Goal: Task Accomplishment & Management: Manage account settings

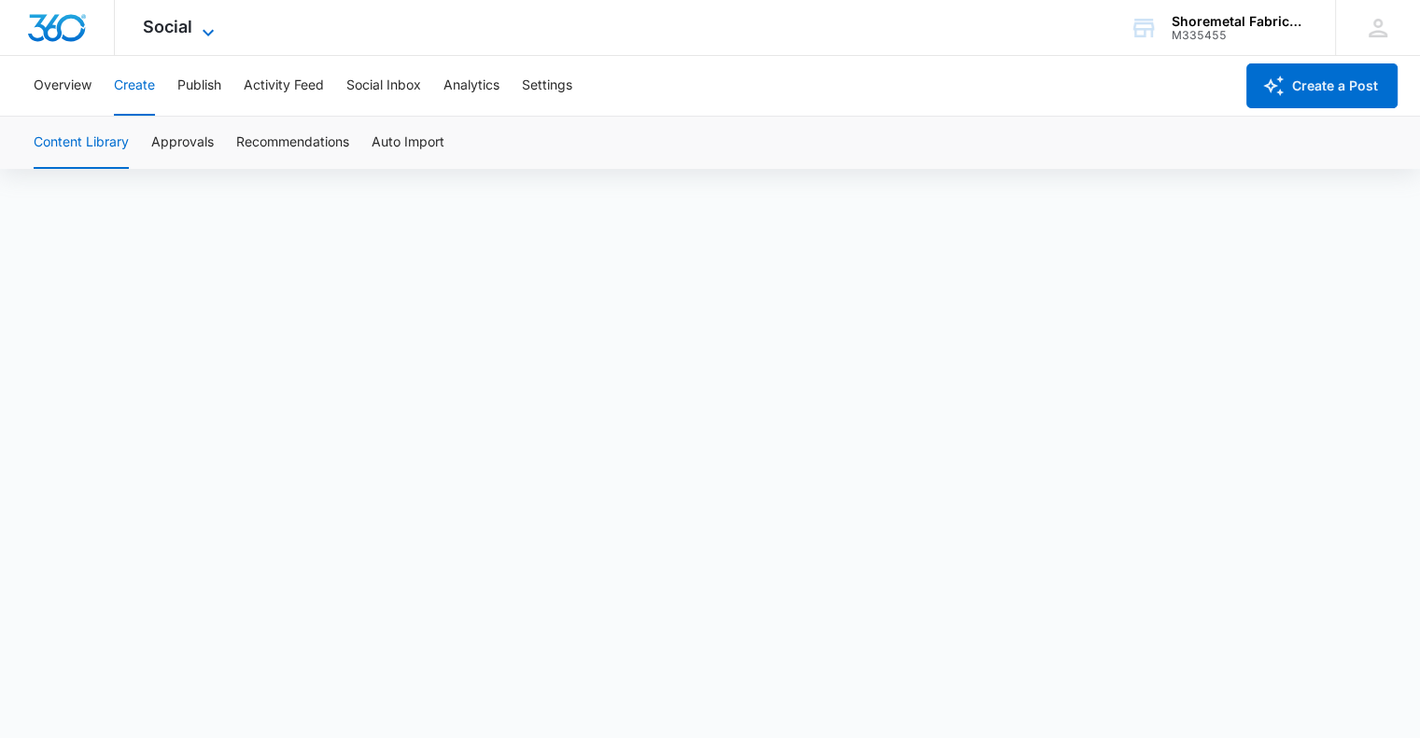
click at [190, 18] on span "Social" at bounding box center [167, 27] width 49 height 20
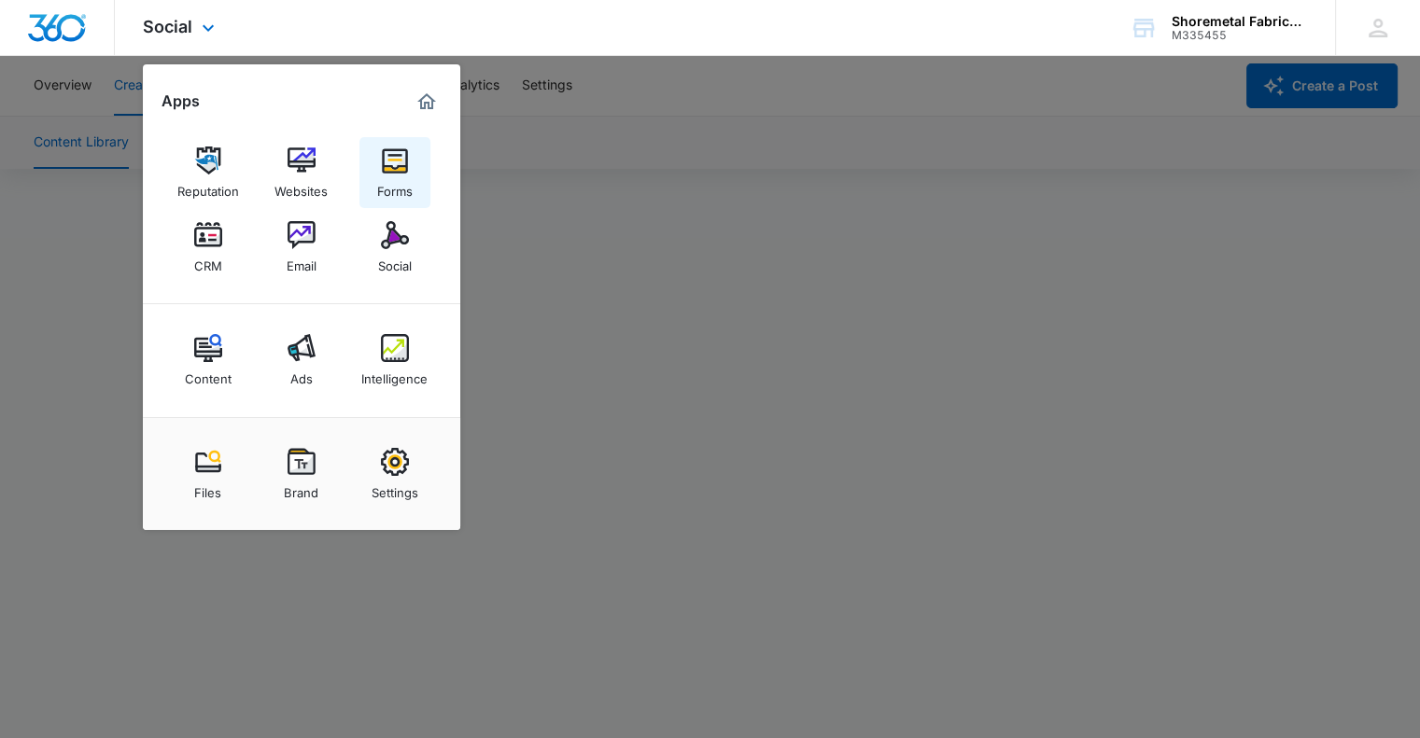
click at [401, 185] on div "Forms" at bounding box center [394, 187] width 35 height 24
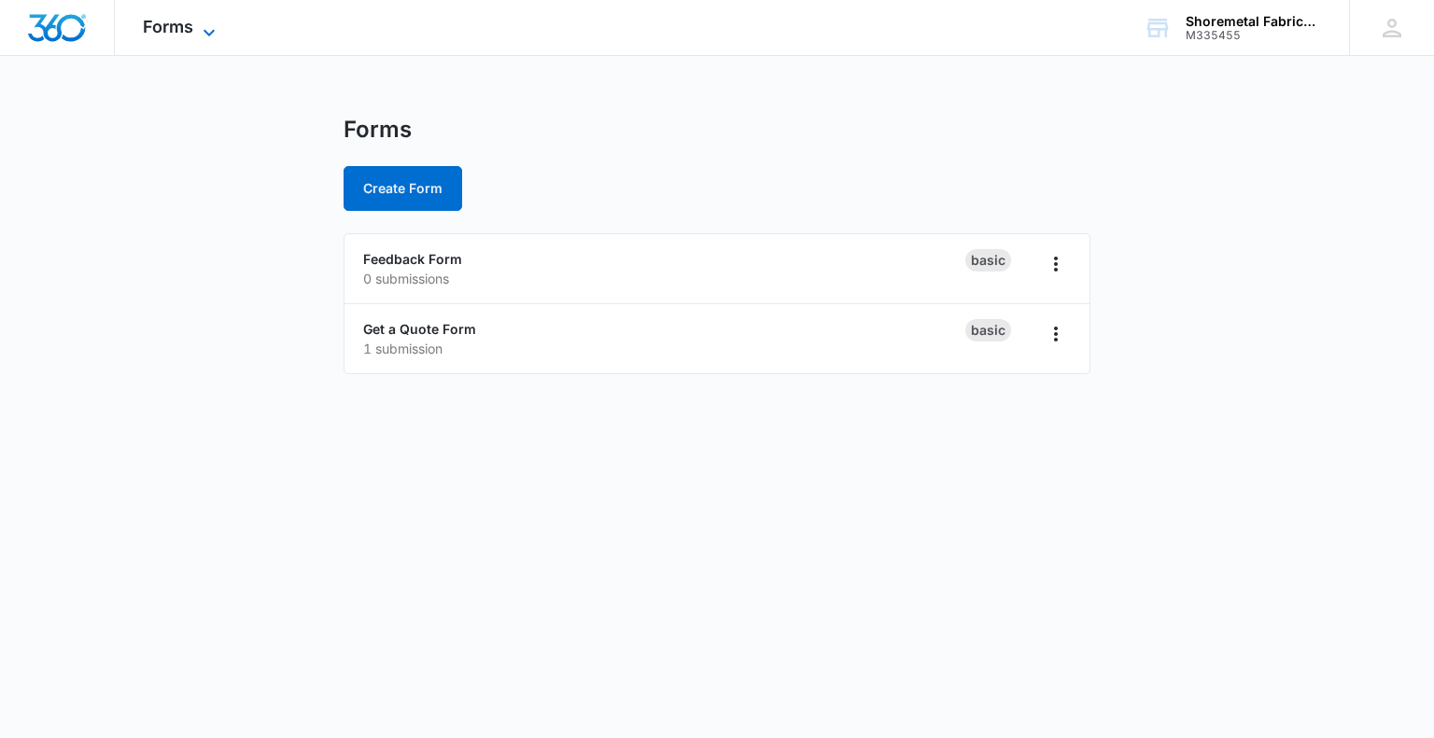
click at [186, 29] on span "Forms" at bounding box center [168, 27] width 50 height 20
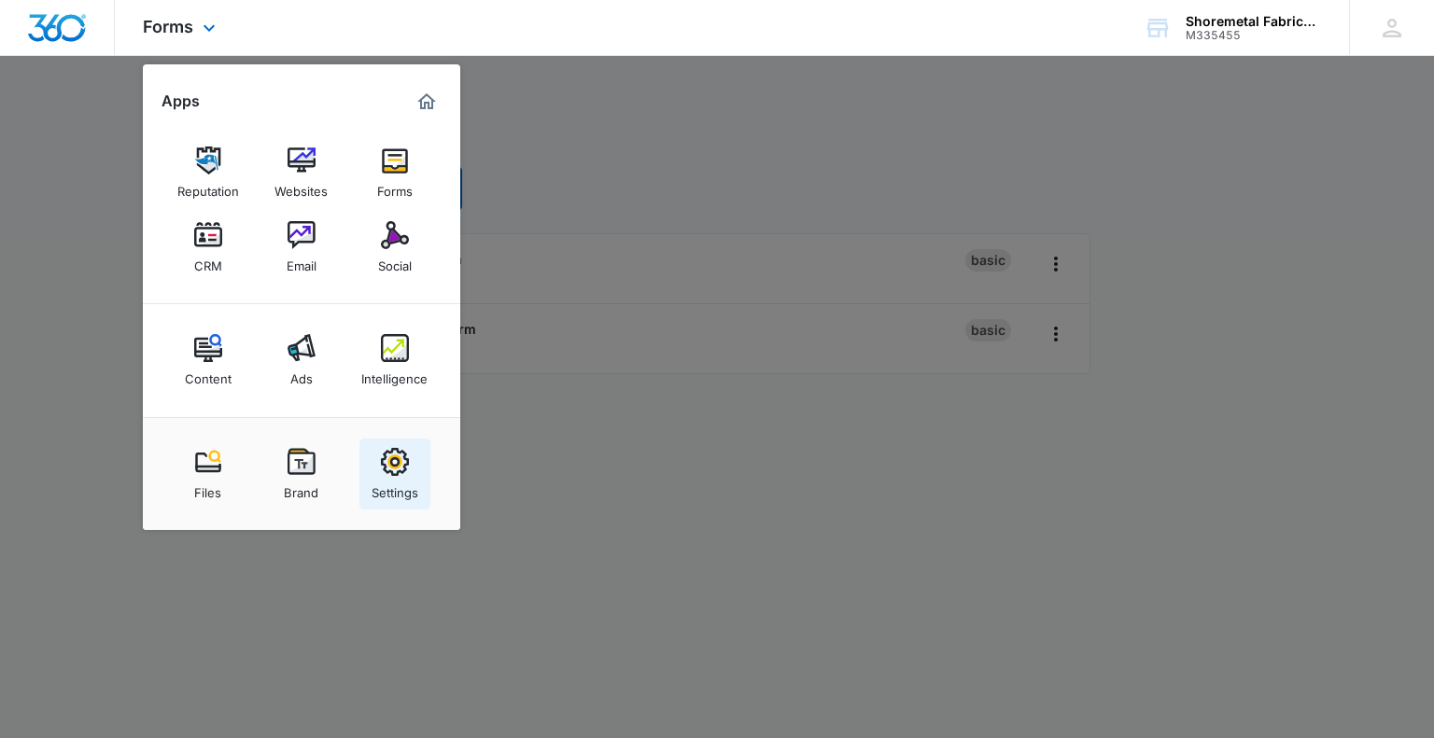
click at [391, 463] on img at bounding box center [395, 462] width 28 height 28
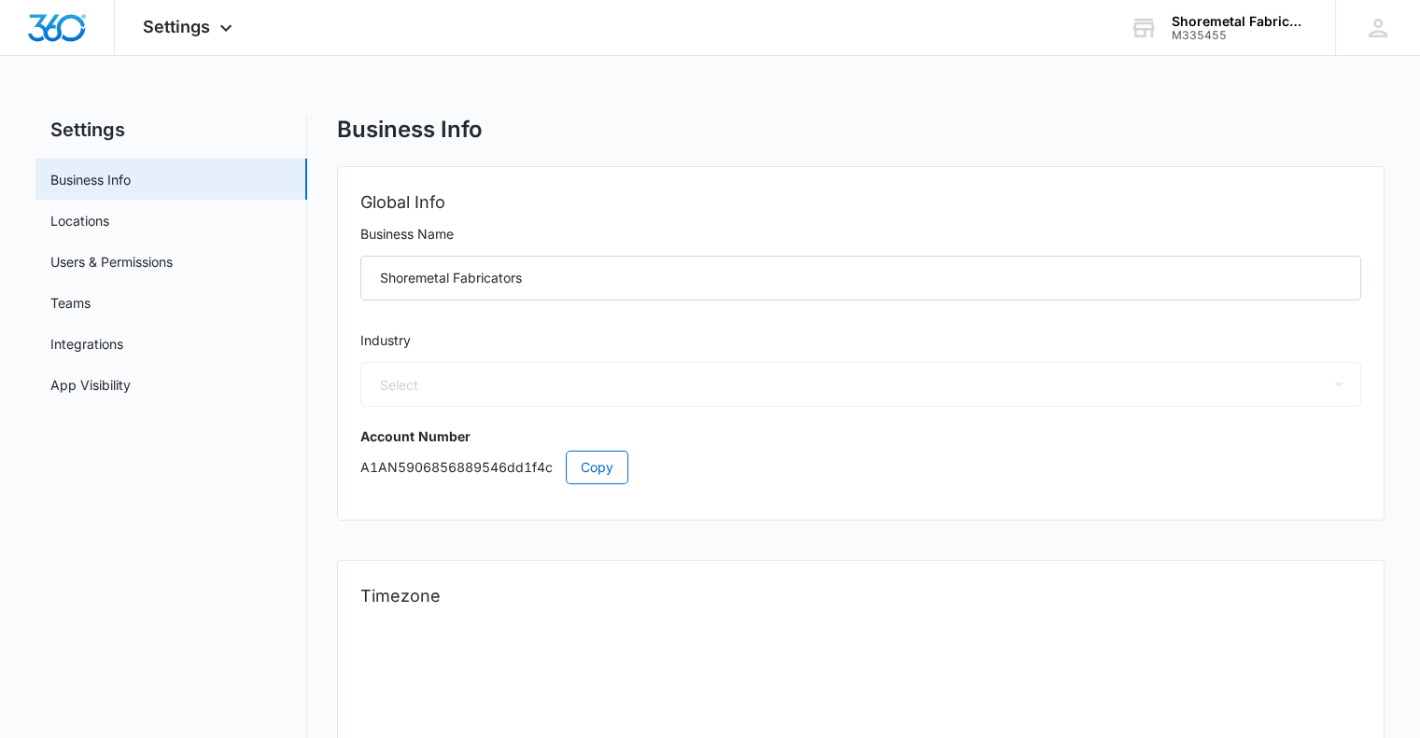
select select "3"
select select "US"
select select "America/New_York"
click at [172, 272] on link "Users & Permissions" at bounding box center [111, 262] width 122 height 20
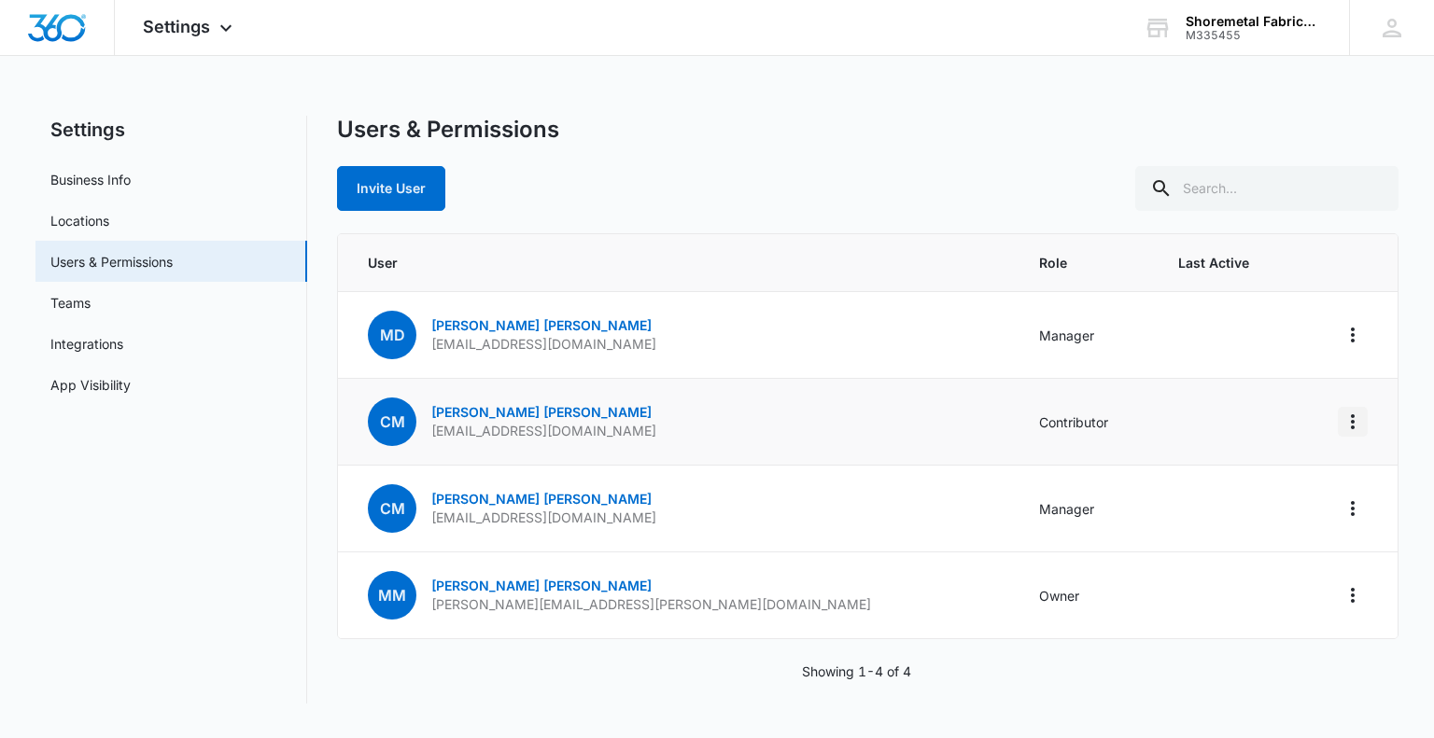
click at [1350, 411] on icon "Actions" at bounding box center [1353, 422] width 22 height 22
click at [1257, 499] on div "Remove User" at bounding box center [1259, 500] width 125 height 13
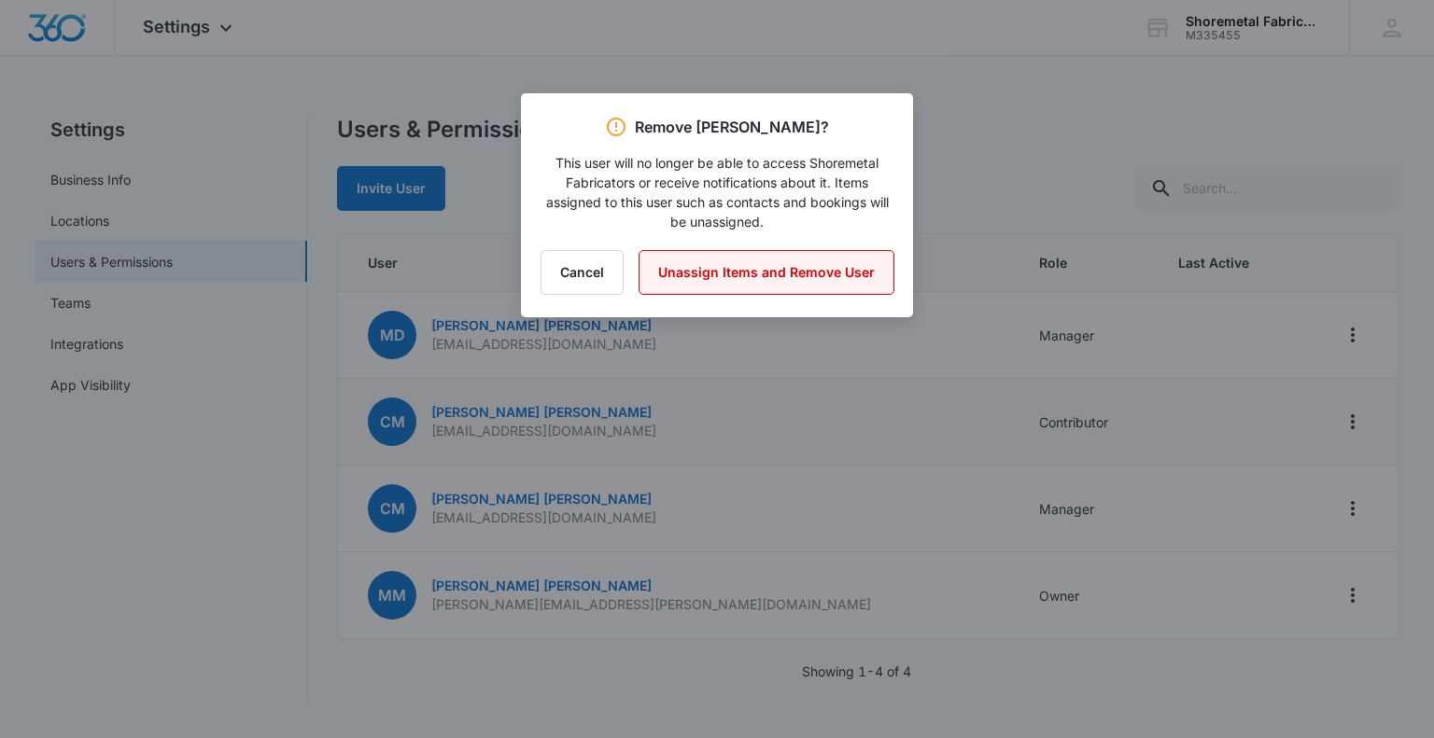
click at [840, 281] on button "Unassign Items and Remove User" at bounding box center [767, 272] width 256 height 45
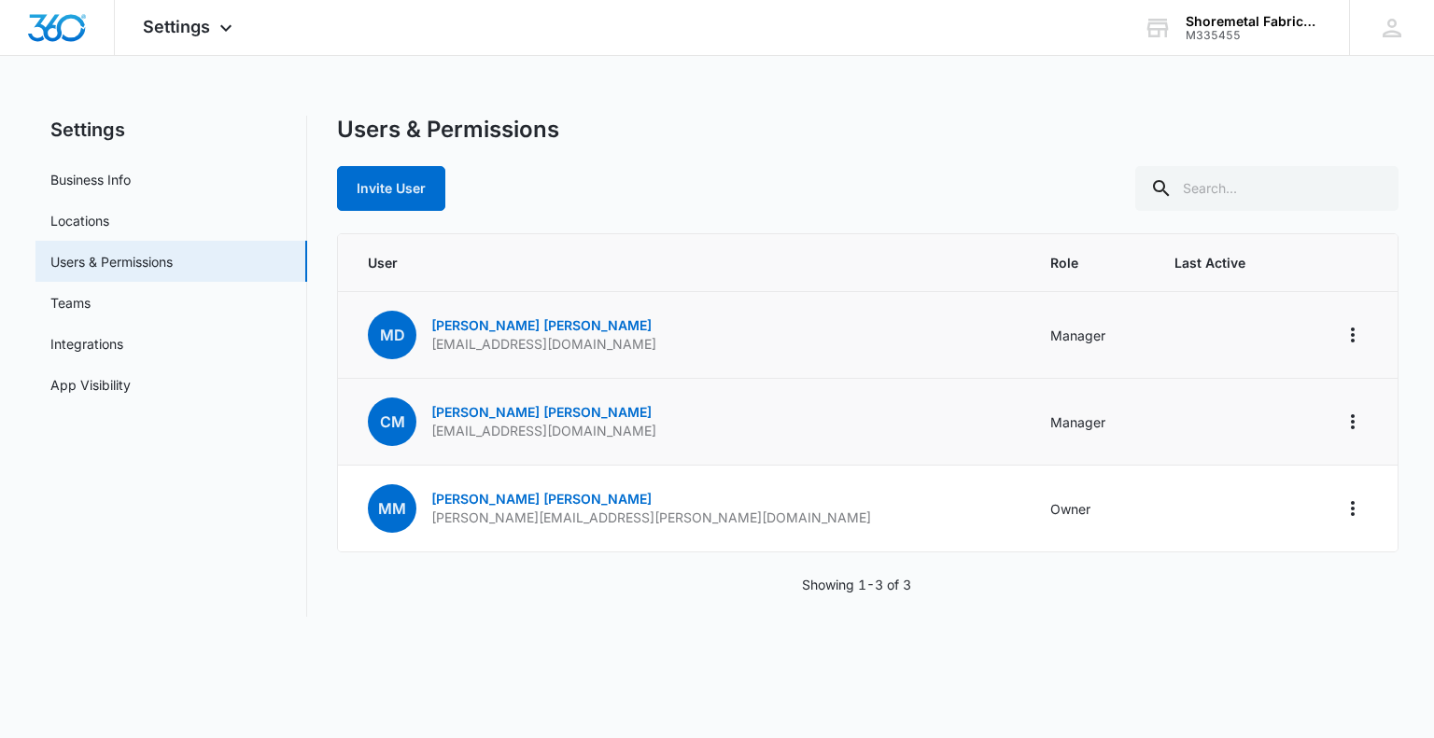
click at [1374, 334] on td at bounding box center [1346, 335] width 102 height 87
click at [1359, 336] on icon "Actions" at bounding box center [1353, 335] width 22 height 22
click at [485, 331] on link "Molly Downes" at bounding box center [541, 325] width 220 height 16
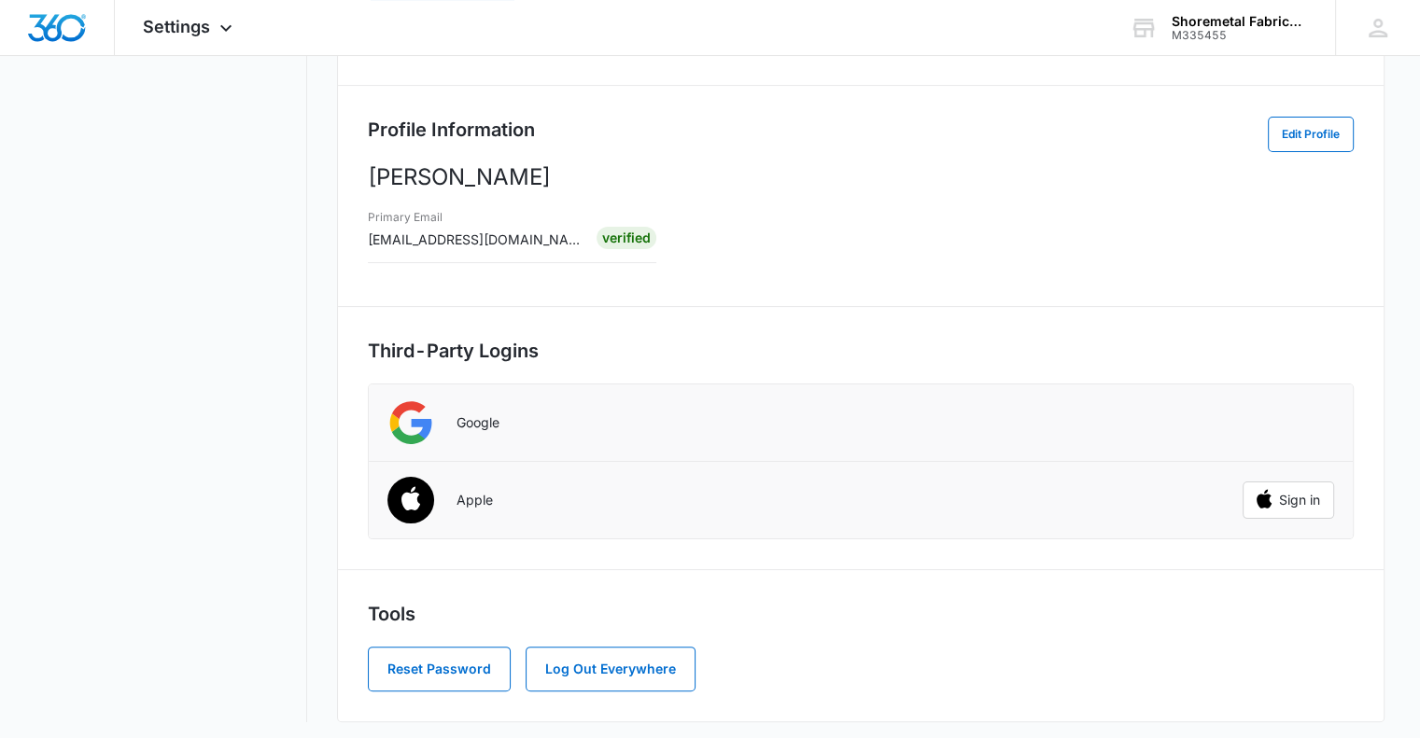
scroll to position [112, 0]
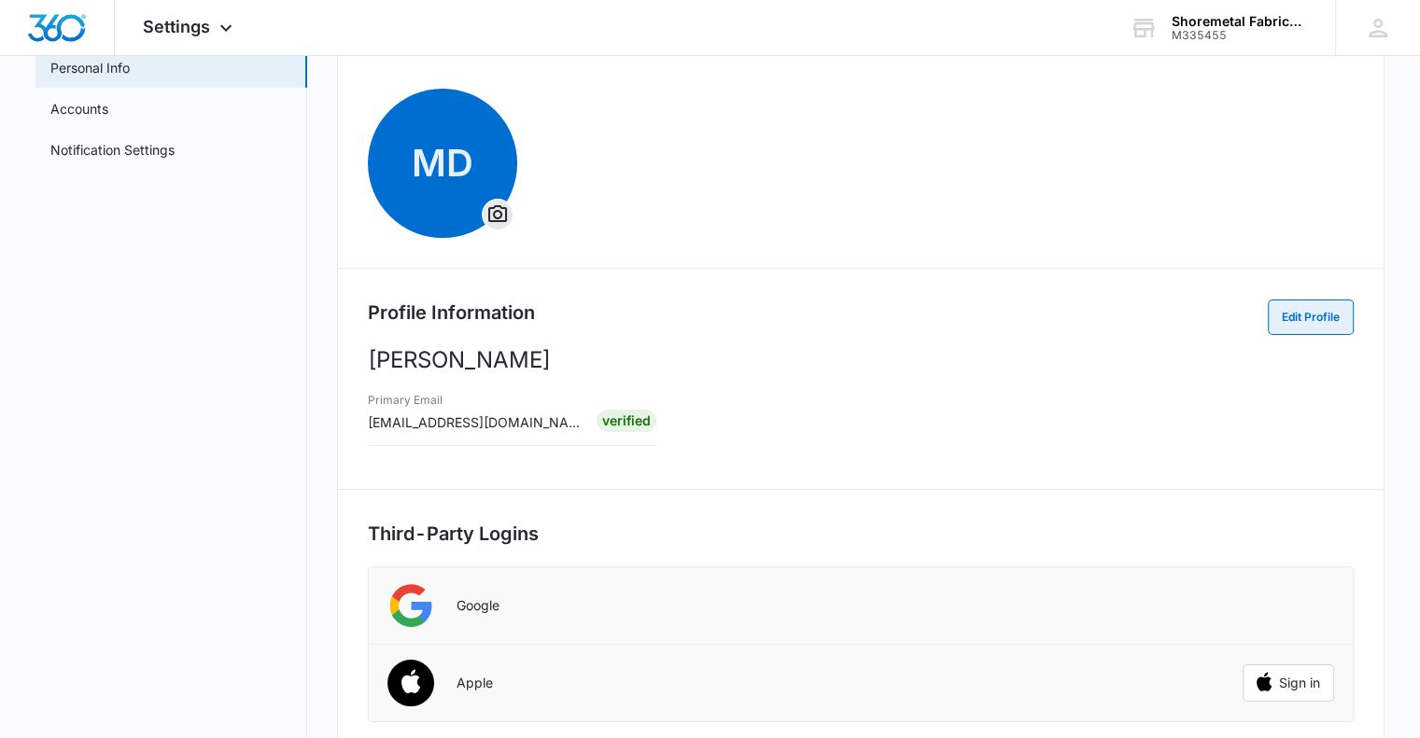
click at [1296, 309] on button "Edit Profile" at bounding box center [1311, 317] width 86 height 35
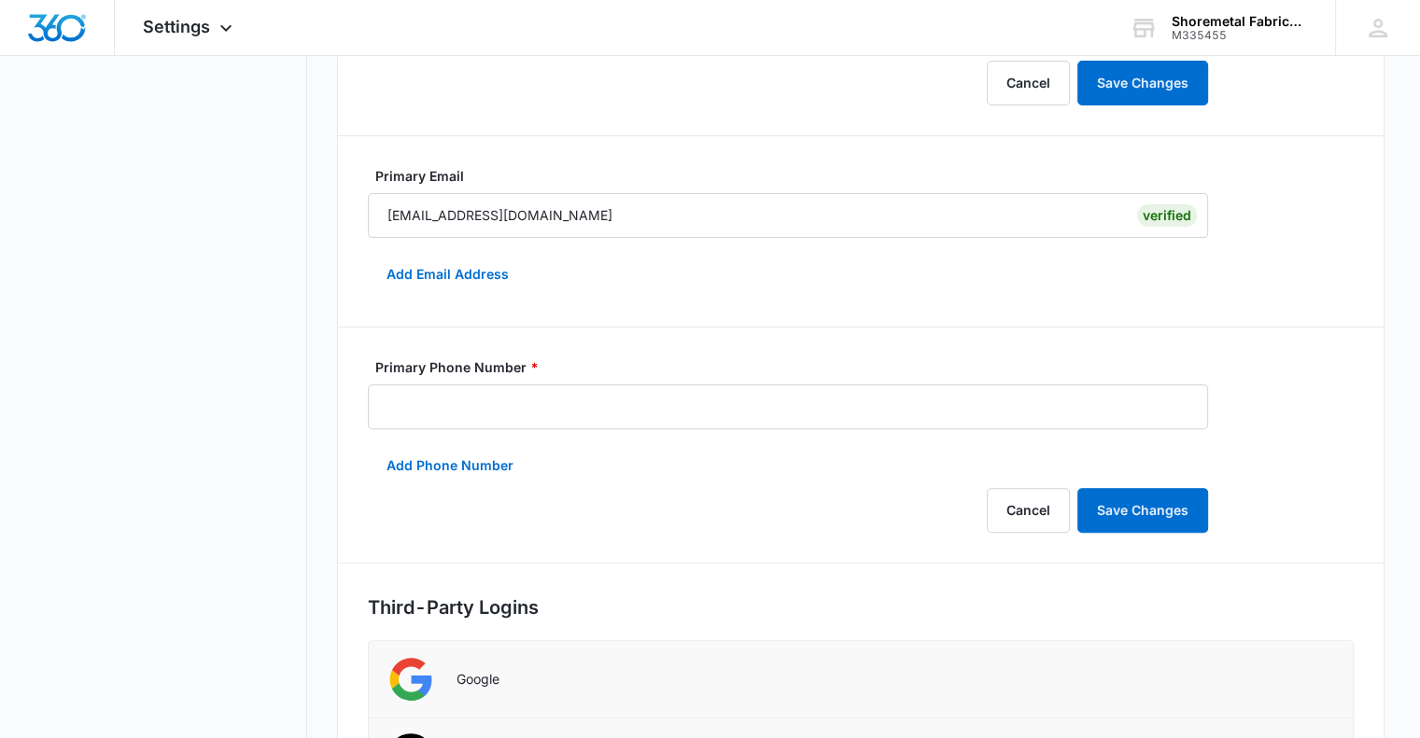
scroll to position [472, 0]
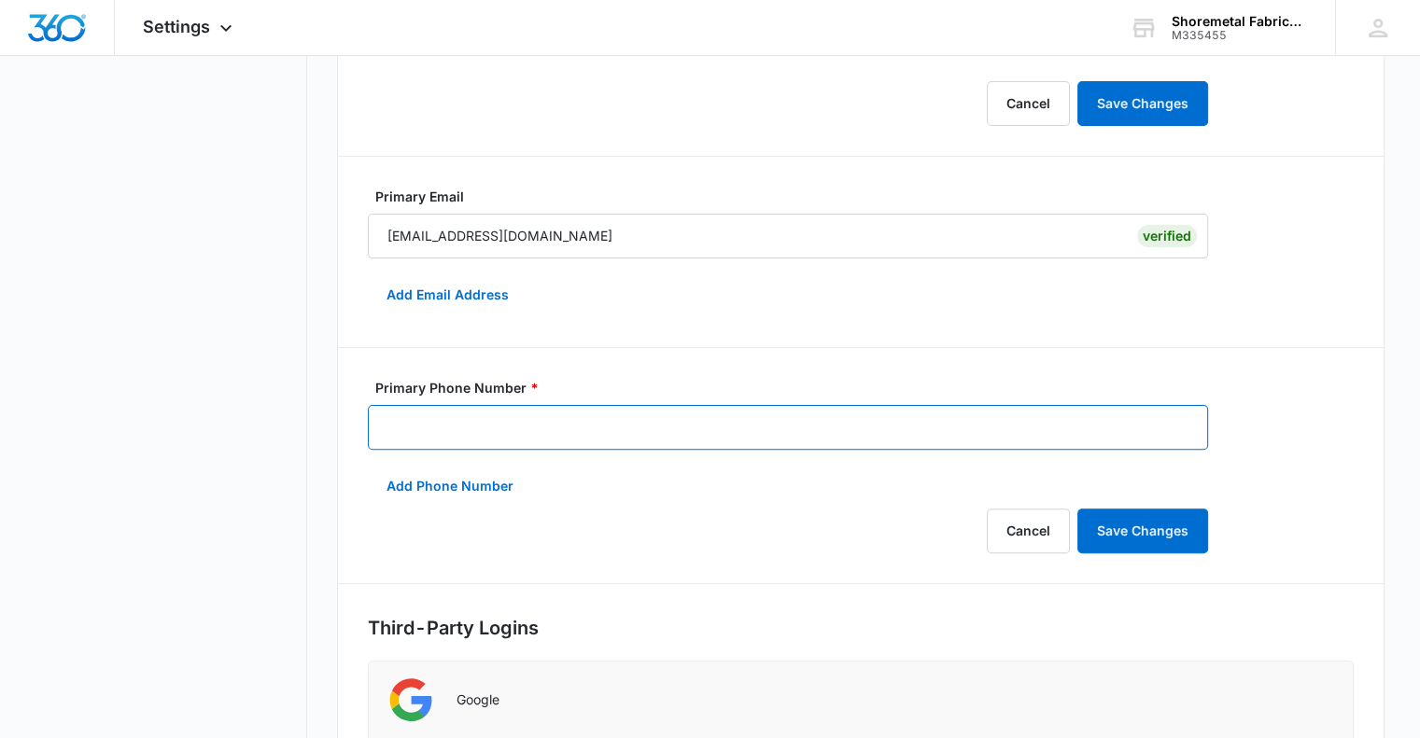
click at [657, 416] on input "Primary Phone Number *" at bounding box center [788, 427] width 840 height 45
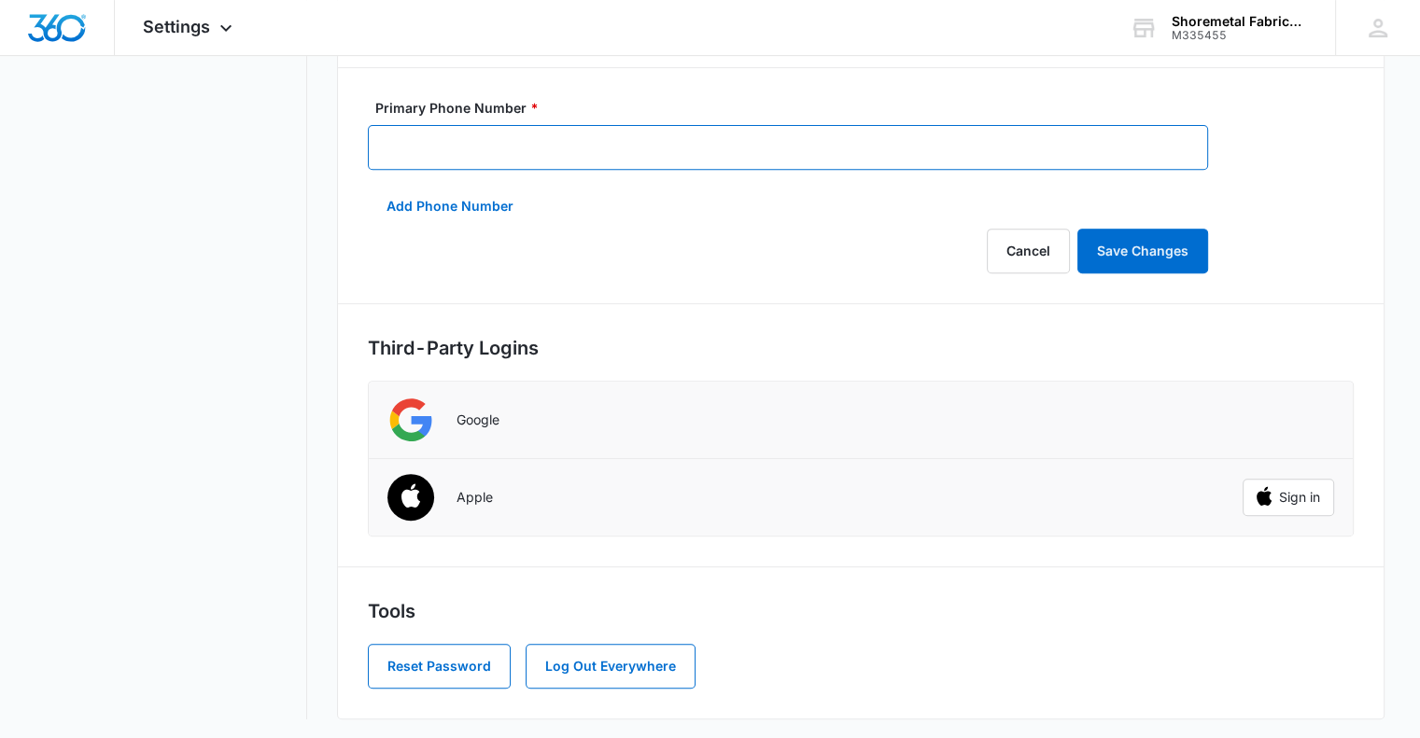
click at [881, 127] on input "Primary Phone Number *" at bounding box center [788, 147] width 840 height 45
type input "(302) 632-2734"
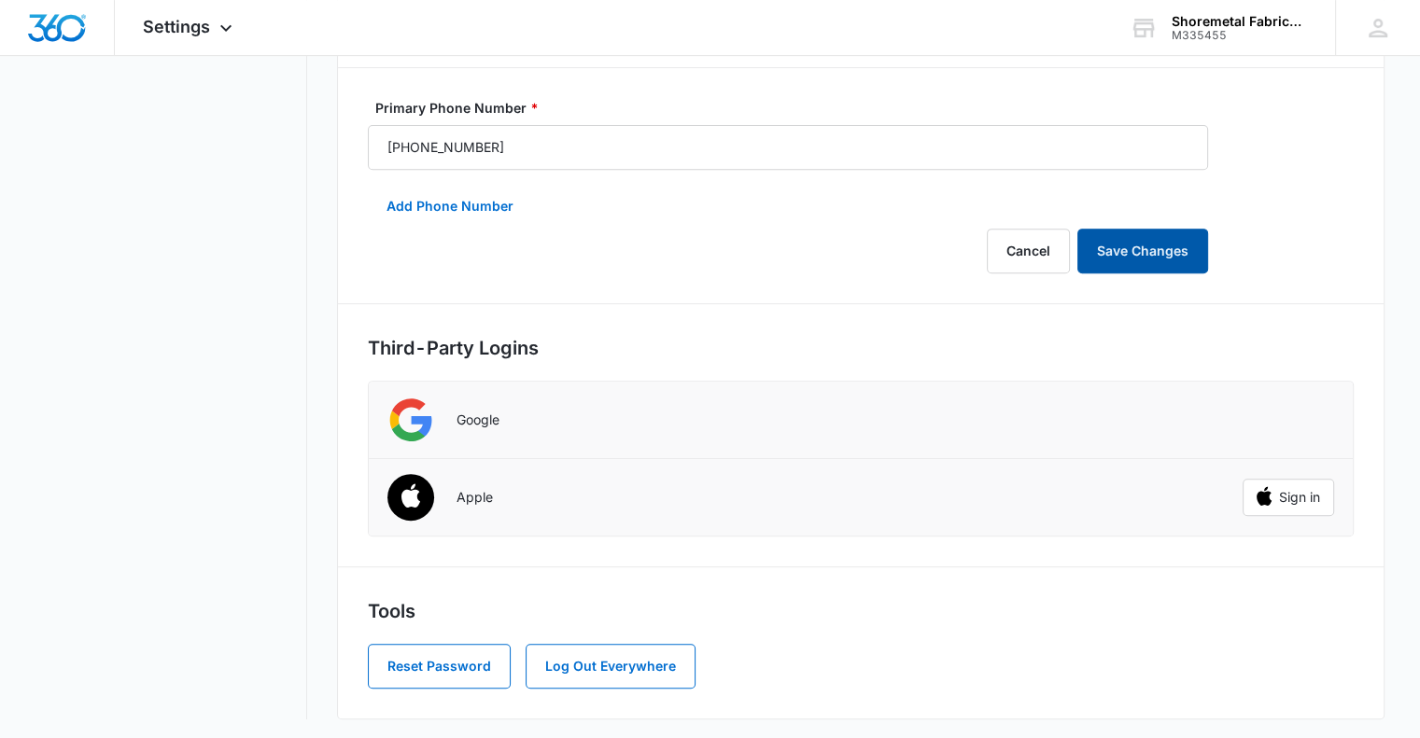
click at [1139, 260] on button "Save Changes" at bounding box center [1142, 251] width 131 height 45
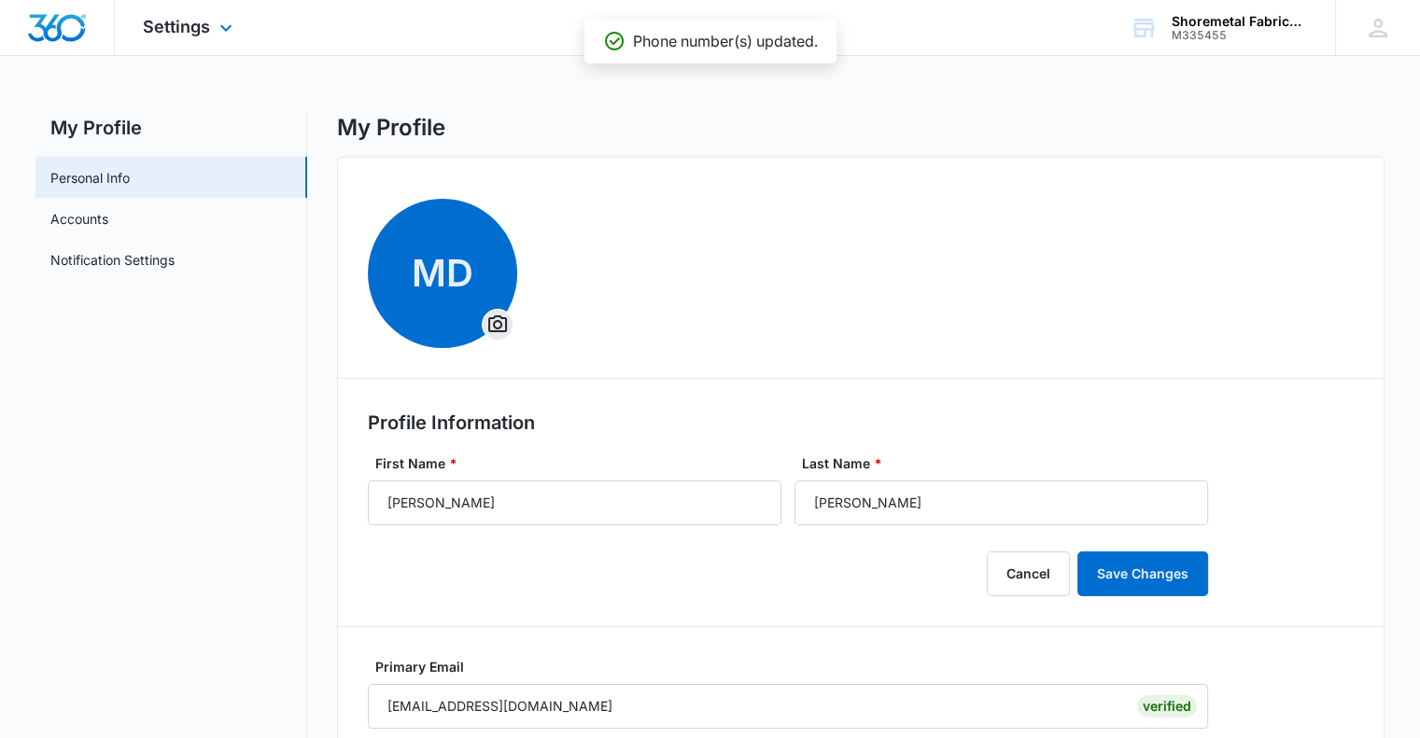
scroll to position [0, 0]
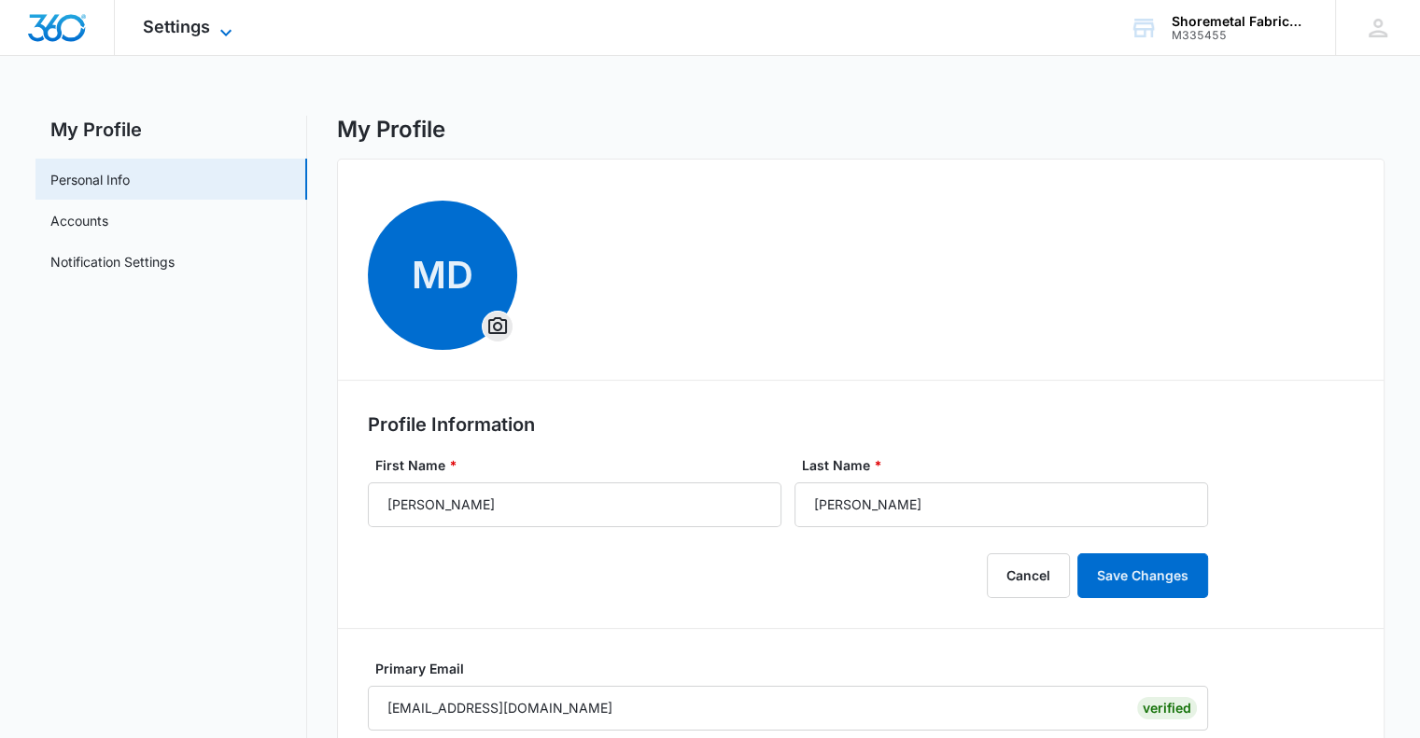
click at [224, 37] on icon at bounding box center [226, 32] width 22 height 22
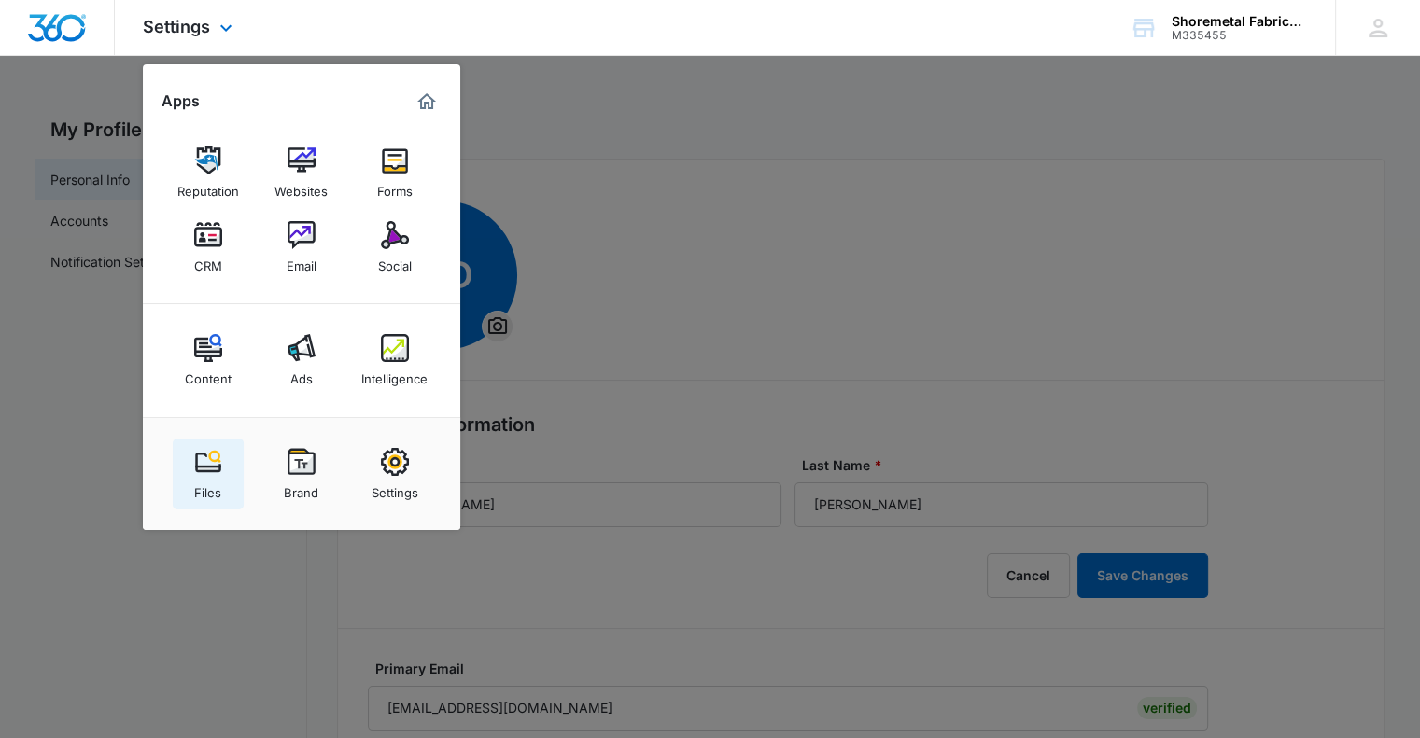
click at [208, 476] on div "Files" at bounding box center [207, 488] width 27 height 24
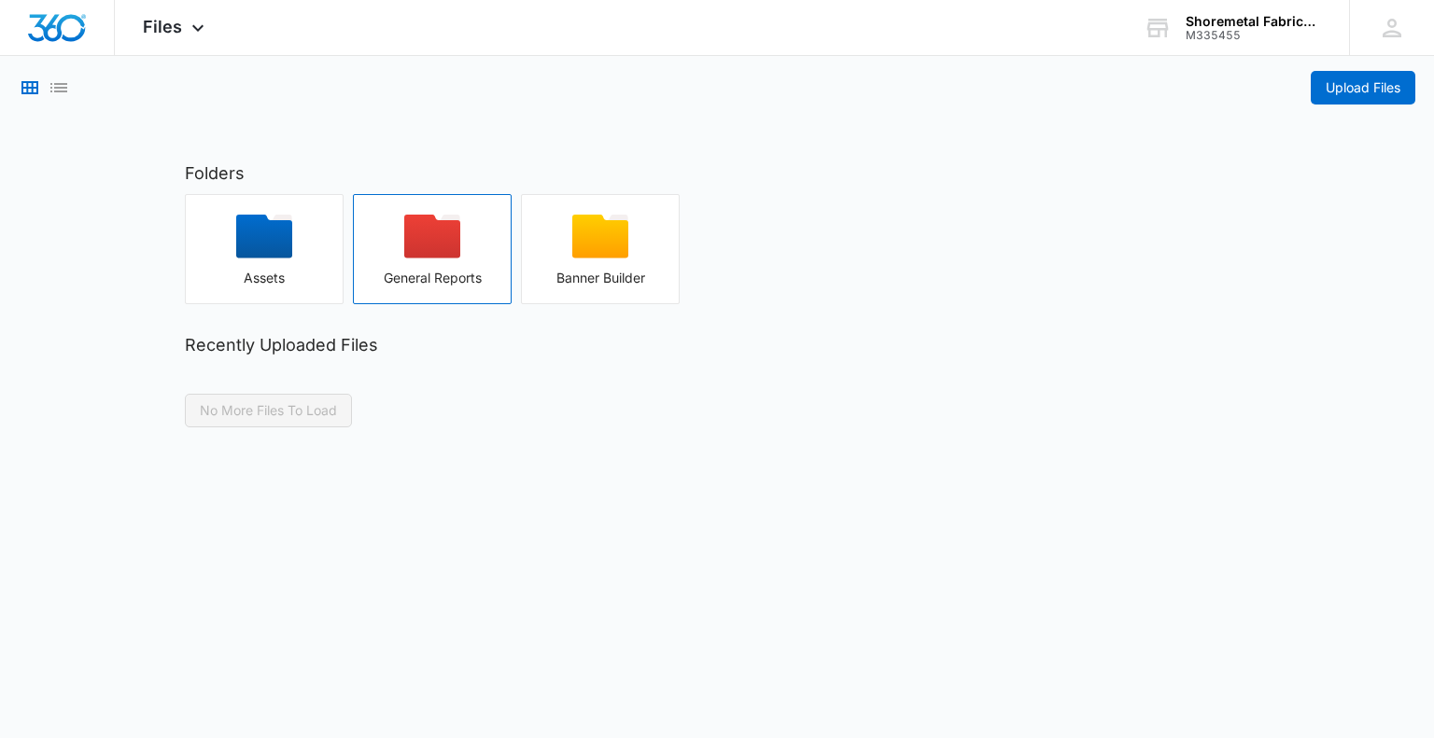
click at [443, 265] on div "button" at bounding box center [432, 243] width 157 height 56
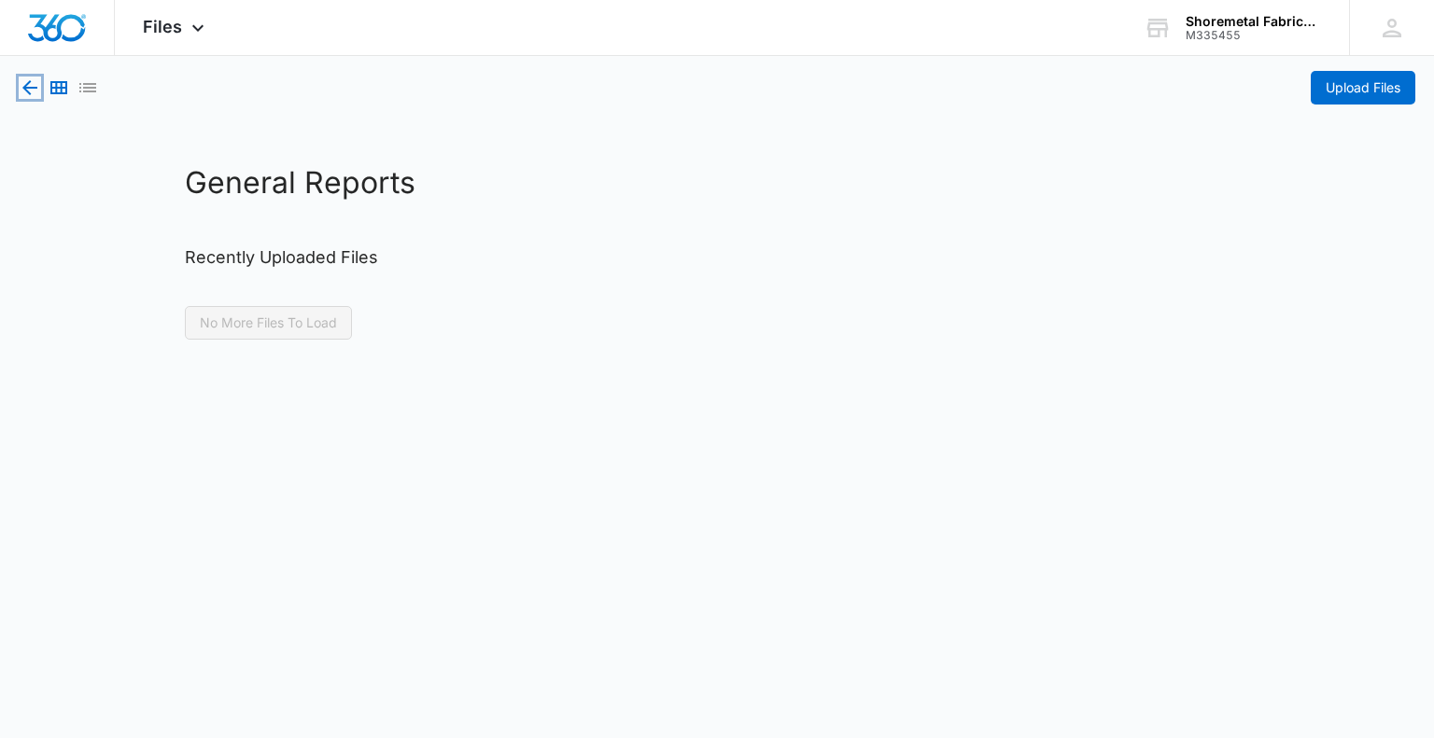
click at [26, 88] on icon "button" at bounding box center [29, 87] width 15 height 15
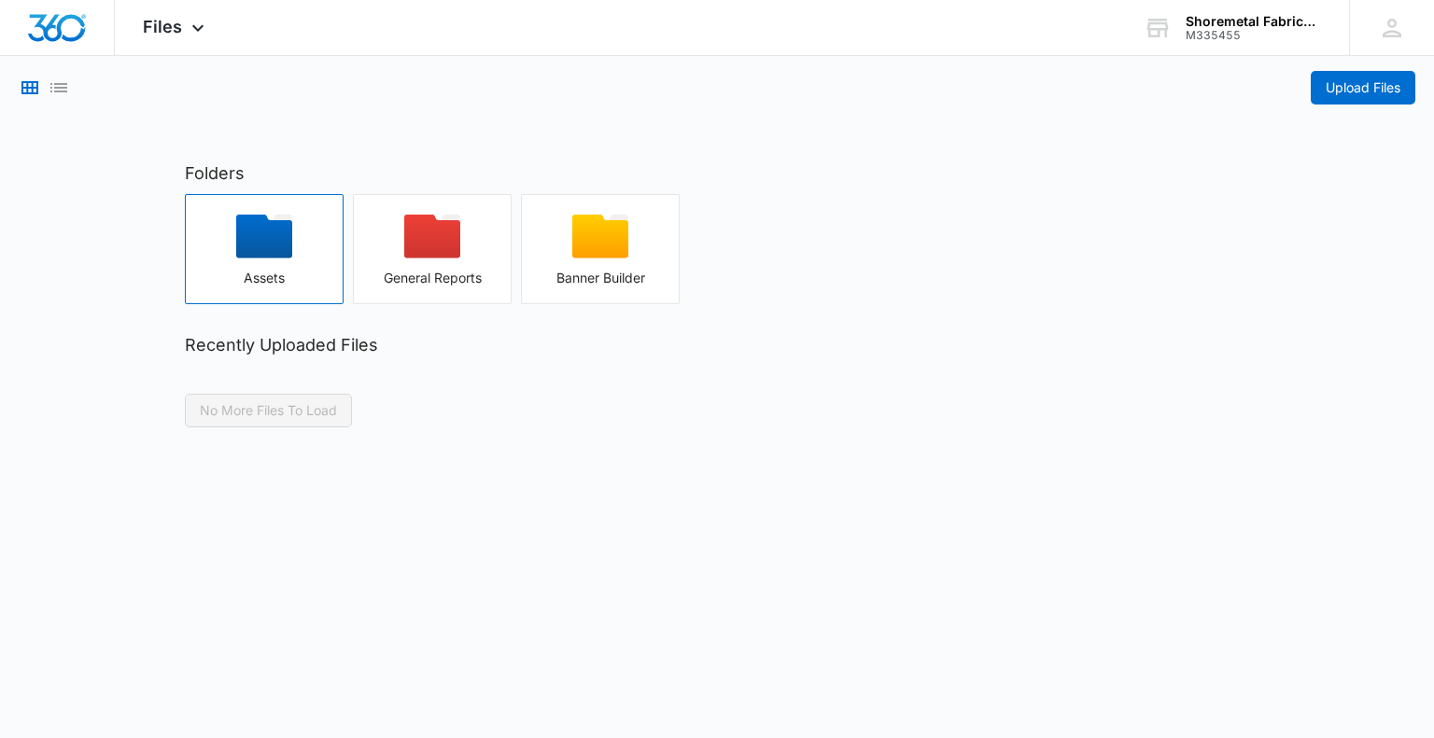
click at [235, 257] on div "button" at bounding box center [264, 243] width 157 height 56
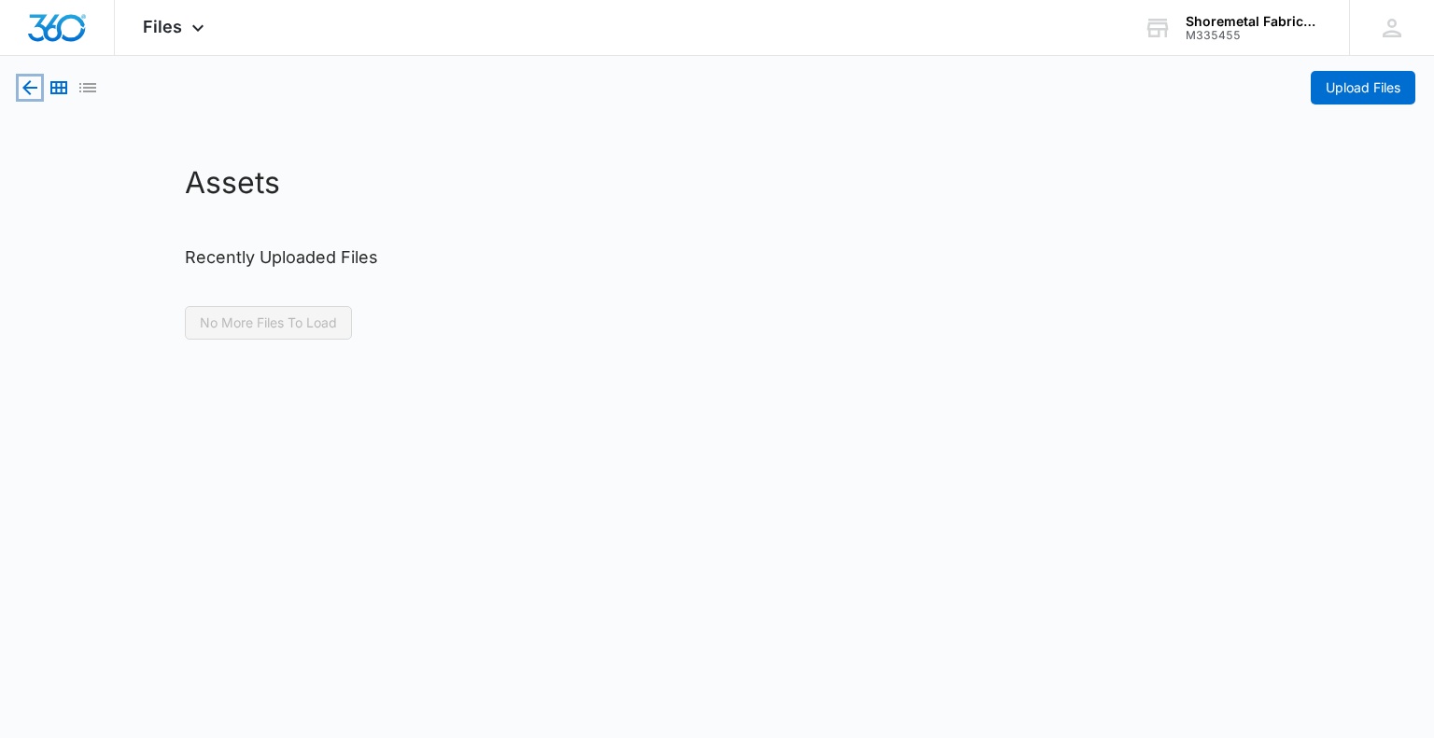
click at [30, 91] on icon "button" at bounding box center [30, 88] width 22 height 22
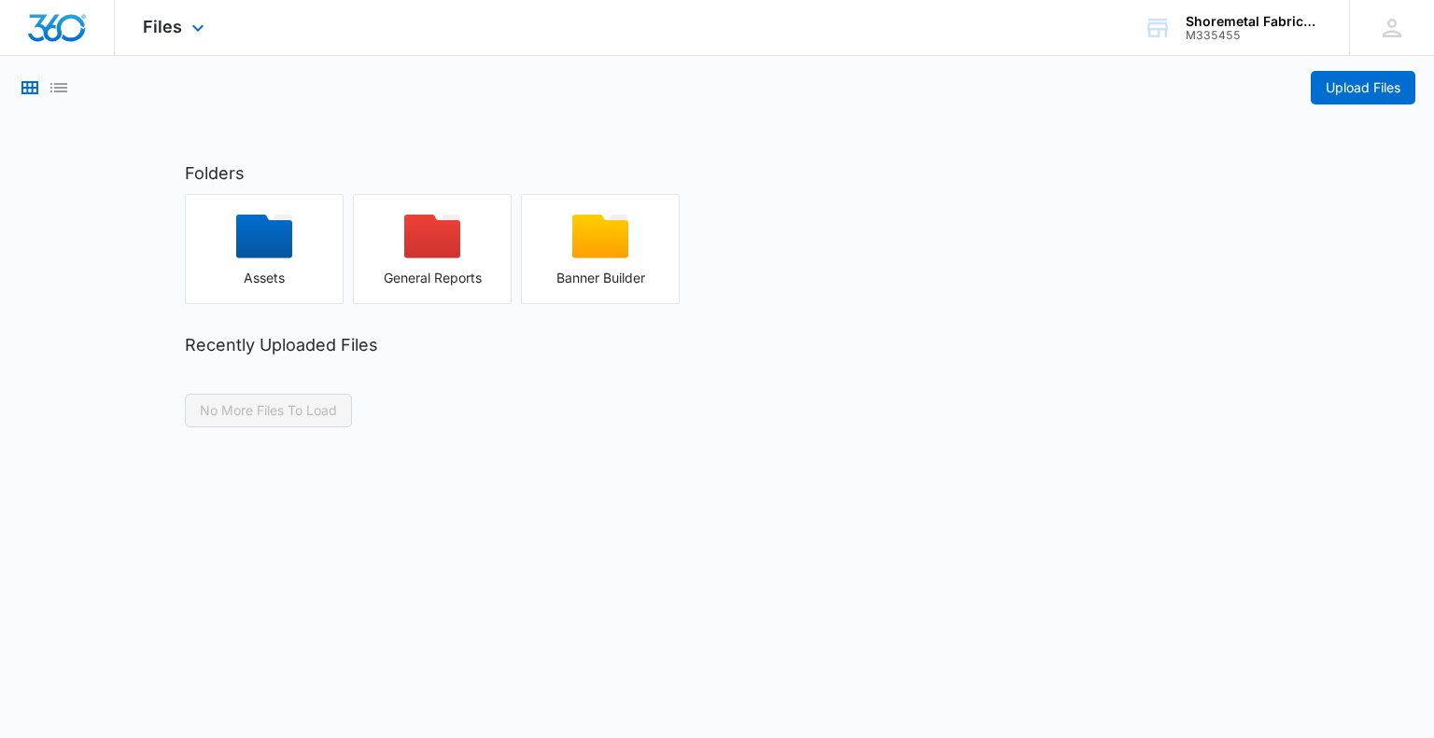
click at [71, 31] on img "Dashboard" at bounding box center [57, 28] width 60 height 28
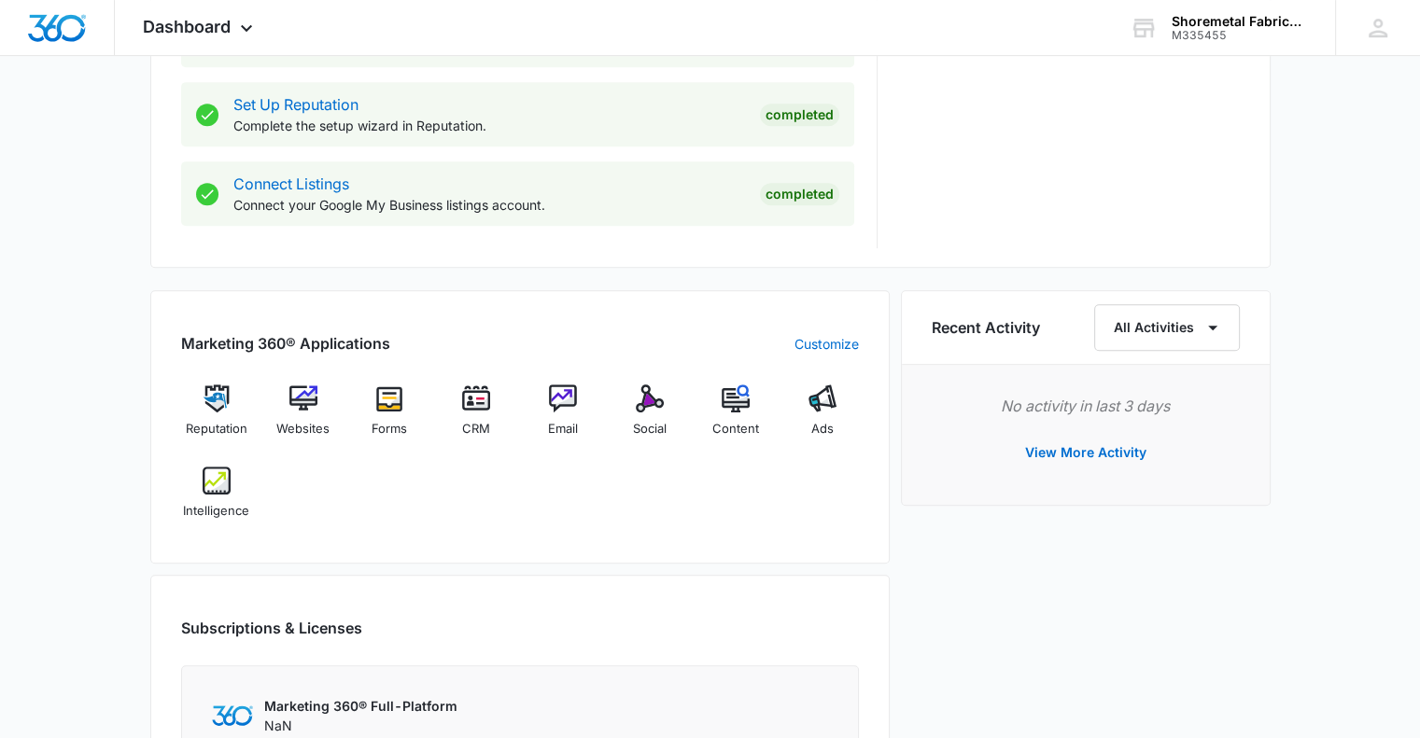
scroll to position [1064, 0]
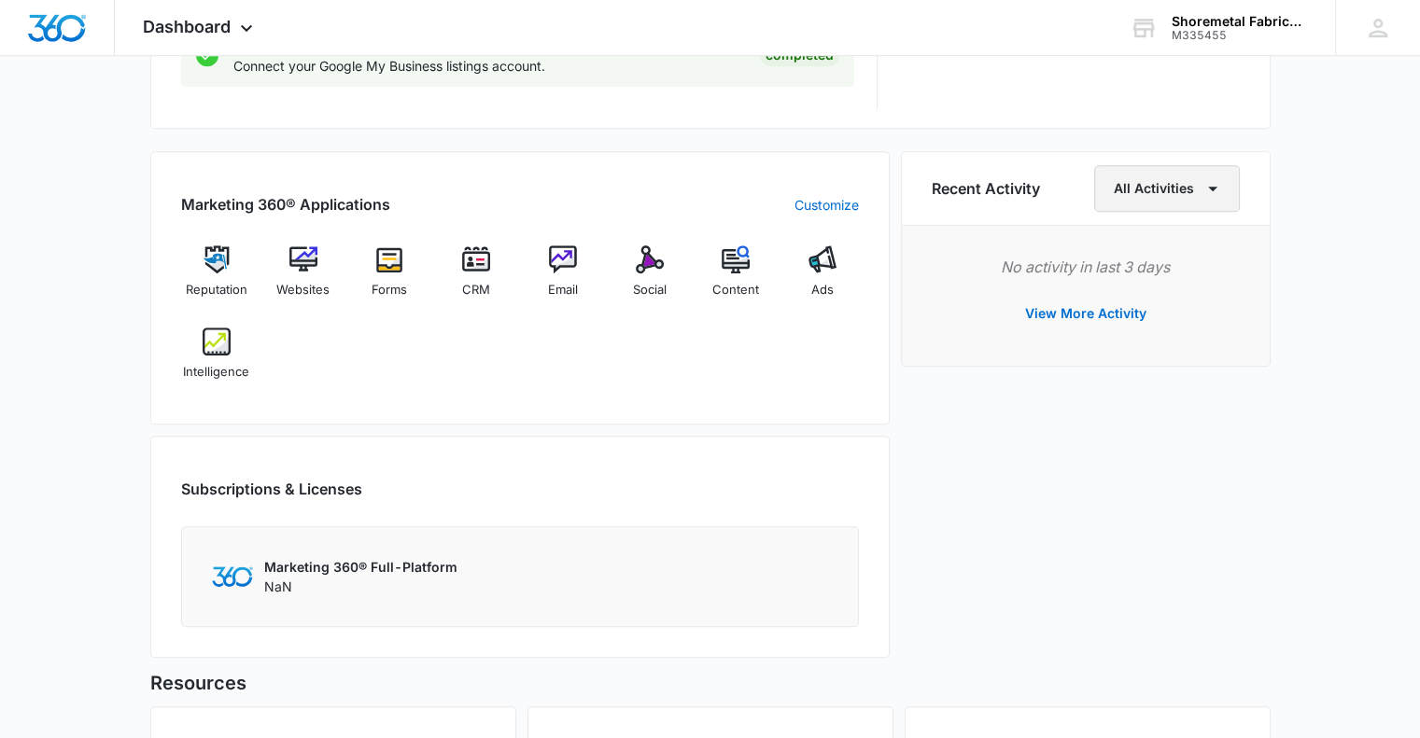
click at [1214, 198] on span "button" at bounding box center [1213, 188] width 22 height 22
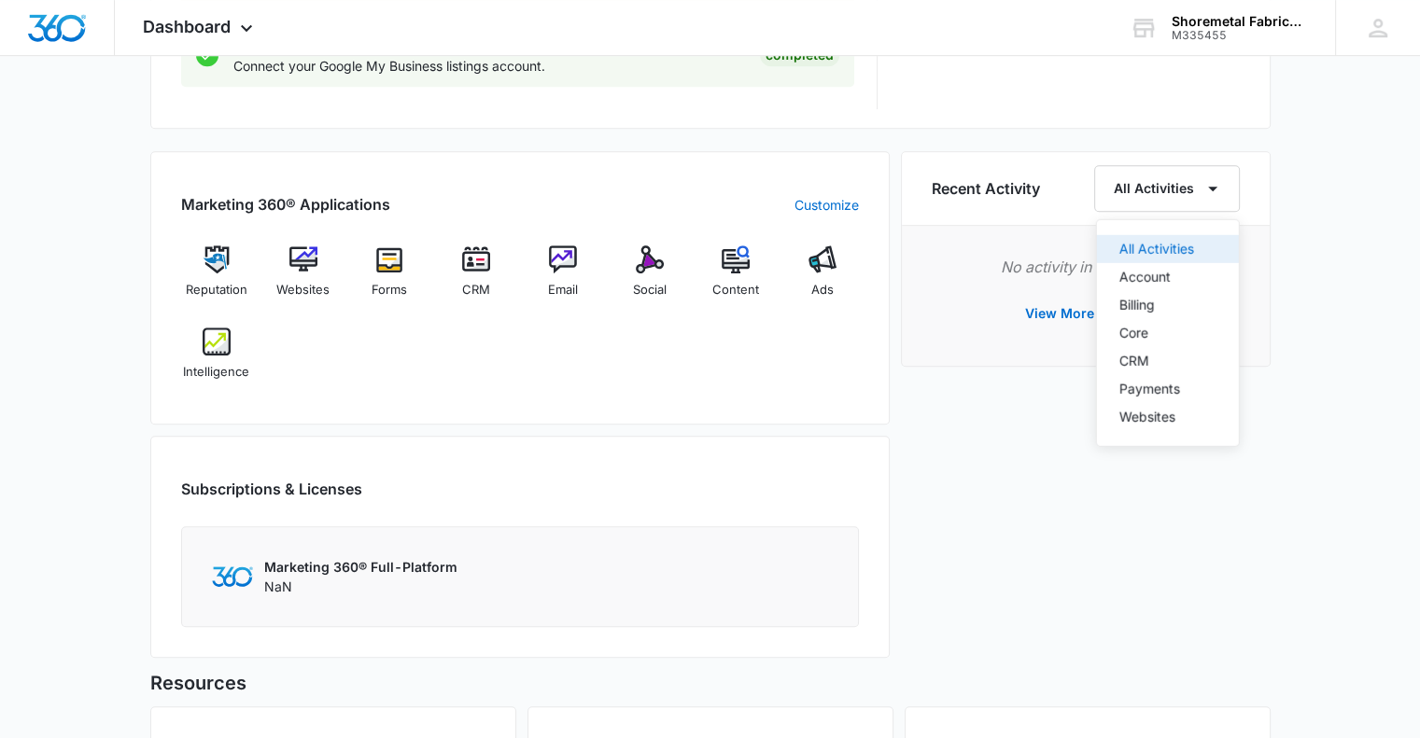
click at [1181, 246] on div "All Activities" at bounding box center [1156, 249] width 75 height 13
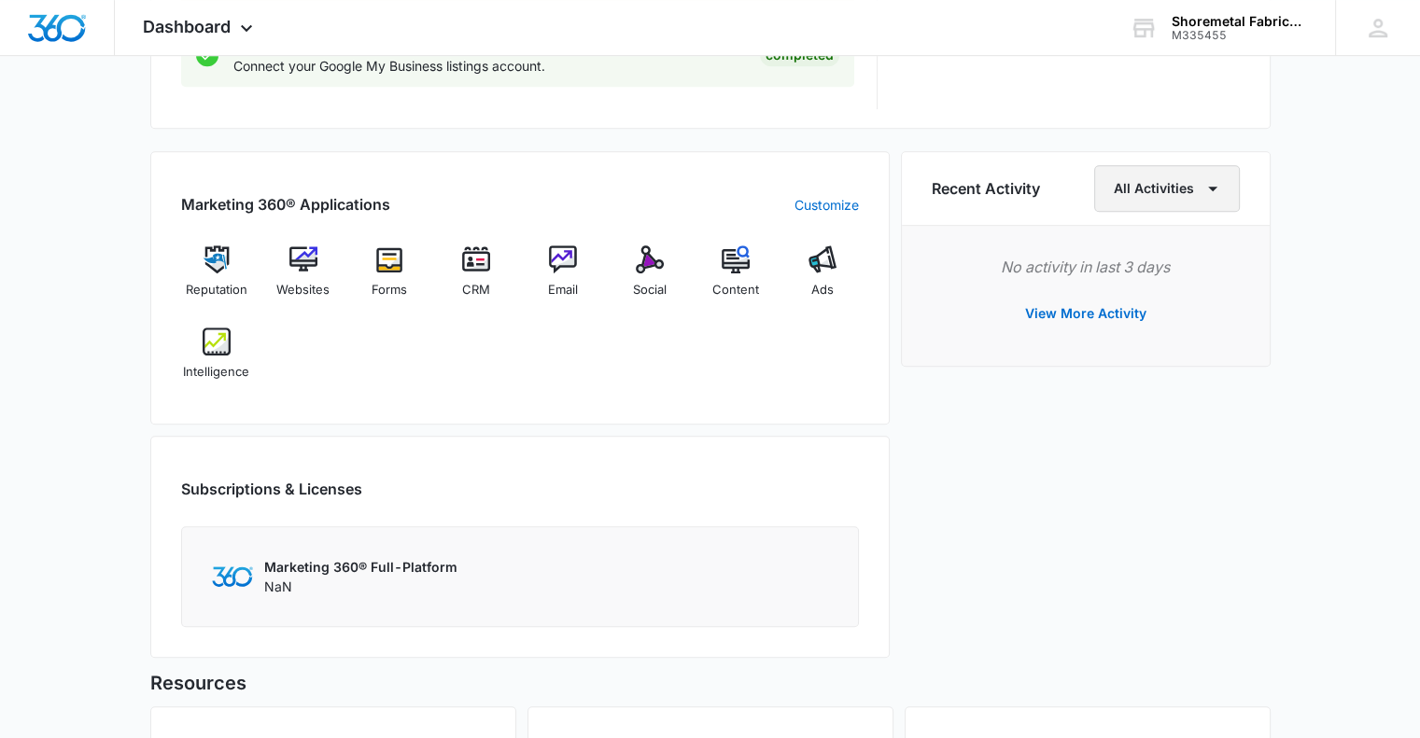
click at [1211, 180] on icon "button" at bounding box center [1213, 188] width 22 height 22
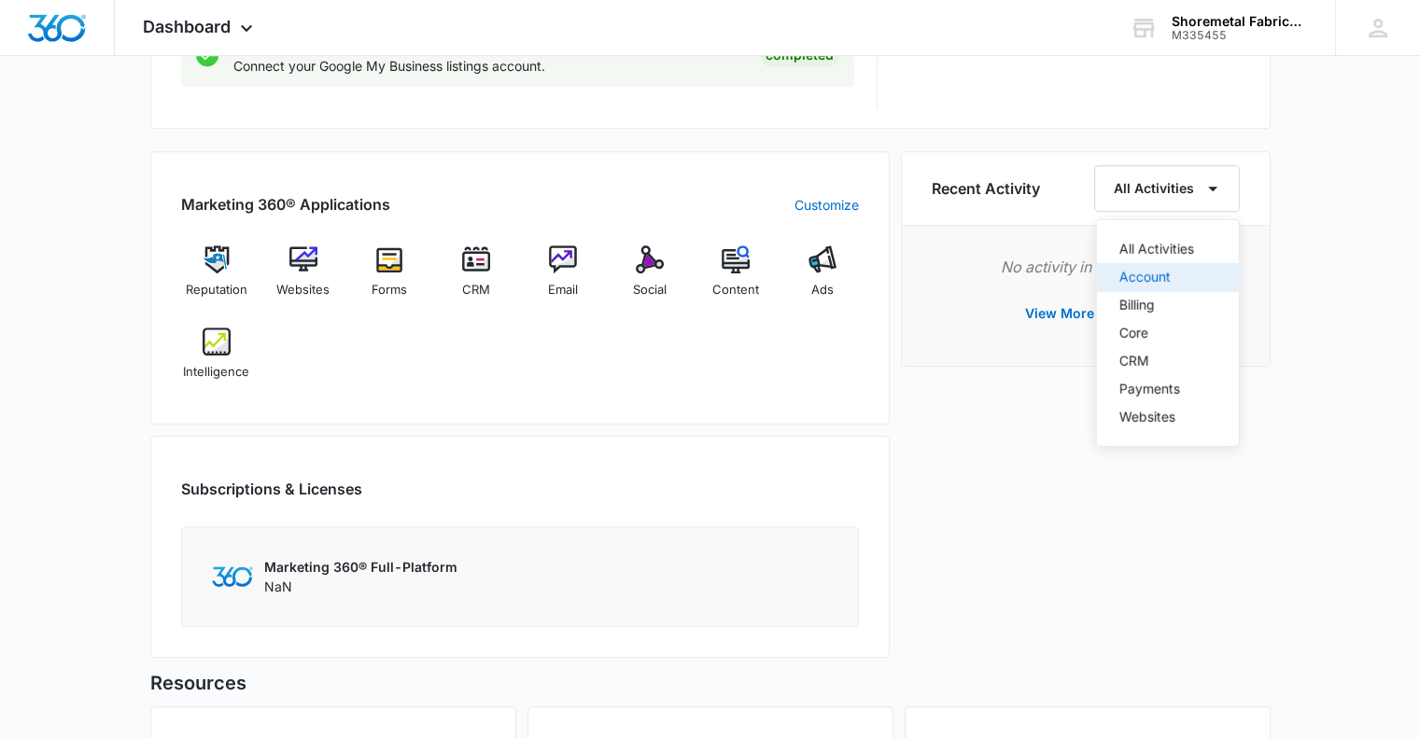
click at [1179, 276] on div "Account" at bounding box center [1156, 277] width 75 height 13
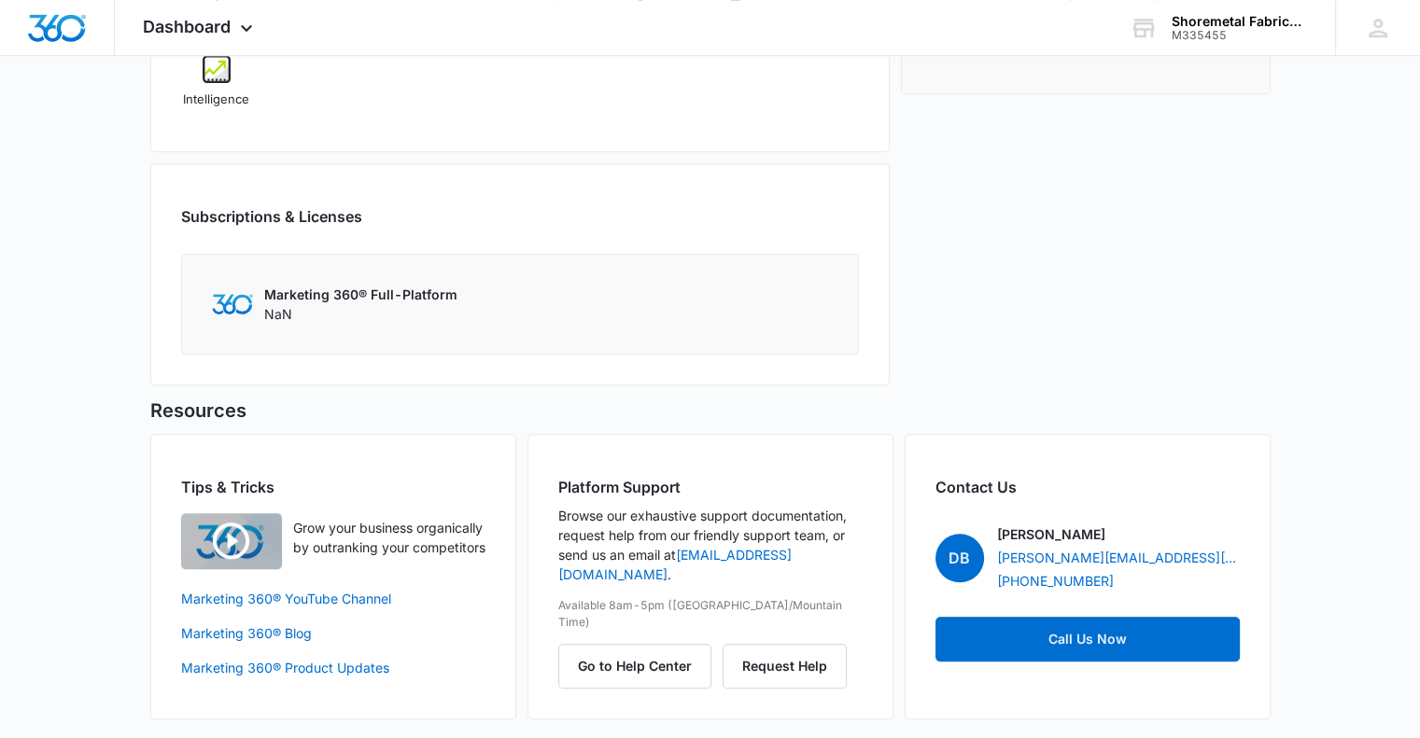
scroll to position [1338, 0]
click at [220, 304] on img at bounding box center [232, 303] width 41 height 20
click at [227, 298] on img at bounding box center [232, 303] width 41 height 20
click at [357, 289] on p "Marketing 360® Full-Platform" at bounding box center [360, 294] width 193 height 20
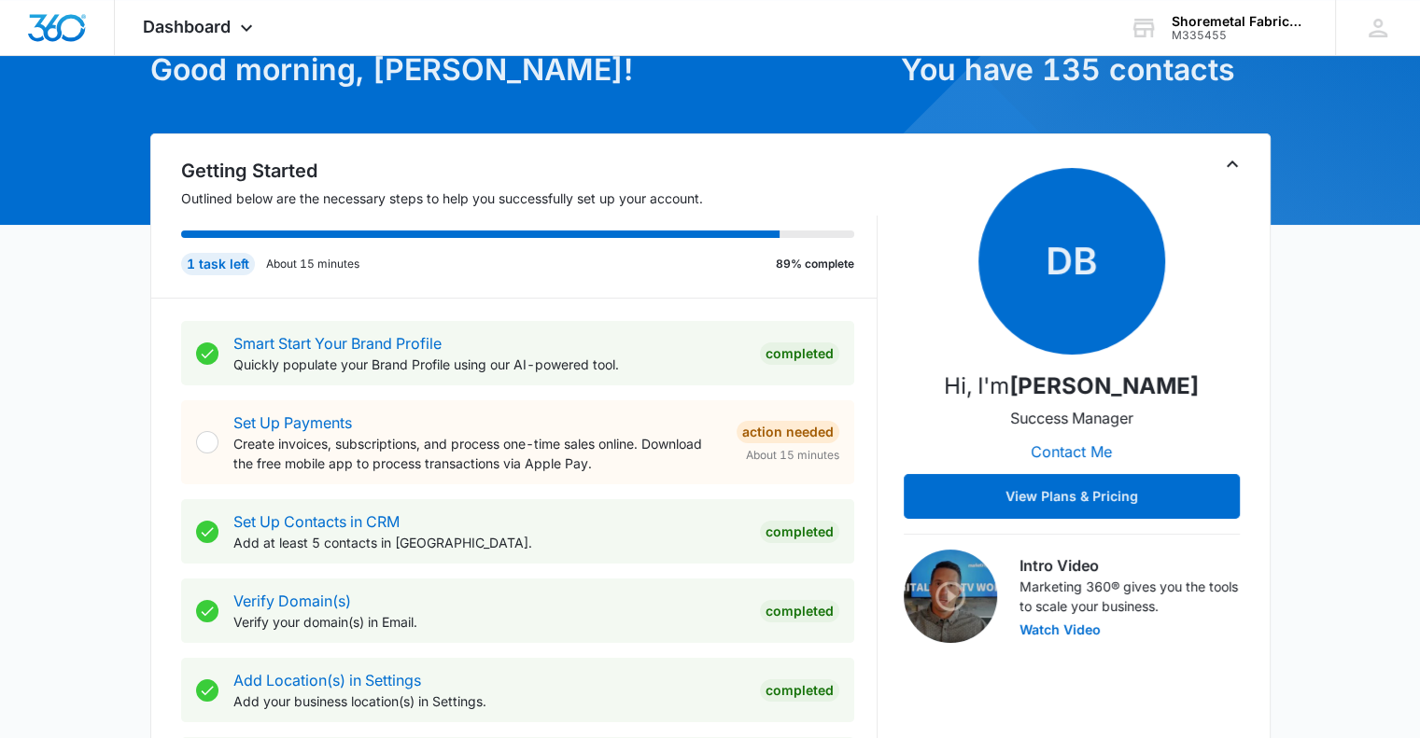
scroll to position [0, 0]
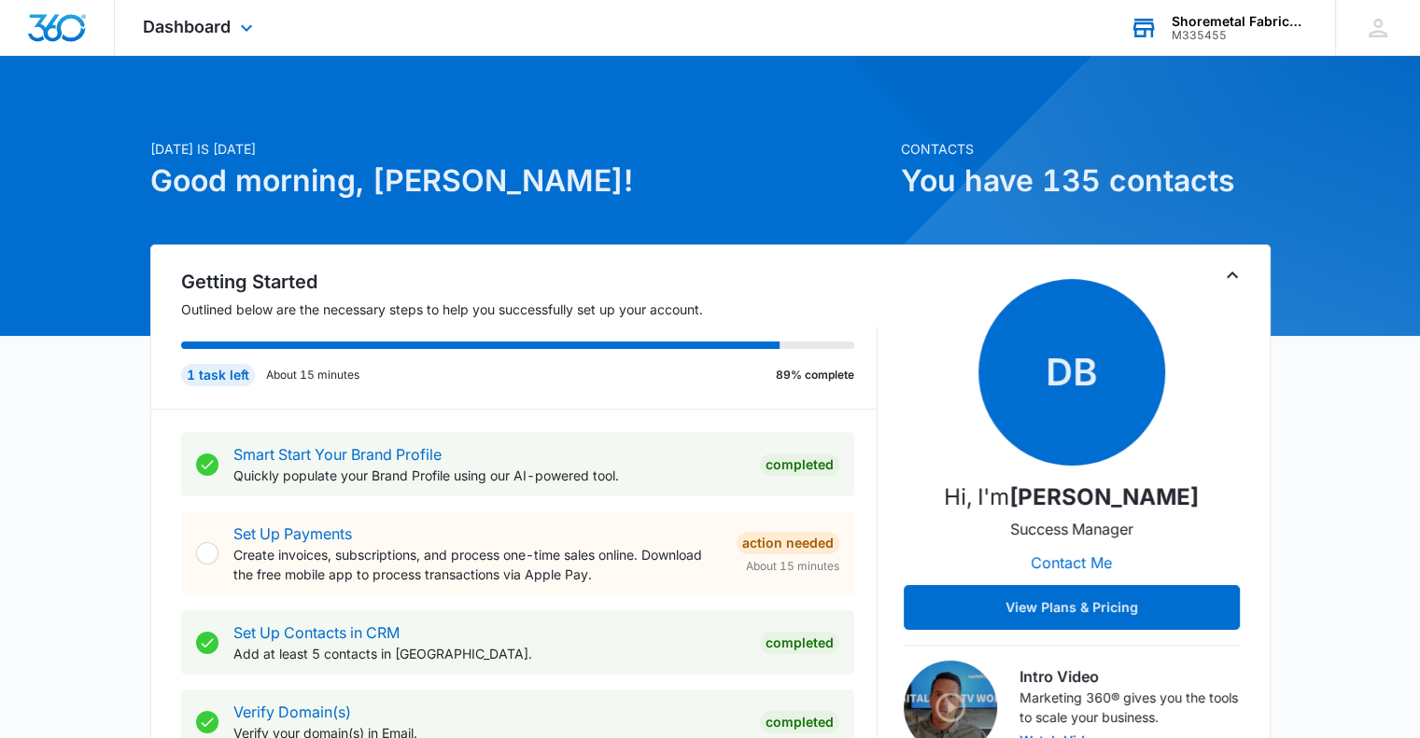
click at [1262, 24] on div "Shoremetal Fabricators" at bounding box center [1240, 21] width 136 height 15
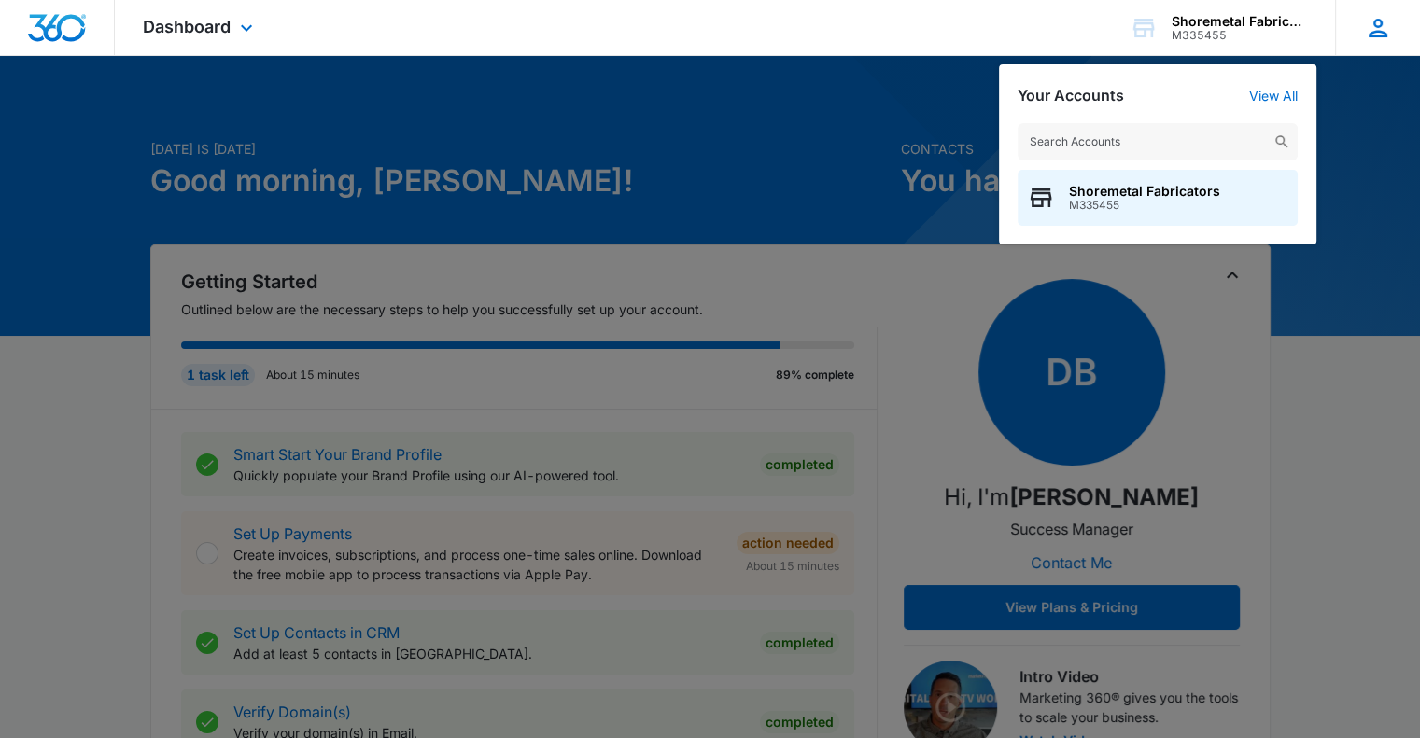
click at [1378, 21] on icon at bounding box center [1378, 28] width 28 height 28
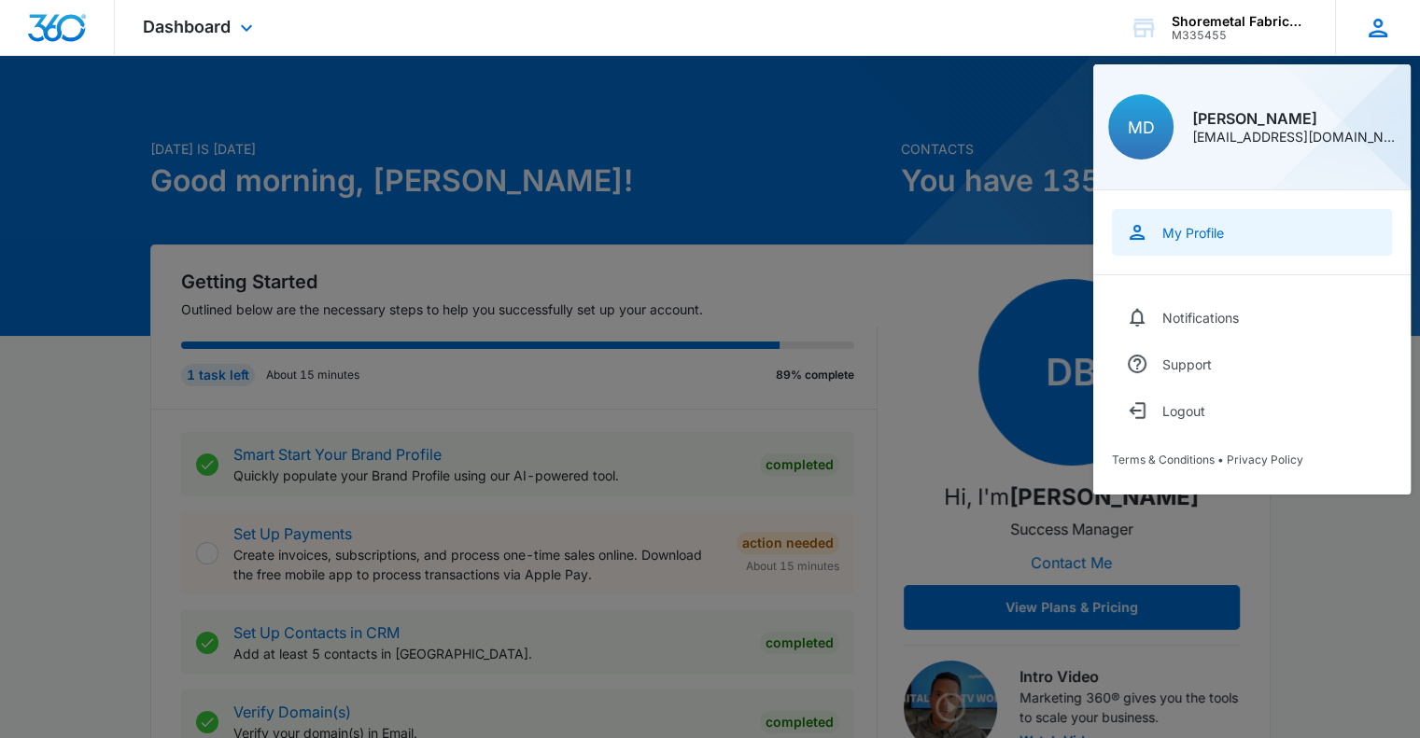
click at [1199, 253] on link "My Profile" at bounding box center [1252, 232] width 280 height 47
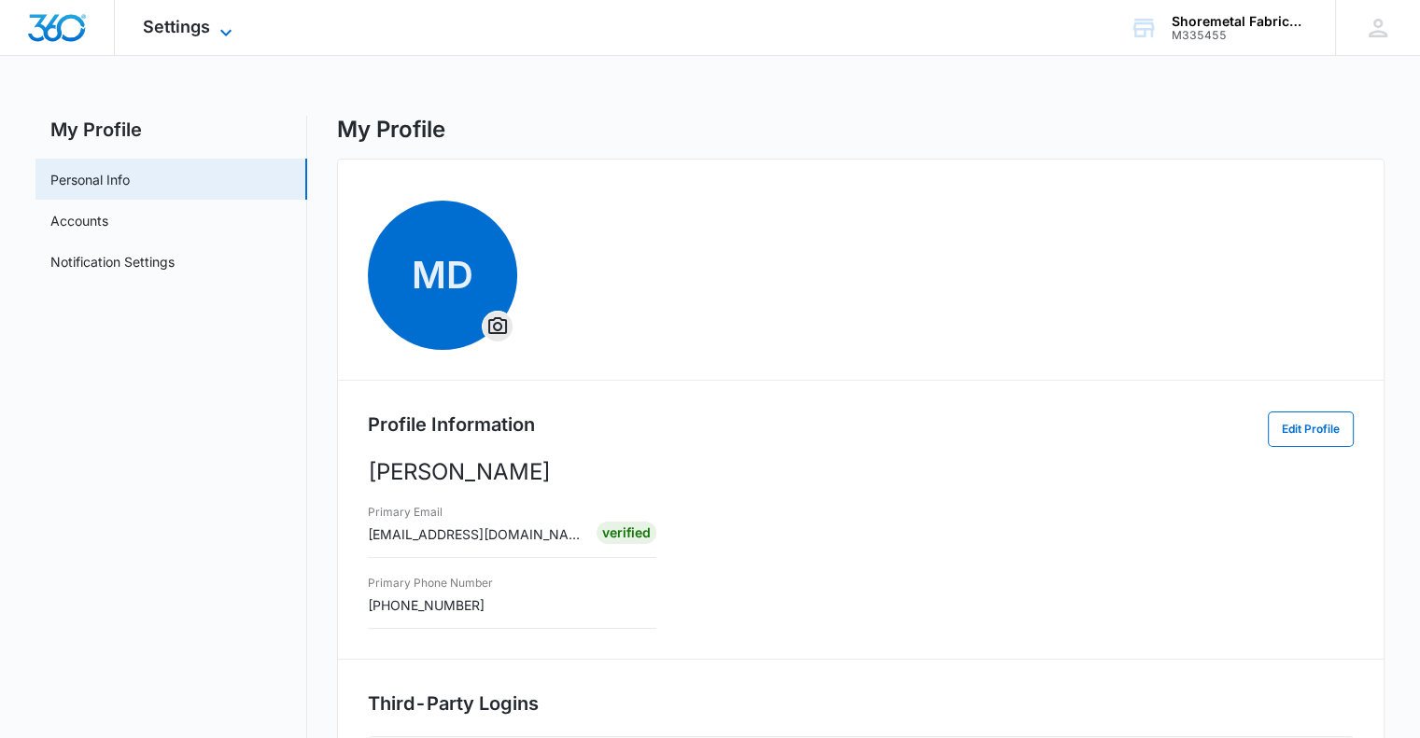
click at [216, 29] on icon at bounding box center [226, 32] width 22 height 22
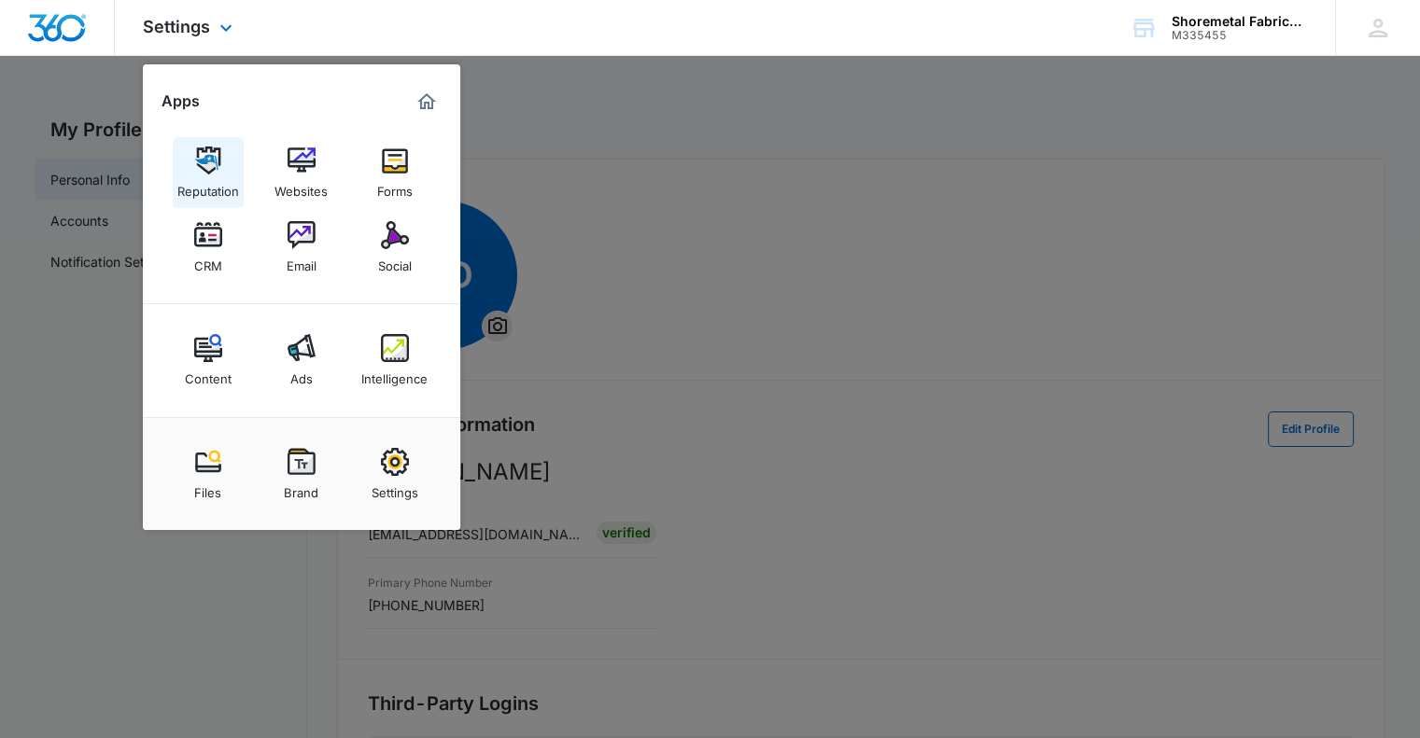
click at [220, 167] on img at bounding box center [208, 161] width 28 height 28
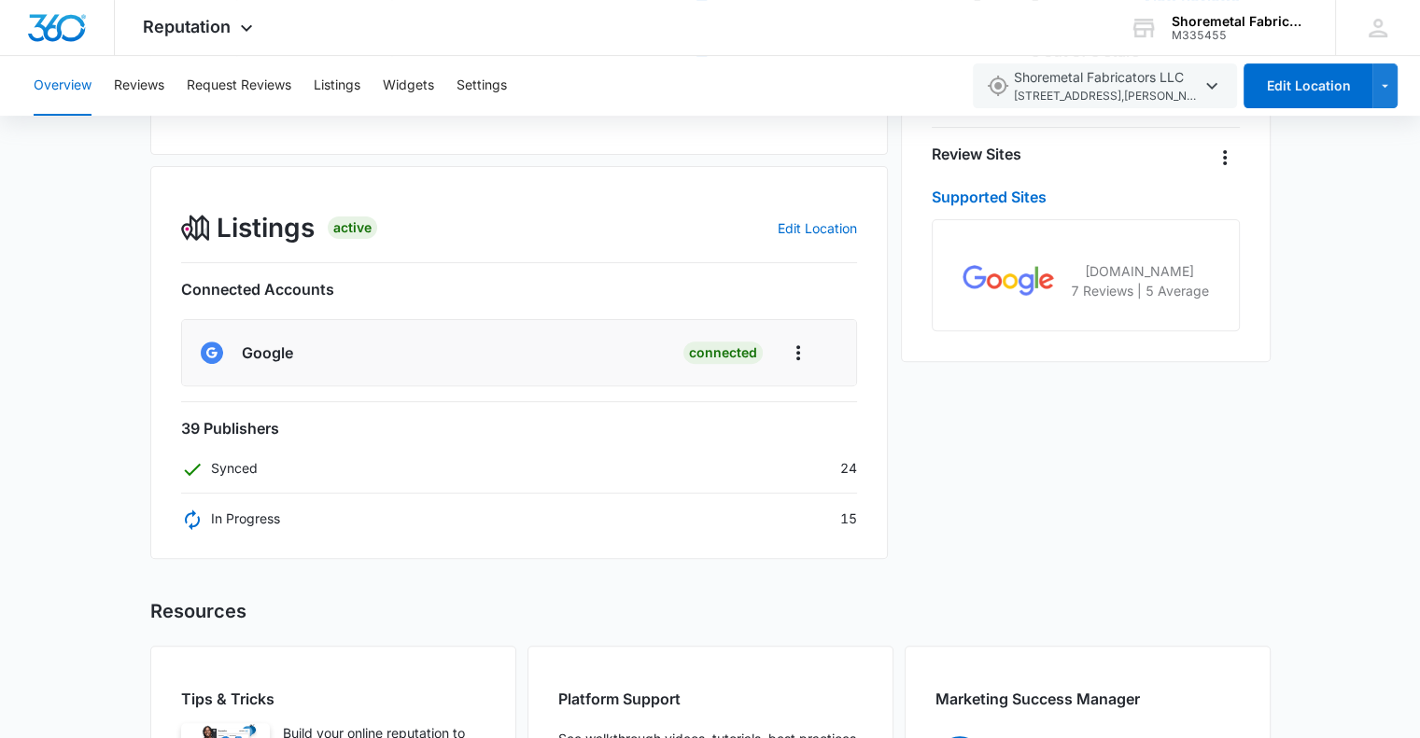
scroll to position [560, 0]
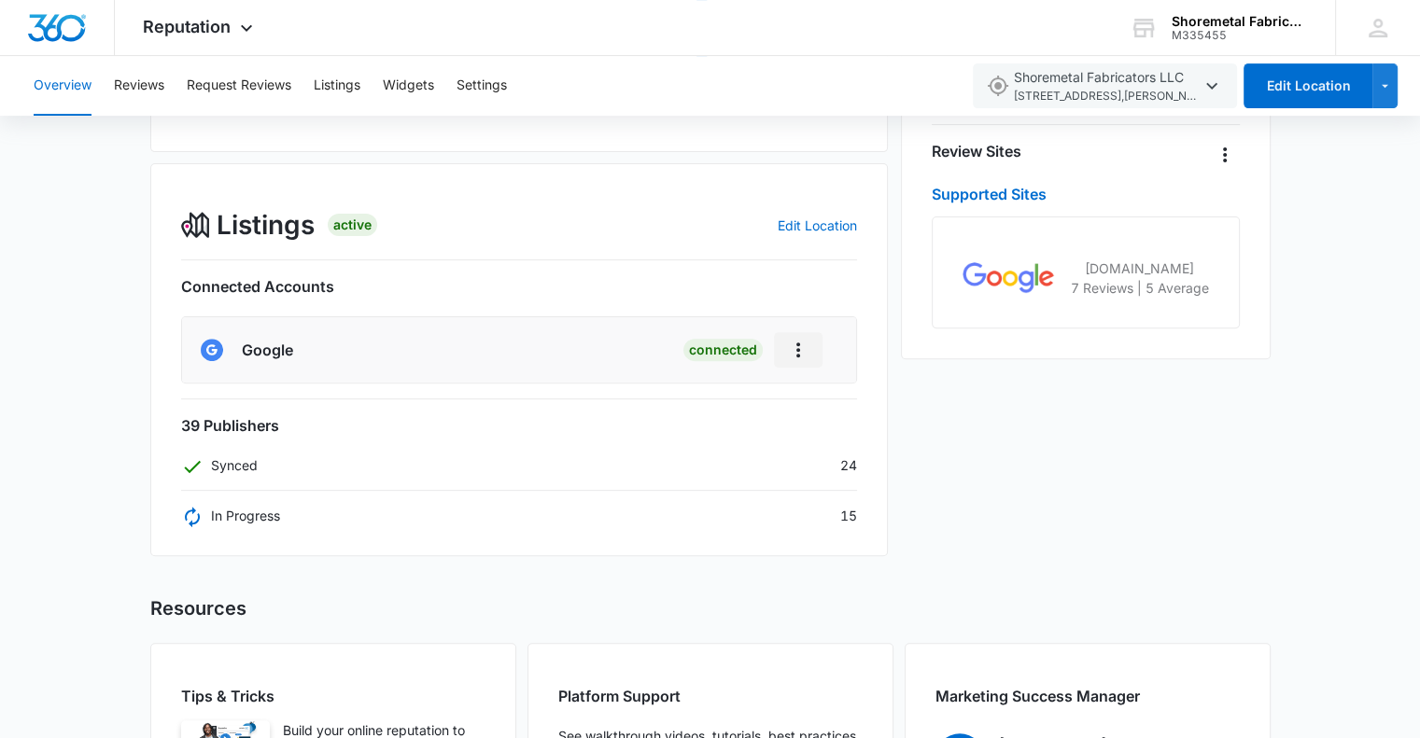
click at [786, 354] on button "Actions" at bounding box center [798, 349] width 49 height 35
click at [635, 456] on div "Synced 24" at bounding box center [519, 466] width 677 height 20
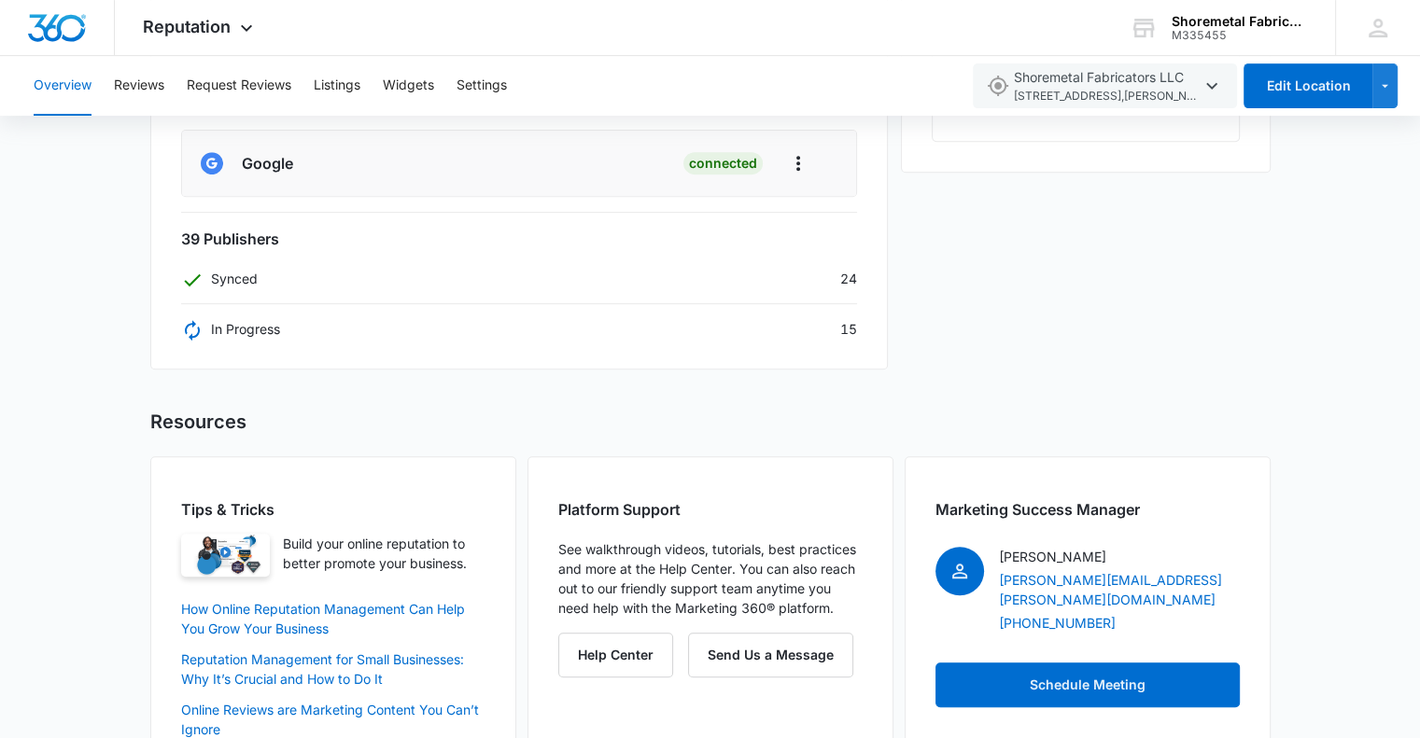
scroll to position [706, 0]
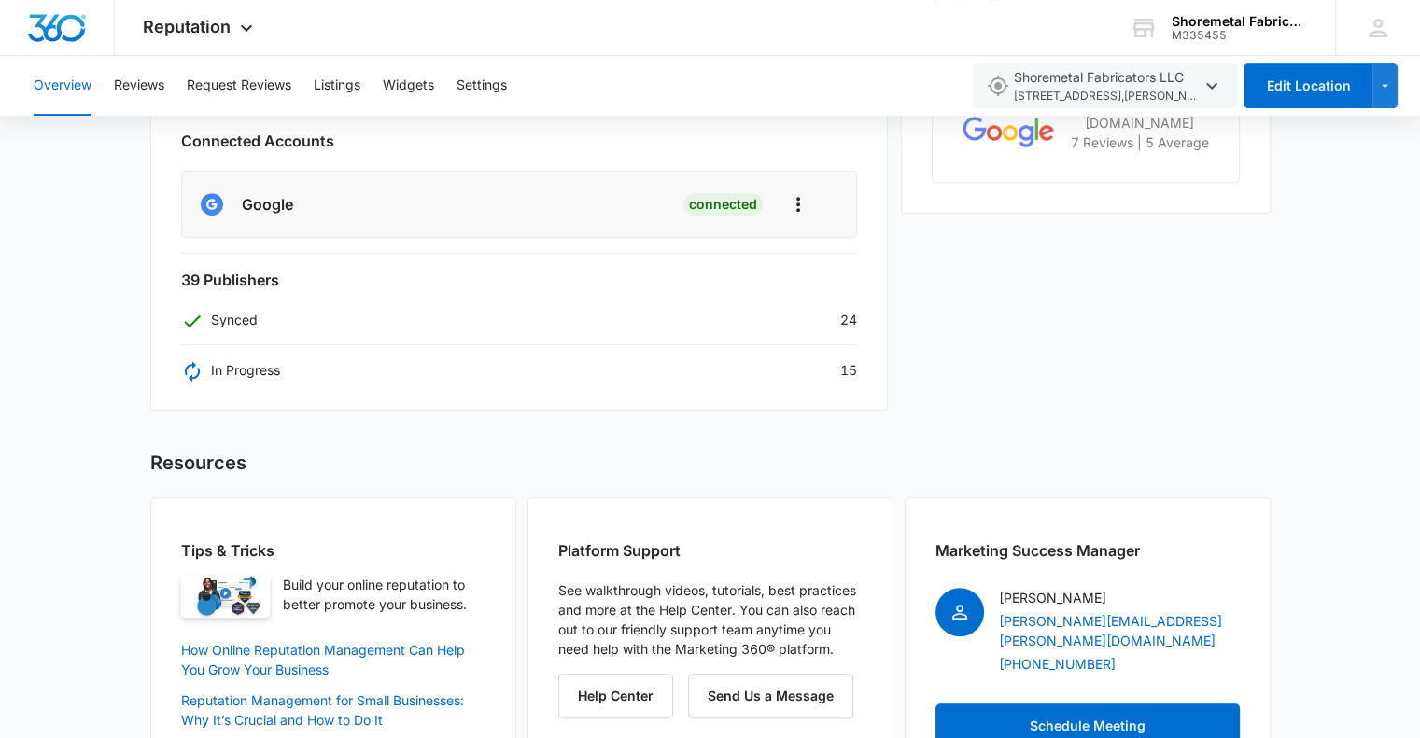
click at [243, 378] on div "Listings Active Edit Location Connected Accounts Google Connected 39 Publishers…" at bounding box center [519, 214] width 738 height 393
drag, startPoint x: 271, startPoint y: 375, endPoint x: 289, endPoint y: 374, distance: 18.7
click at [272, 375] on p "In Progress" at bounding box center [230, 370] width 99 height 20
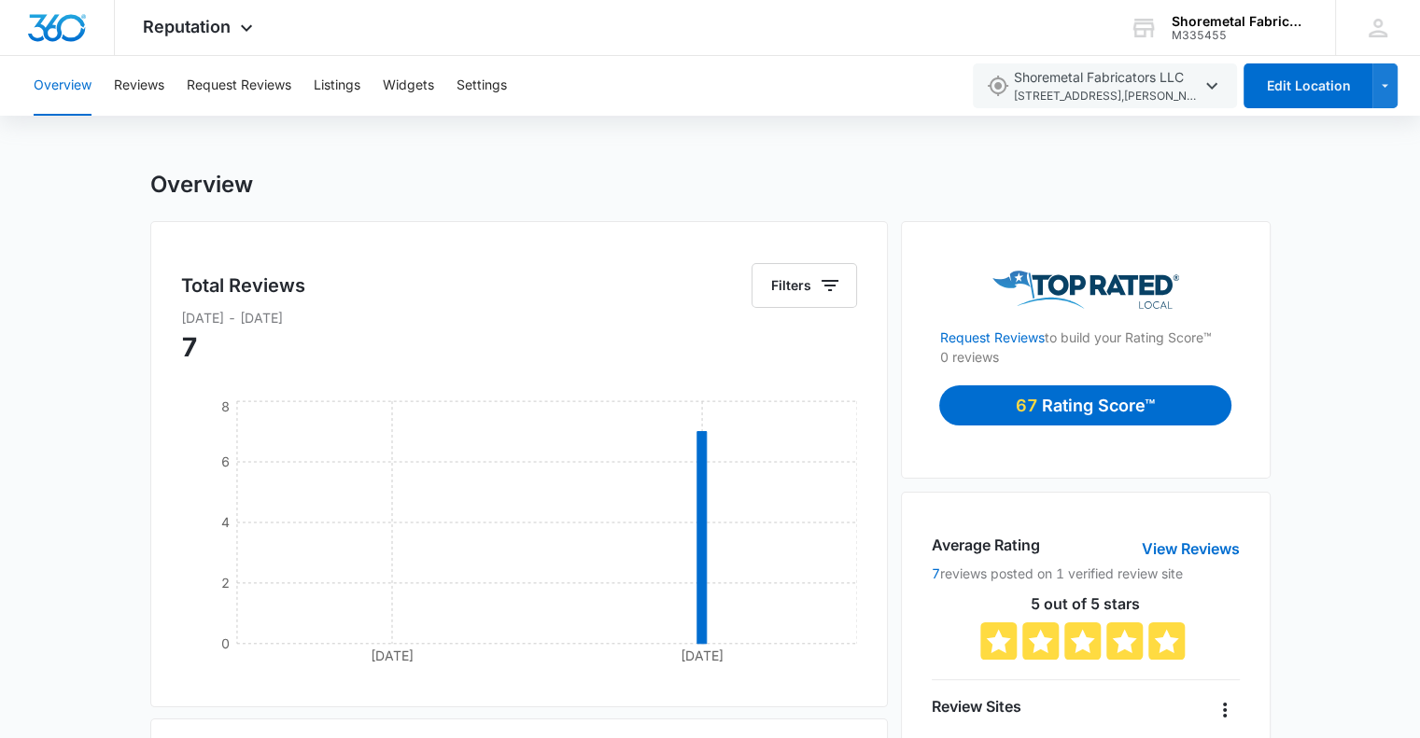
scroll to position [0, 0]
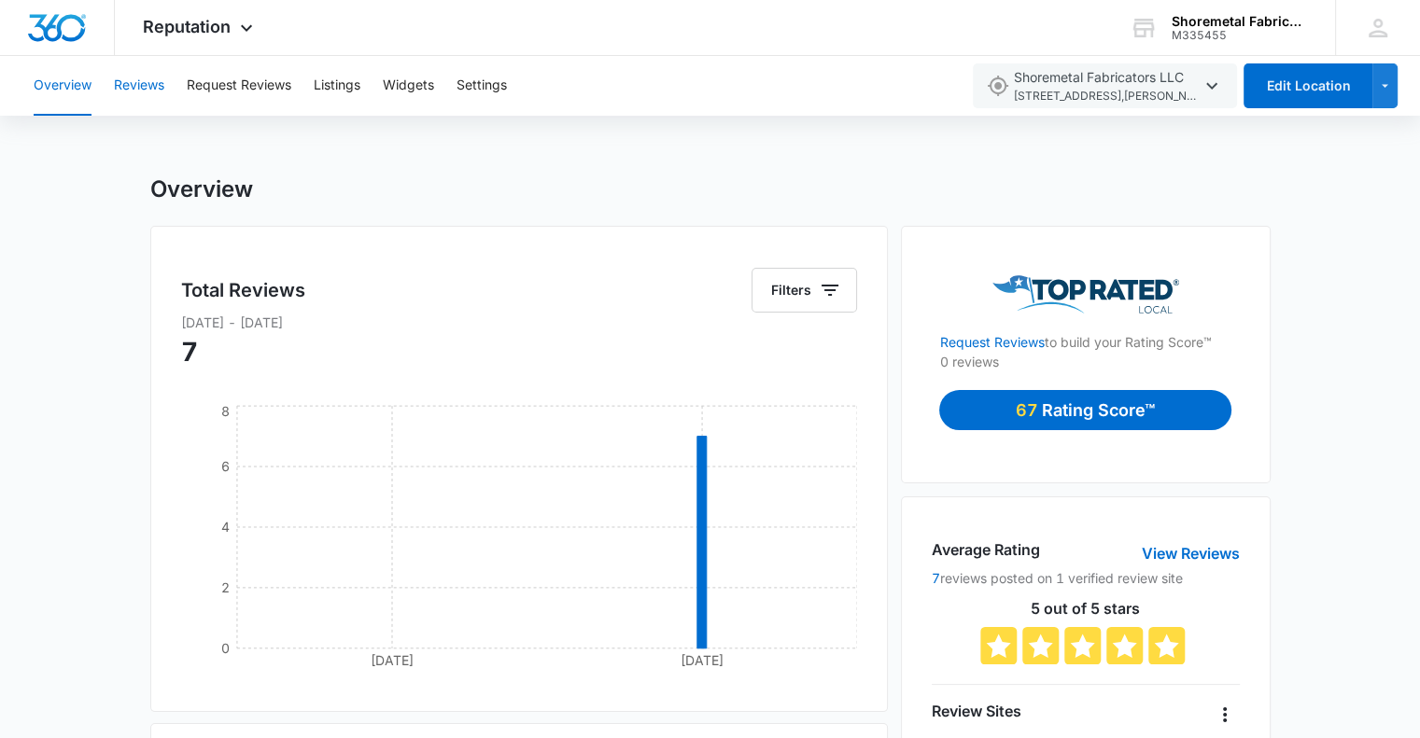
click at [142, 83] on button "Reviews" at bounding box center [139, 86] width 50 height 60
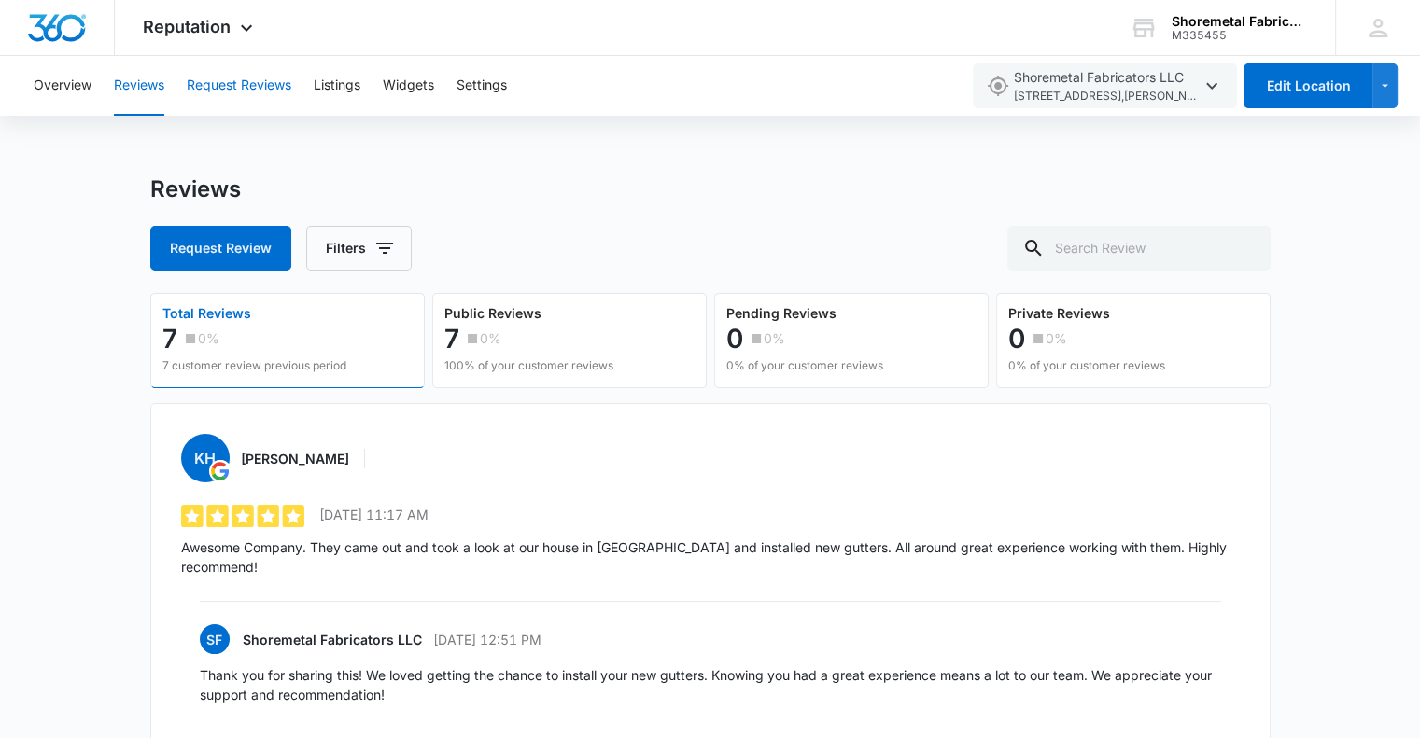
click at [262, 90] on button "Request Reviews" at bounding box center [239, 86] width 105 height 60
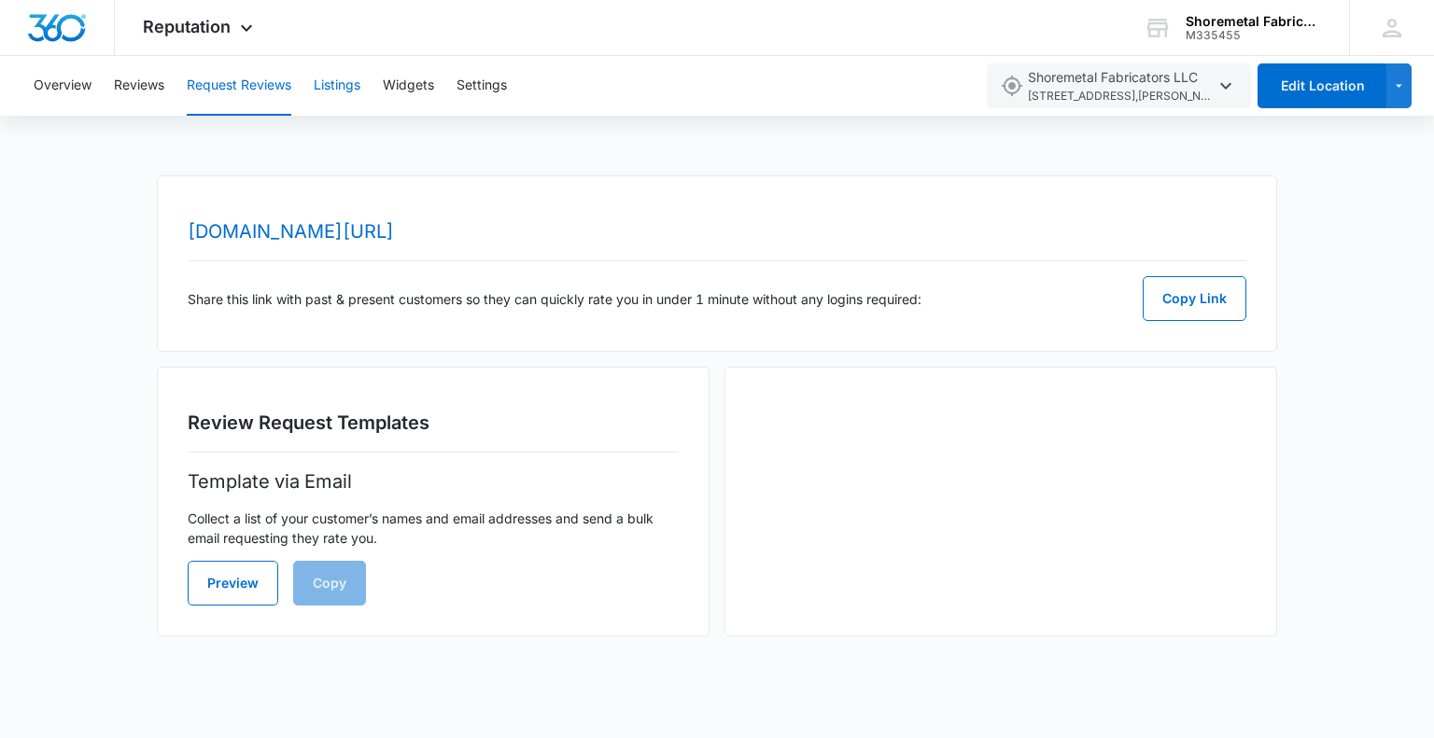
click at [356, 88] on button "Listings" at bounding box center [337, 86] width 47 height 60
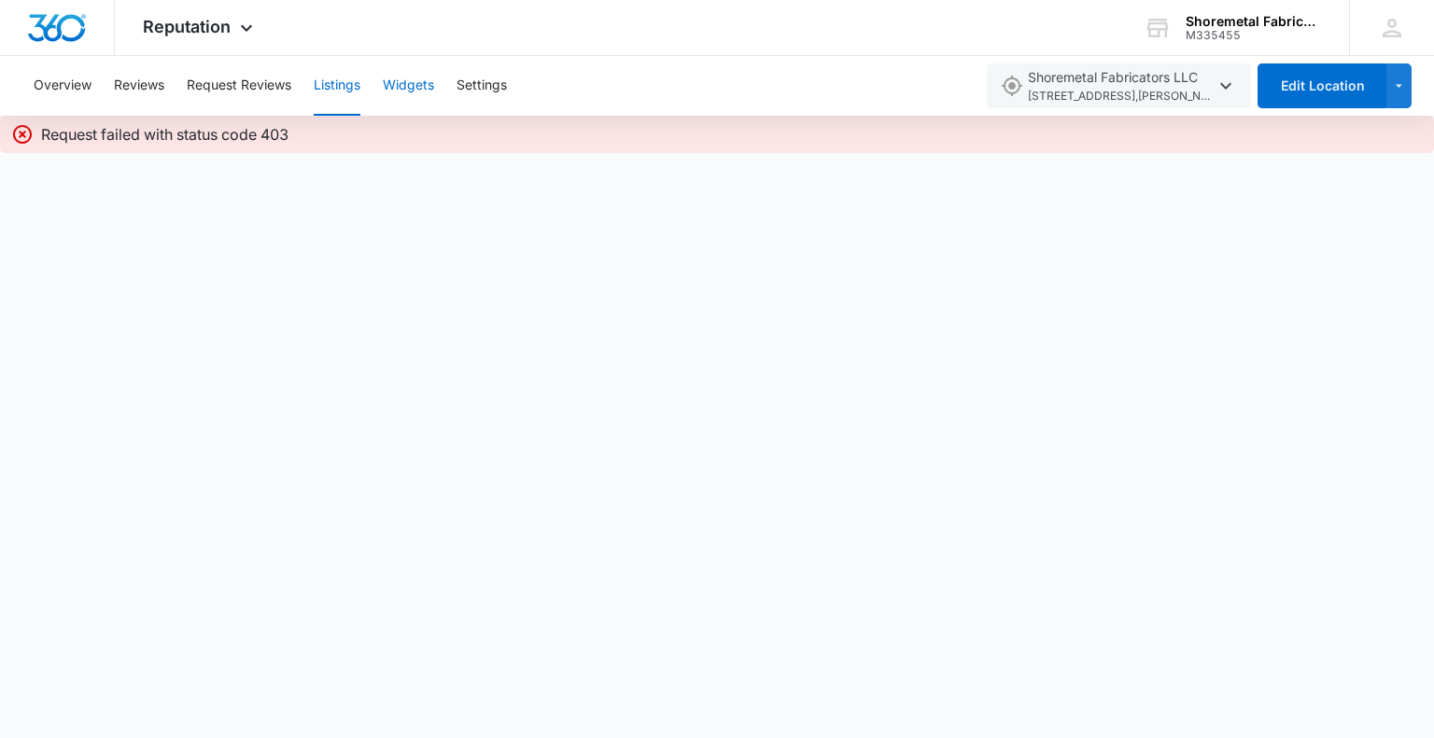
click at [400, 84] on button "Widgets" at bounding box center [408, 86] width 51 height 60
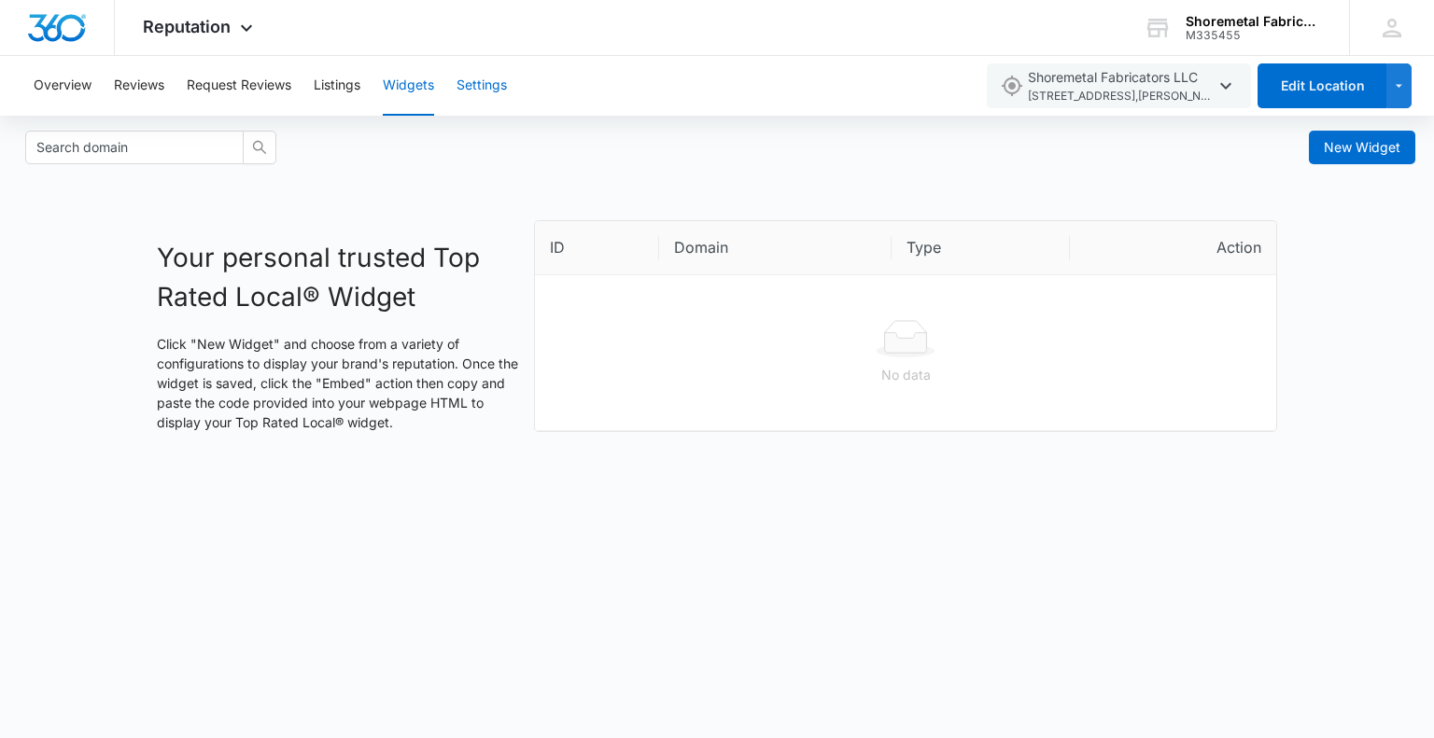
click at [485, 88] on button "Settings" at bounding box center [482, 86] width 50 height 60
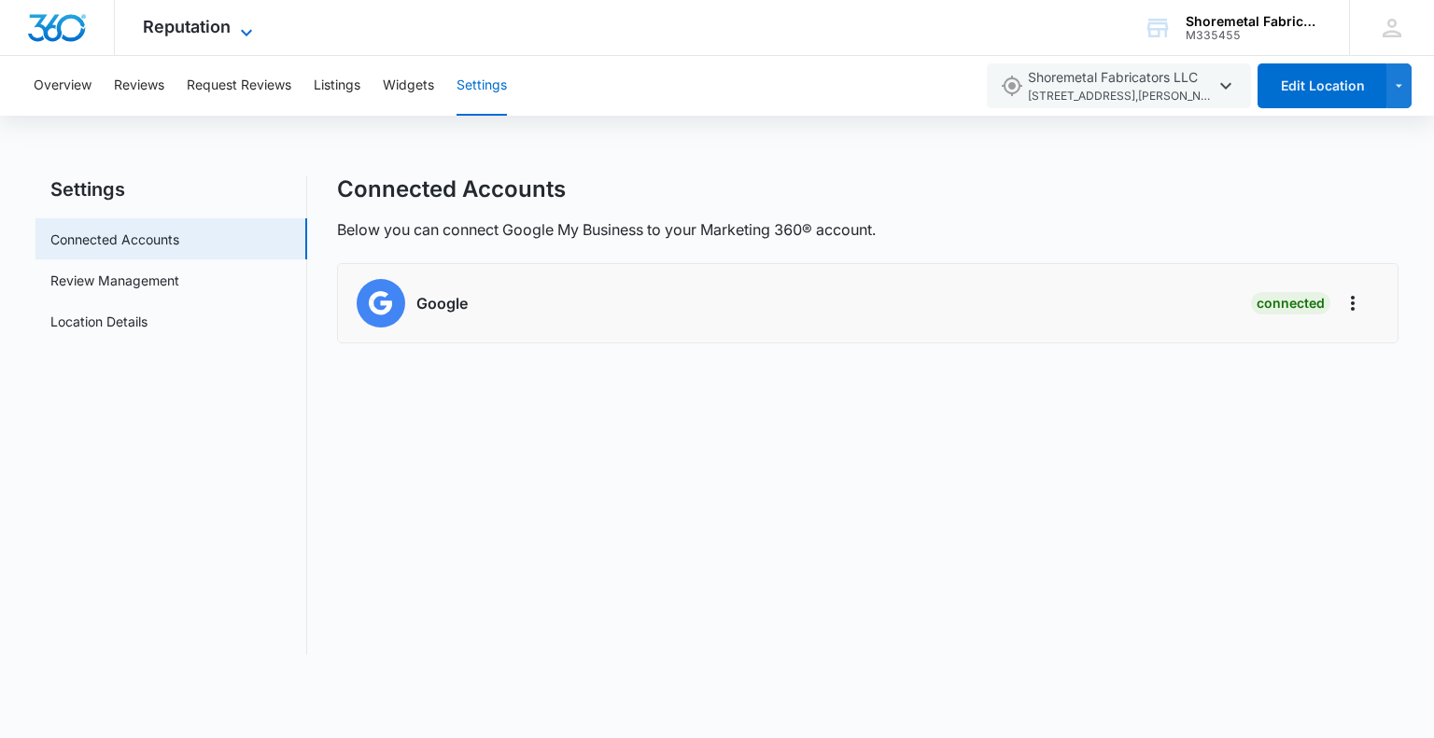
click at [224, 29] on span "Reputation" at bounding box center [187, 27] width 88 height 20
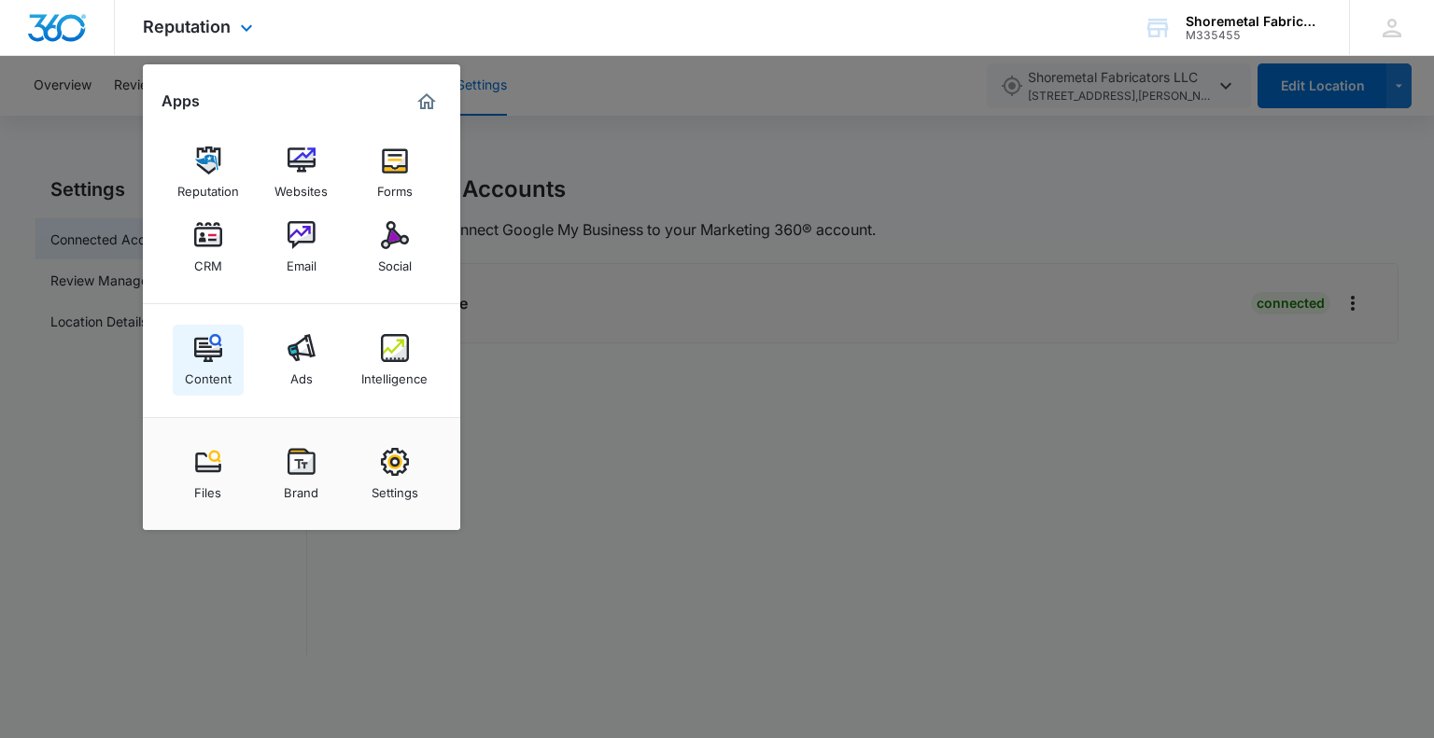
click at [198, 365] on div "Content" at bounding box center [208, 374] width 47 height 24
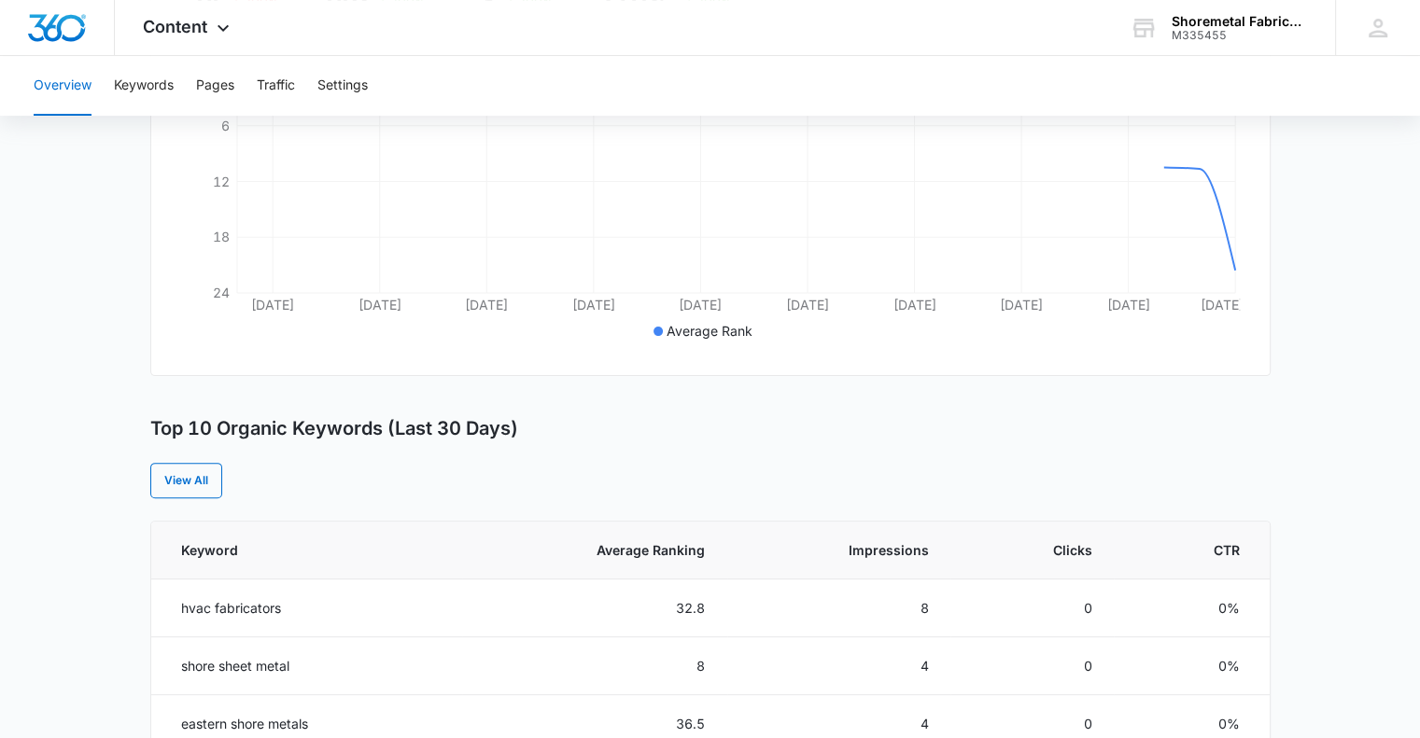
scroll to position [215, 0]
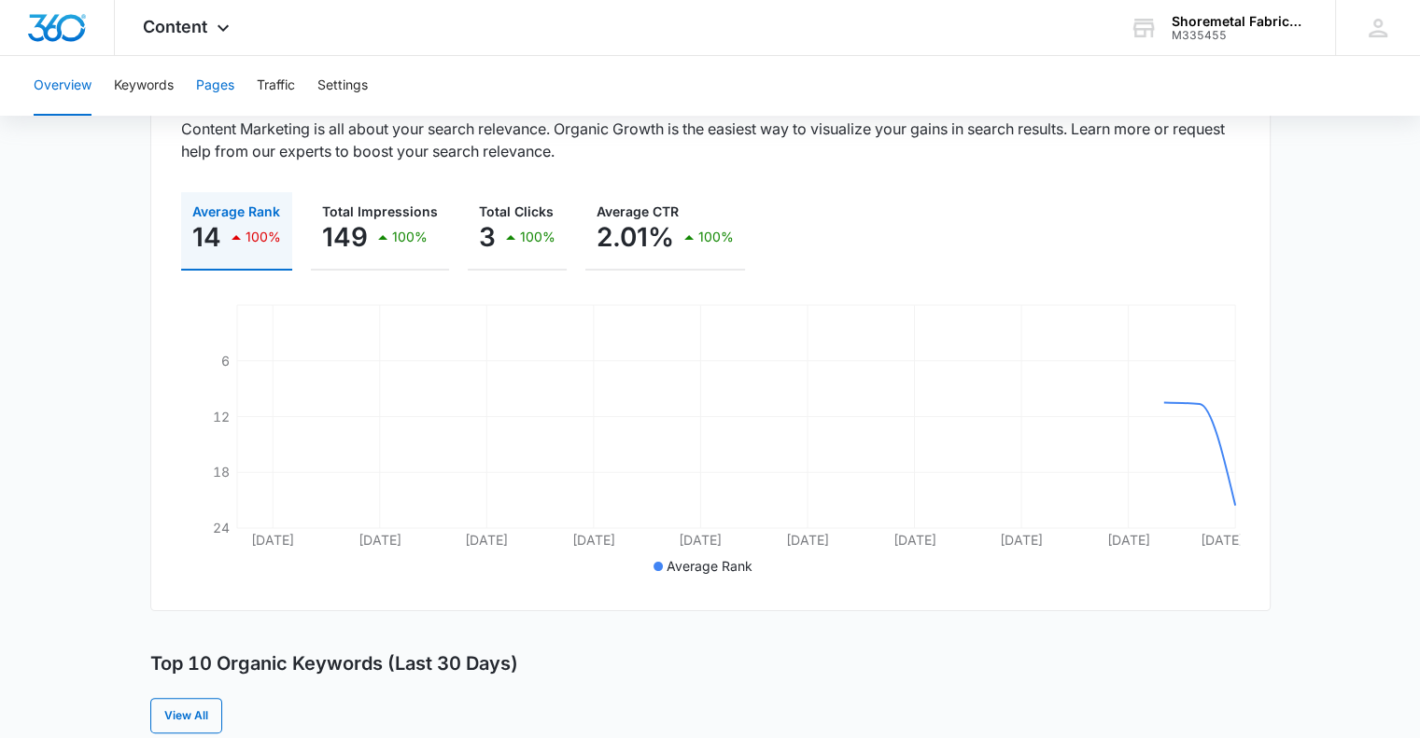
click at [205, 84] on button "Pages" at bounding box center [215, 86] width 38 height 60
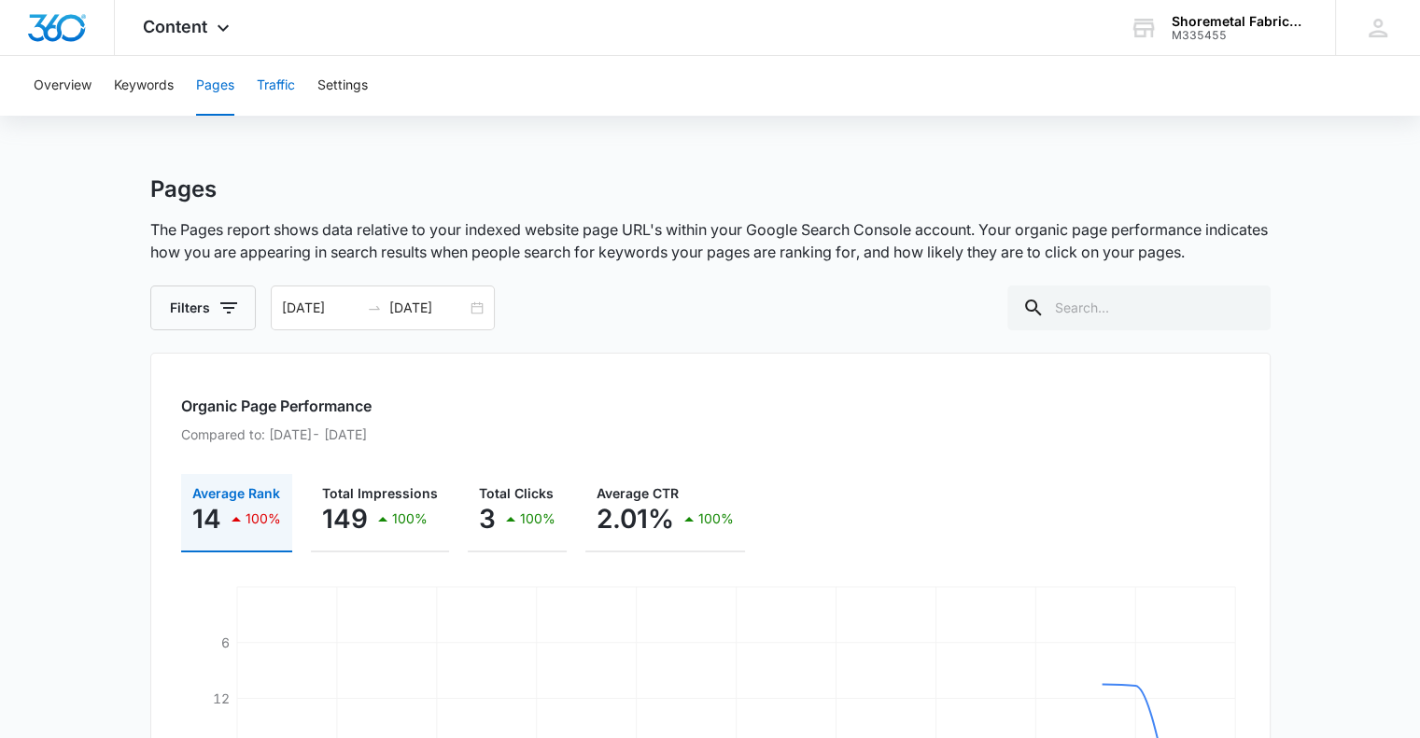
click at [271, 91] on button "Traffic" at bounding box center [276, 86] width 38 height 60
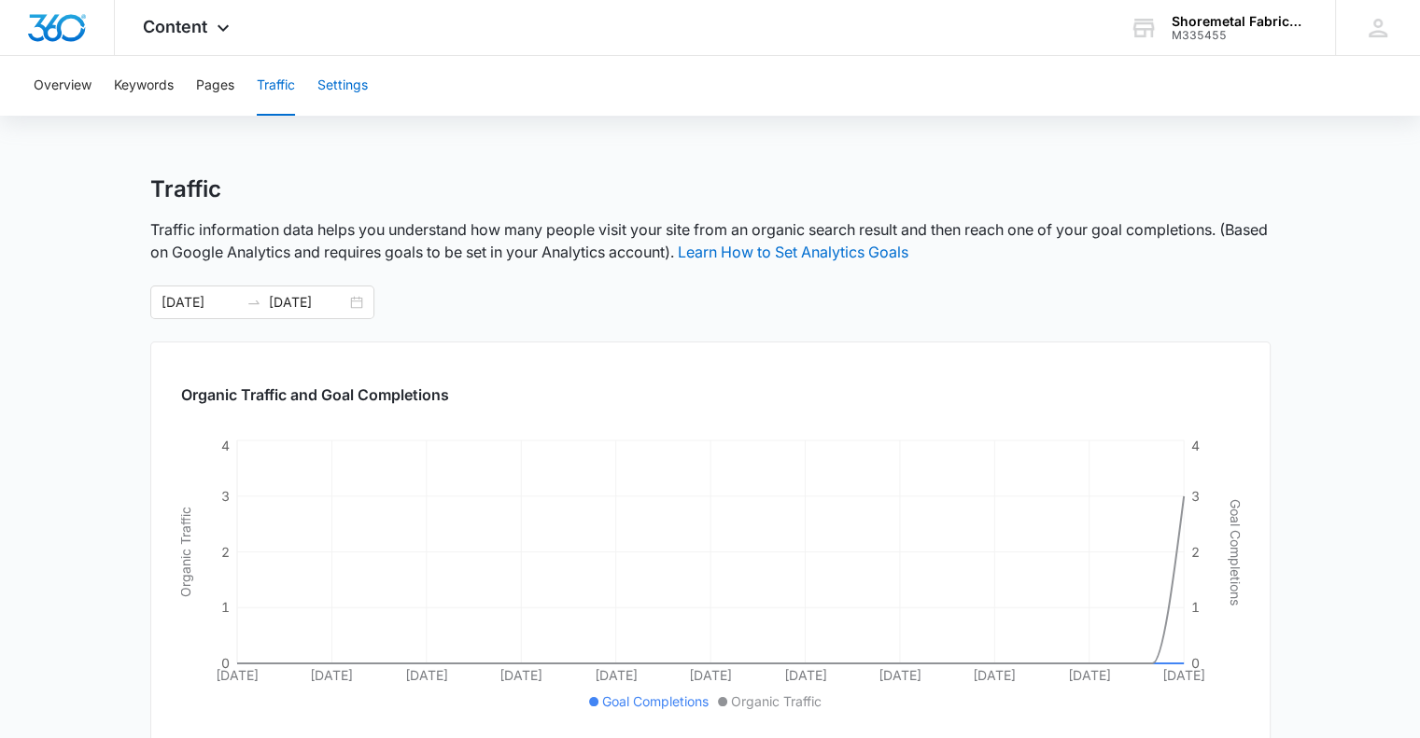
click at [334, 91] on button "Settings" at bounding box center [342, 86] width 50 height 60
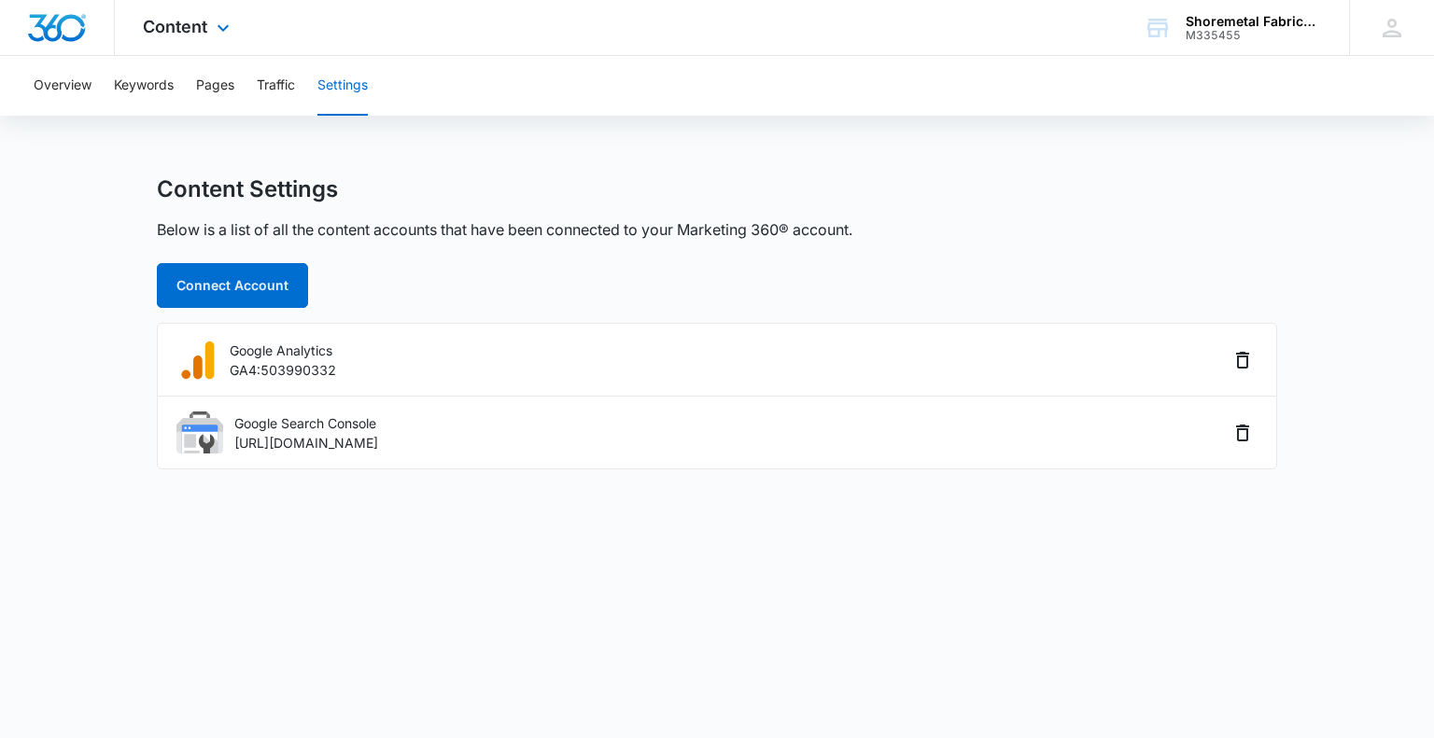
click at [209, 32] on div "Content Apps Reputation Websites Forms CRM Email Social Content Ads Intelligenc…" at bounding box center [189, 27] width 148 height 55
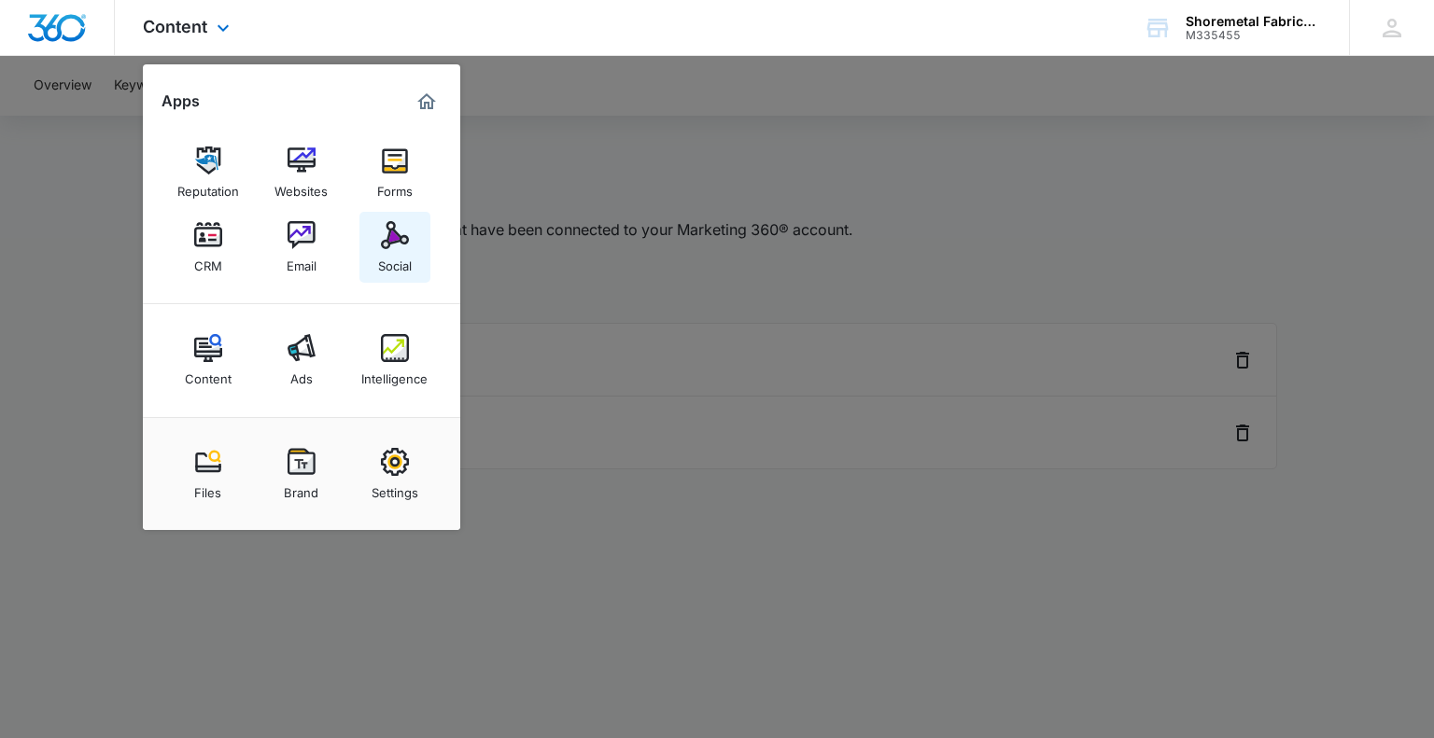
click at [400, 246] on img at bounding box center [395, 235] width 28 height 28
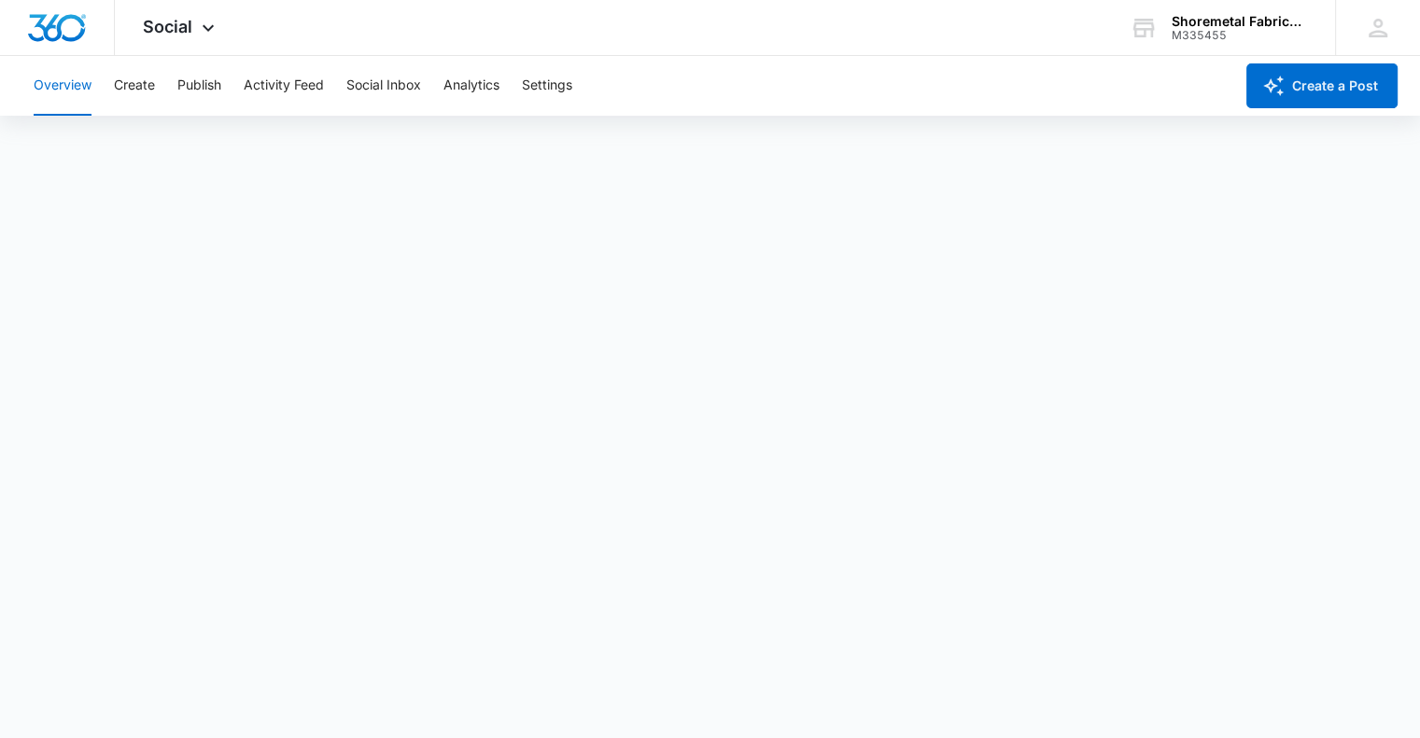
scroll to position [5, 0]
click at [300, 81] on button "Activity Feed" at bounding box center [284, 86] width 80 height 60
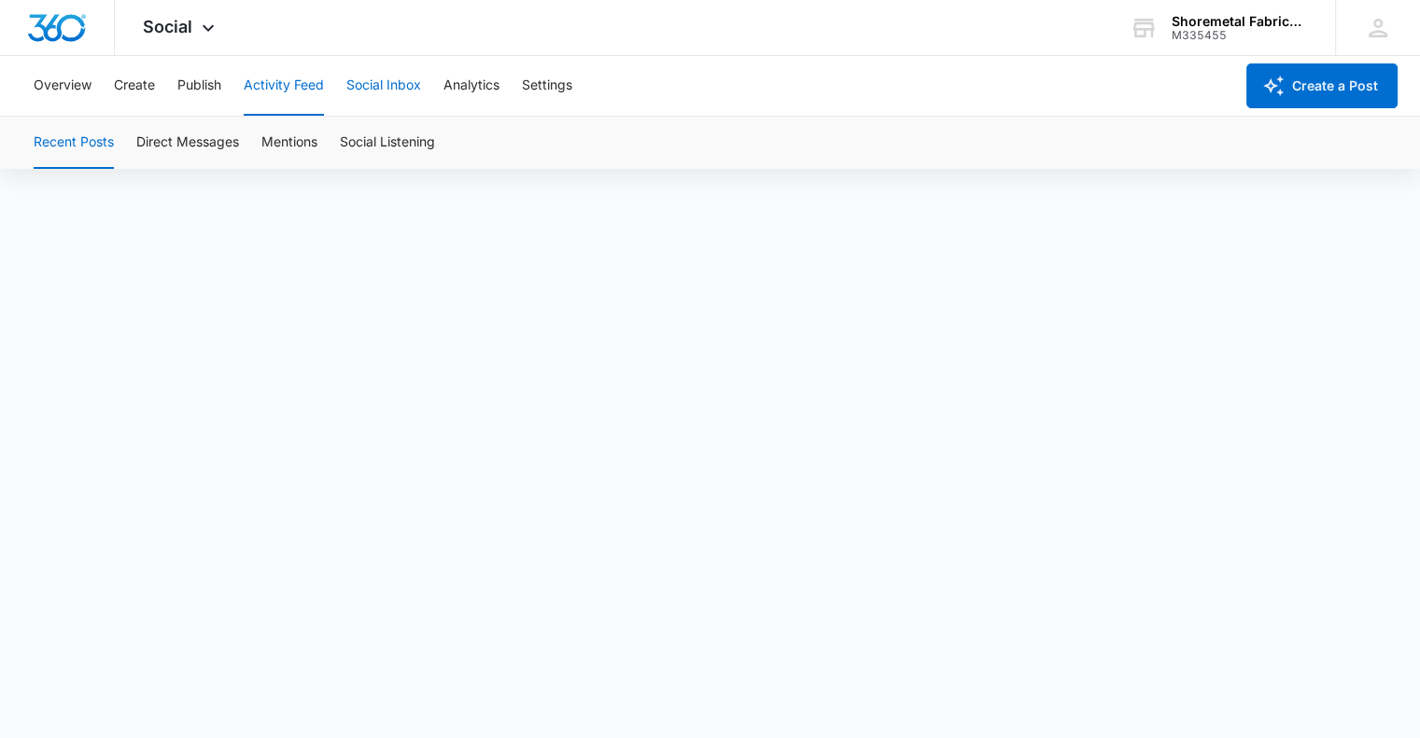
click at [389, 84] on button "Social Inbox" at bounding box center [383, 86] width 75 height 60
click at [298, 85] on button "Activity Feed" at bounding box center [284, 86] width 80 height 60
click at [378, 84] on button "Social Inbox" at bounding box center [383, 86] width 75 height 60
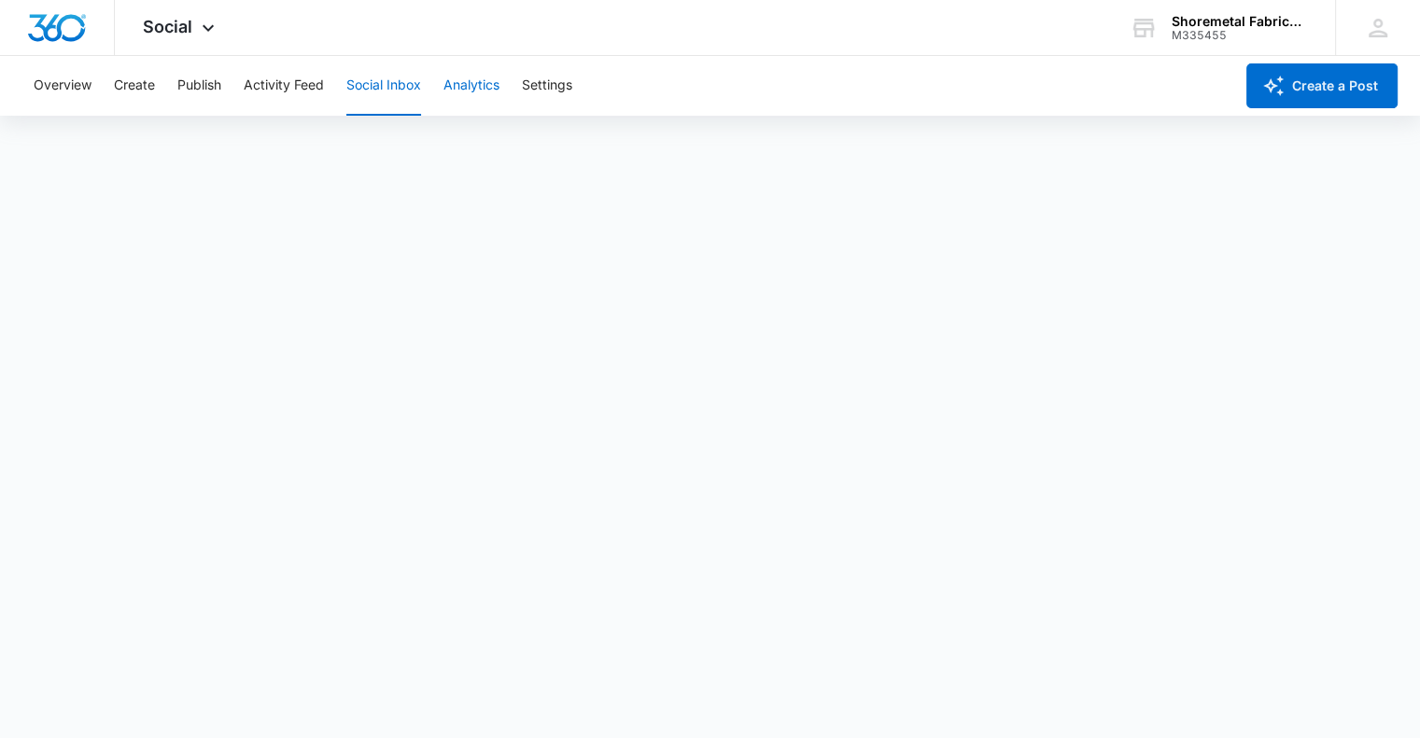
click at [475, 91] on button "Analytics" at bounding box center [471, 86] width 56 height 60
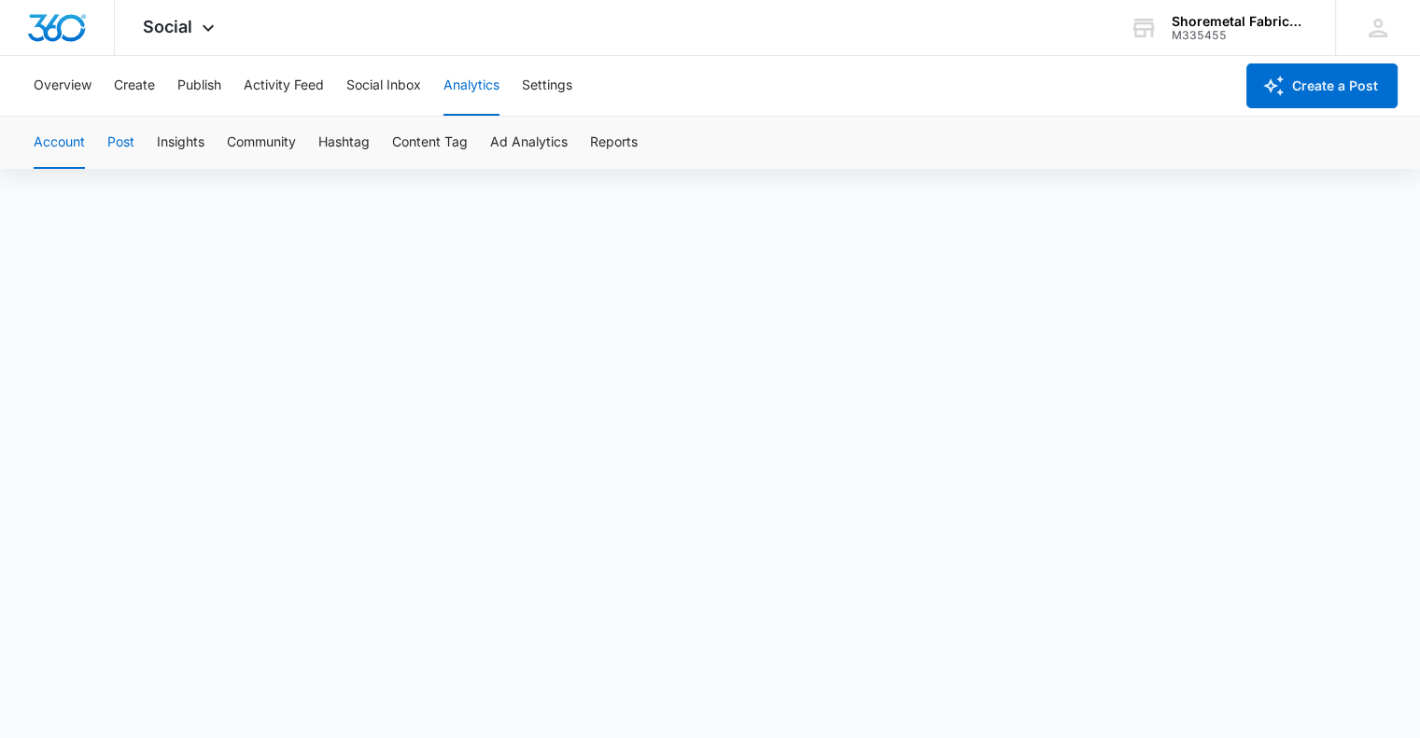
click at [116, 145] on button "Post" at bounding box center [120, 143] width 27 height 52
click at [146, 89] on button "Create" at bounding box center [134, 86] width 41 height 60
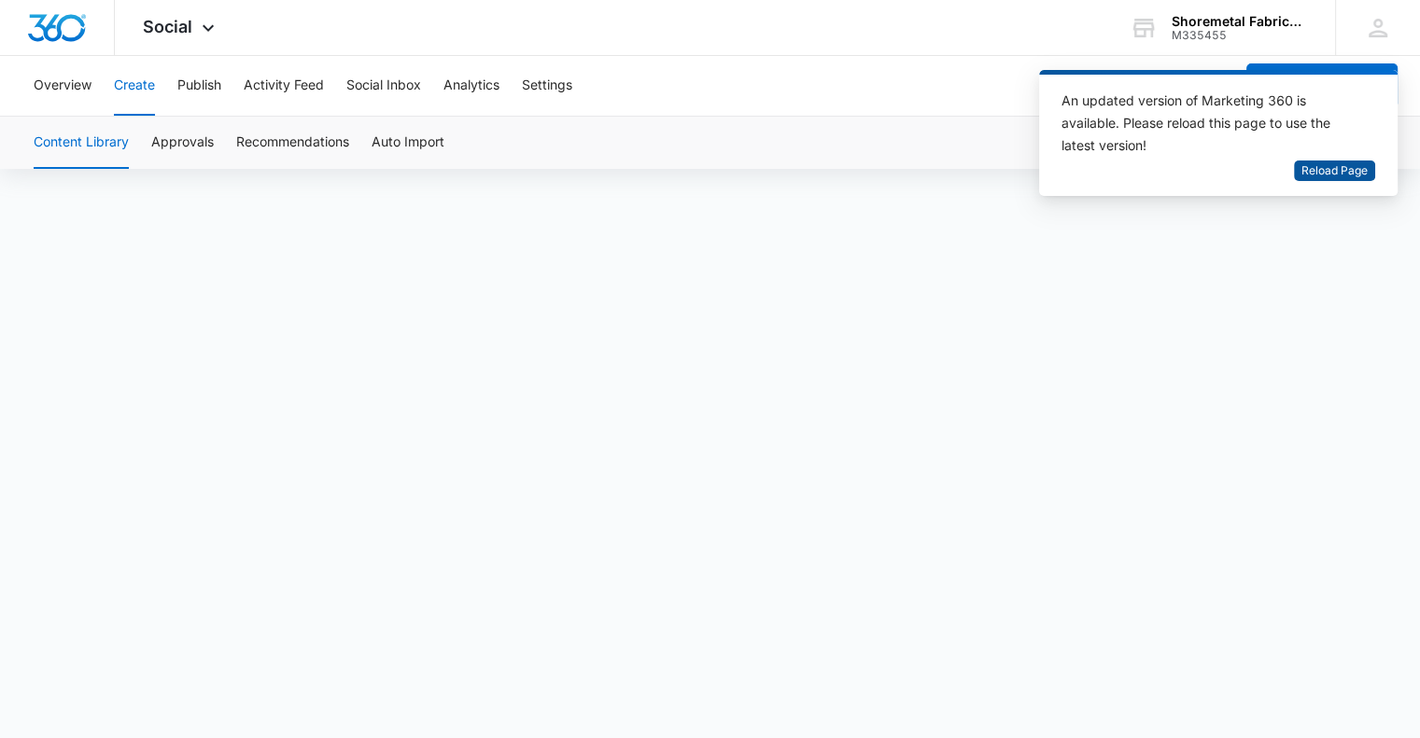
click at [1336, 171] on span "Reload Page" at bounding box center [1334, 171] width 66 height 18
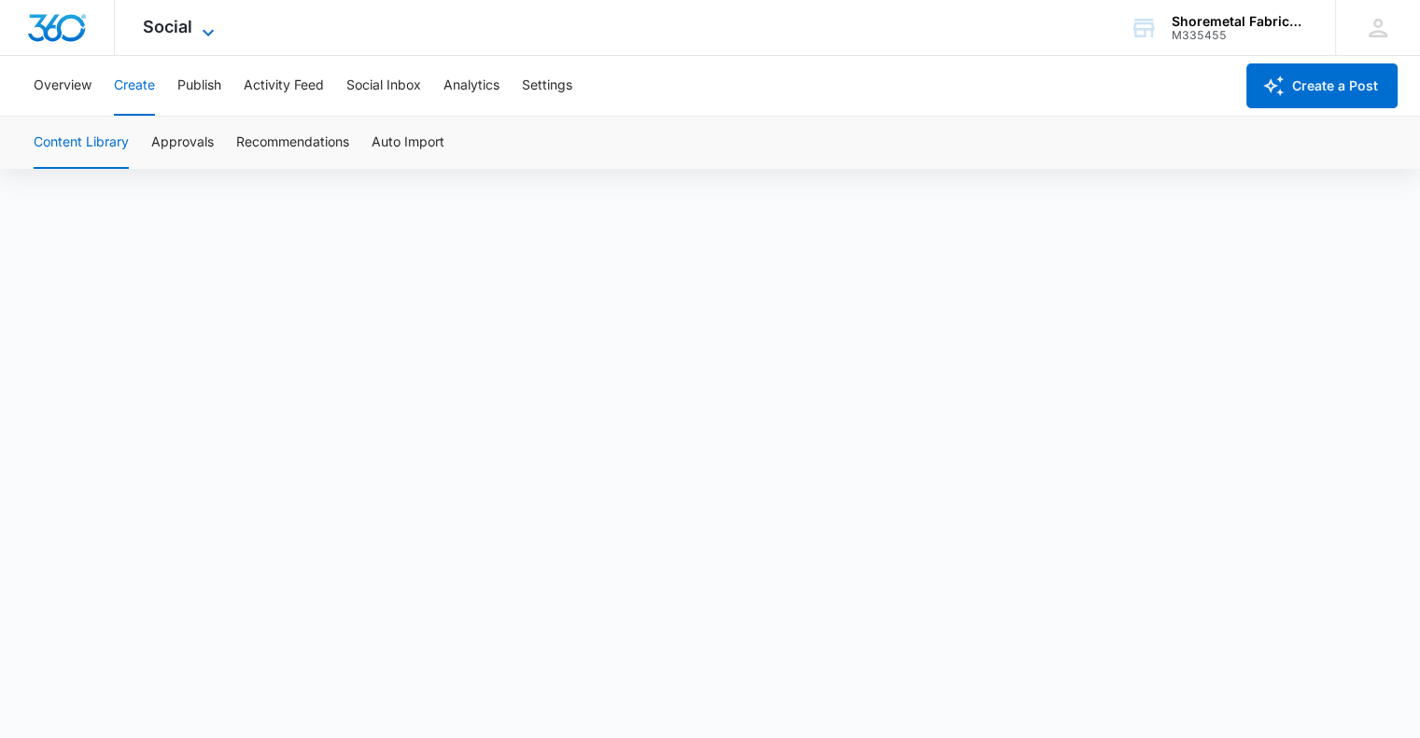
click at [170, 23] on span "Social" at bounding box center [167, 27] width 49 height 20
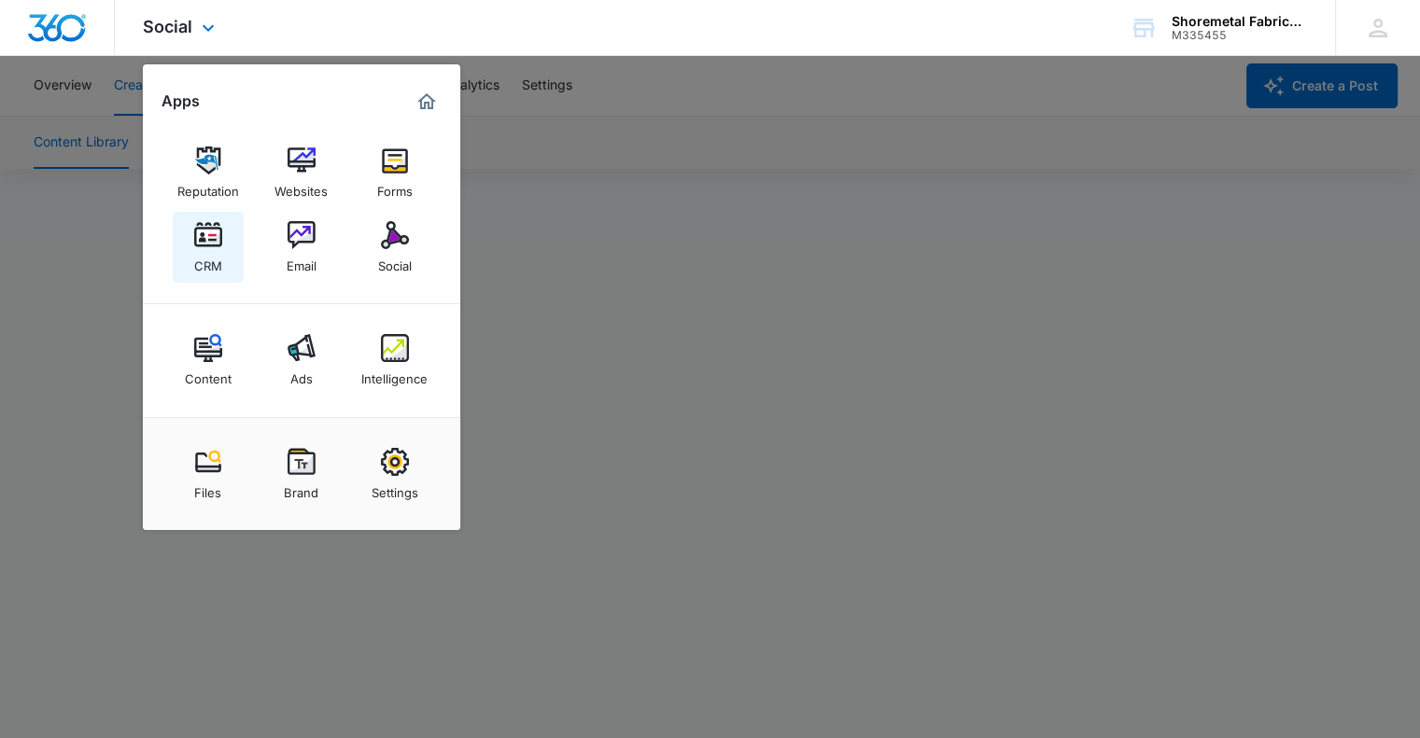
click at [217, 248] on img at bounding box center [208, 235] width 28 height 28
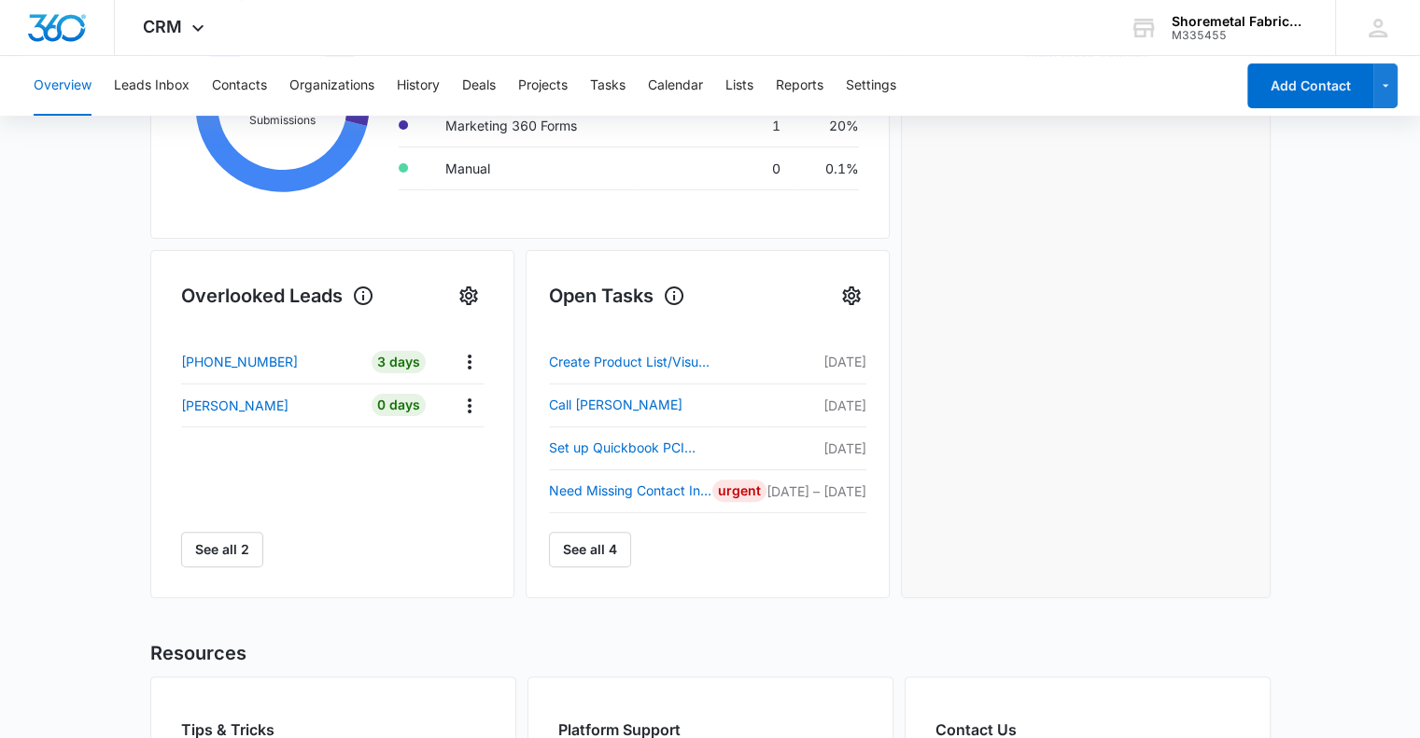
scroll to position [467, 0]
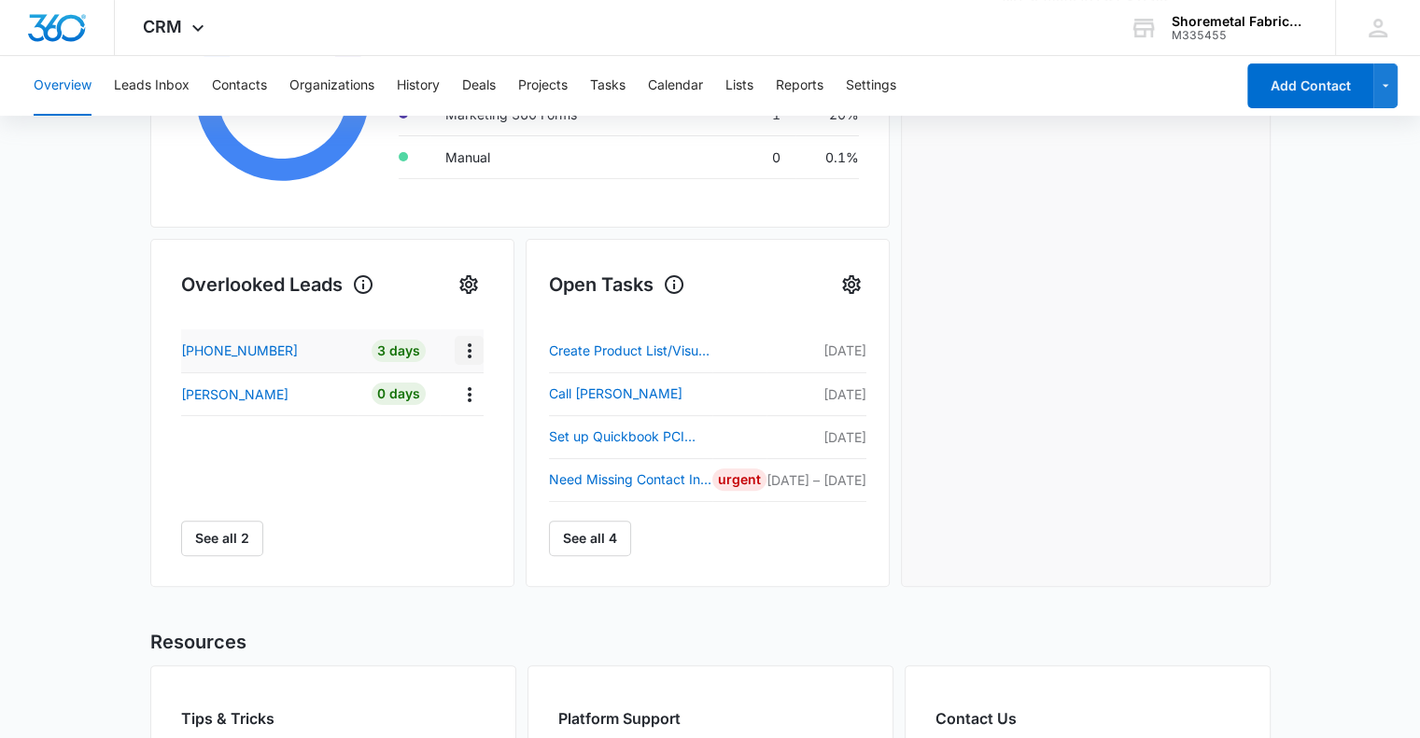
click at [468, 348] on icon "Actions" at bounding box center [469, 351] width 22 height 22
click at [331, 351] on div "+18886641285" at bounding box center [269, 351] width 176 height 20
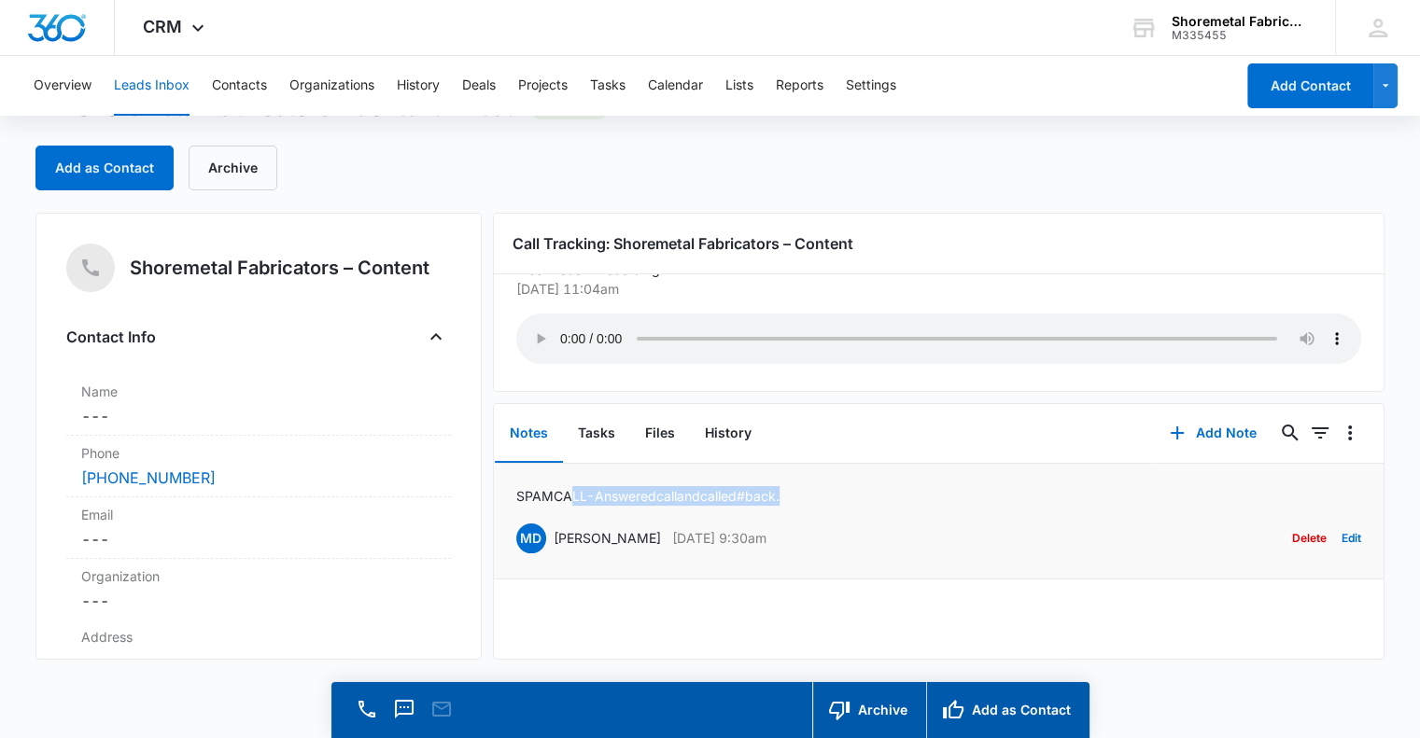
scroll to position [37, 0]
drag, startPoint x: 824, startPoint y: 489, endPoint x: 497, endPoint y: 499, distance: 327.8
click at [497, 499] on li "SPAM CALL - Answered call and called # back. MD Molly Downes Sep 8, 2025 at 9:3…" at bounding box center [939, 522] width 890 height 116
copy p "SPAM CALL - Answered call and called # back."
click at [76, 85] on button "Overview" at bounding box center [63, 86] width 58 height 60
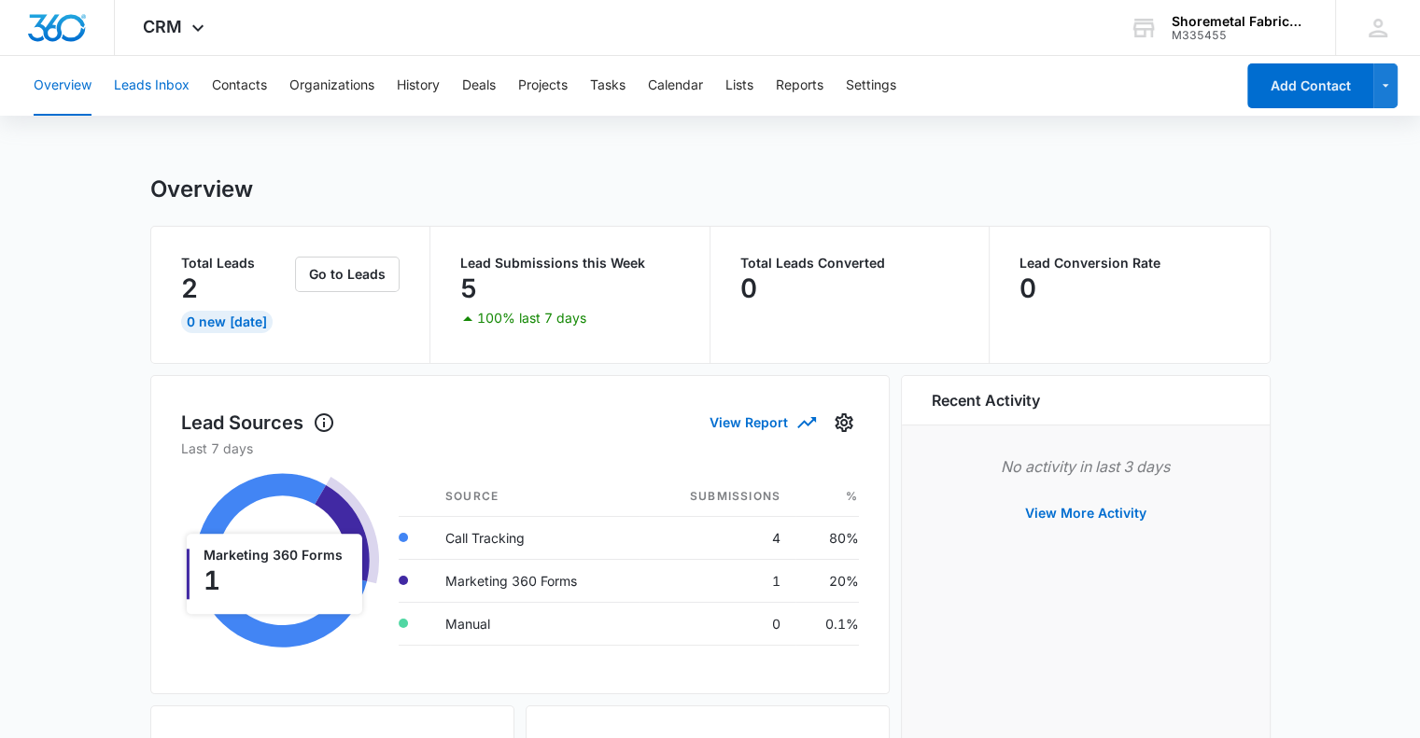
click at [168, 92] on button "Leads Inbox" at bounding box center [152, 86] width 76 height 60
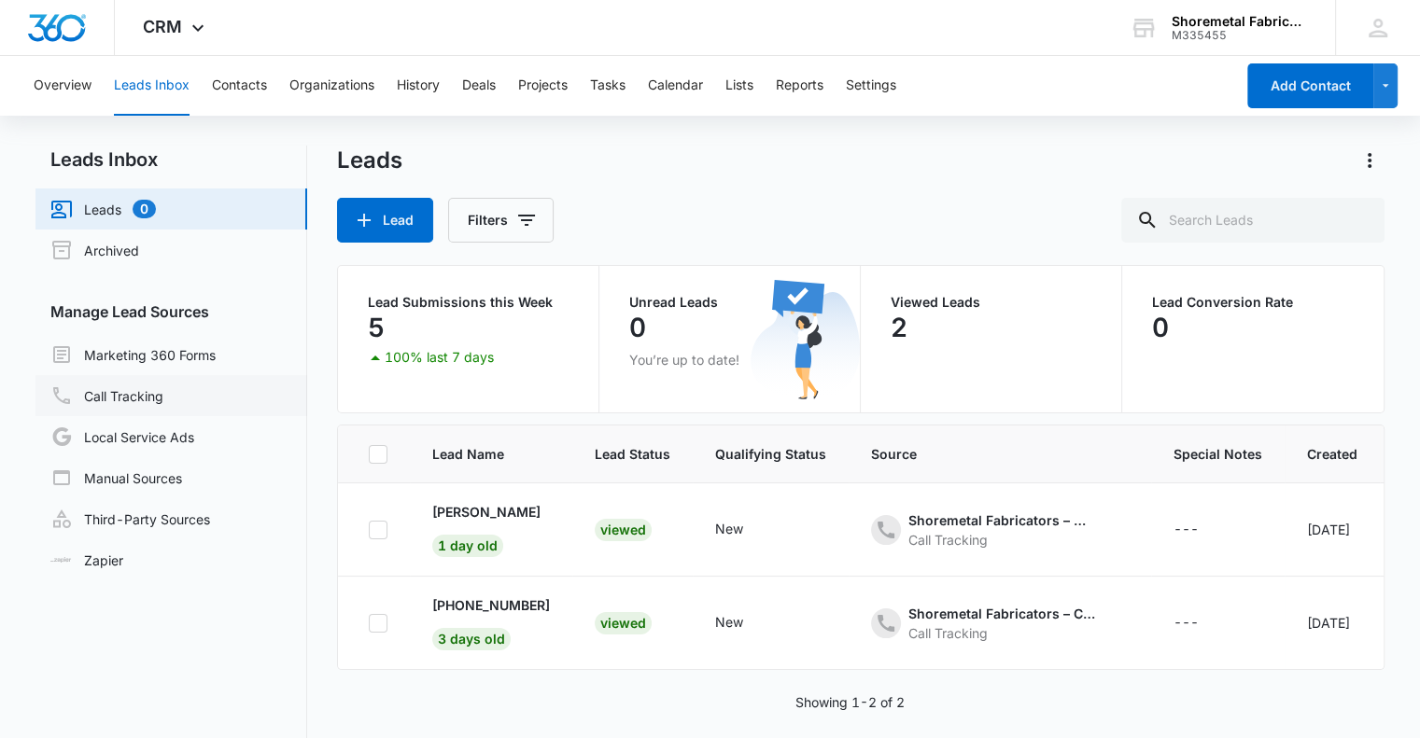
click at [144, 391] on link "Call Tracking" at bounding box center [106, 396] width 113 height 22
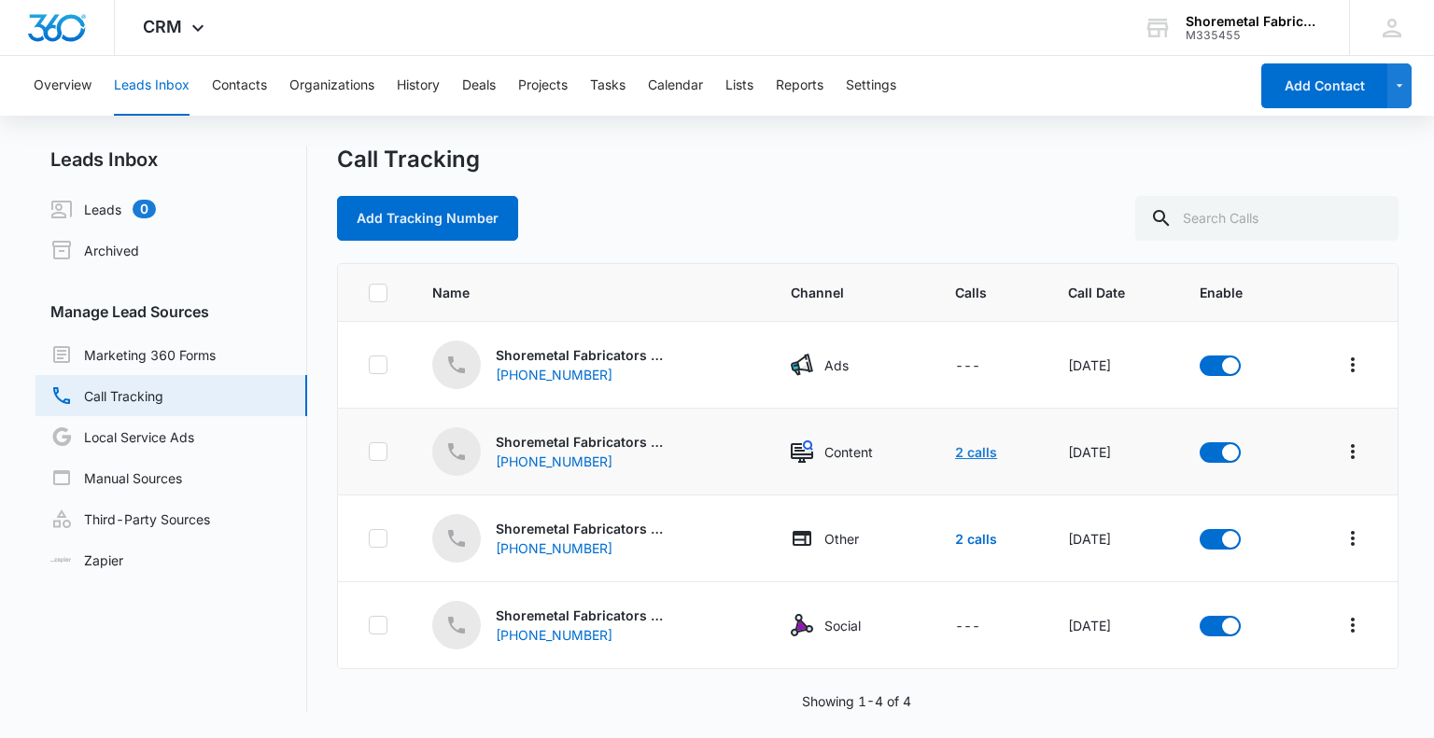
click at [962, 452] on link "2 calls" at bounding box center [976, 452] width 42 height 16
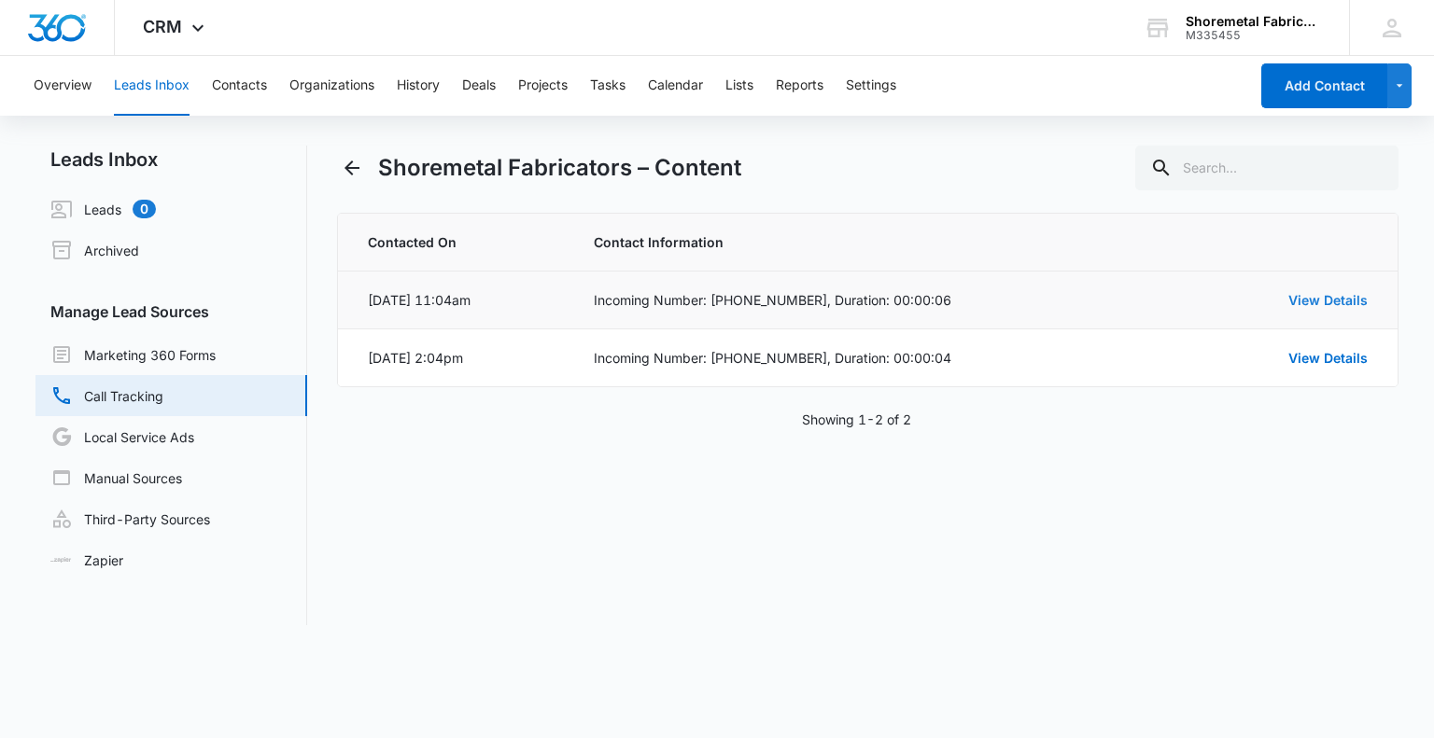
click at [1346, 301] on link "View Details" at bounding box center [1327, 300] width 79 height 16
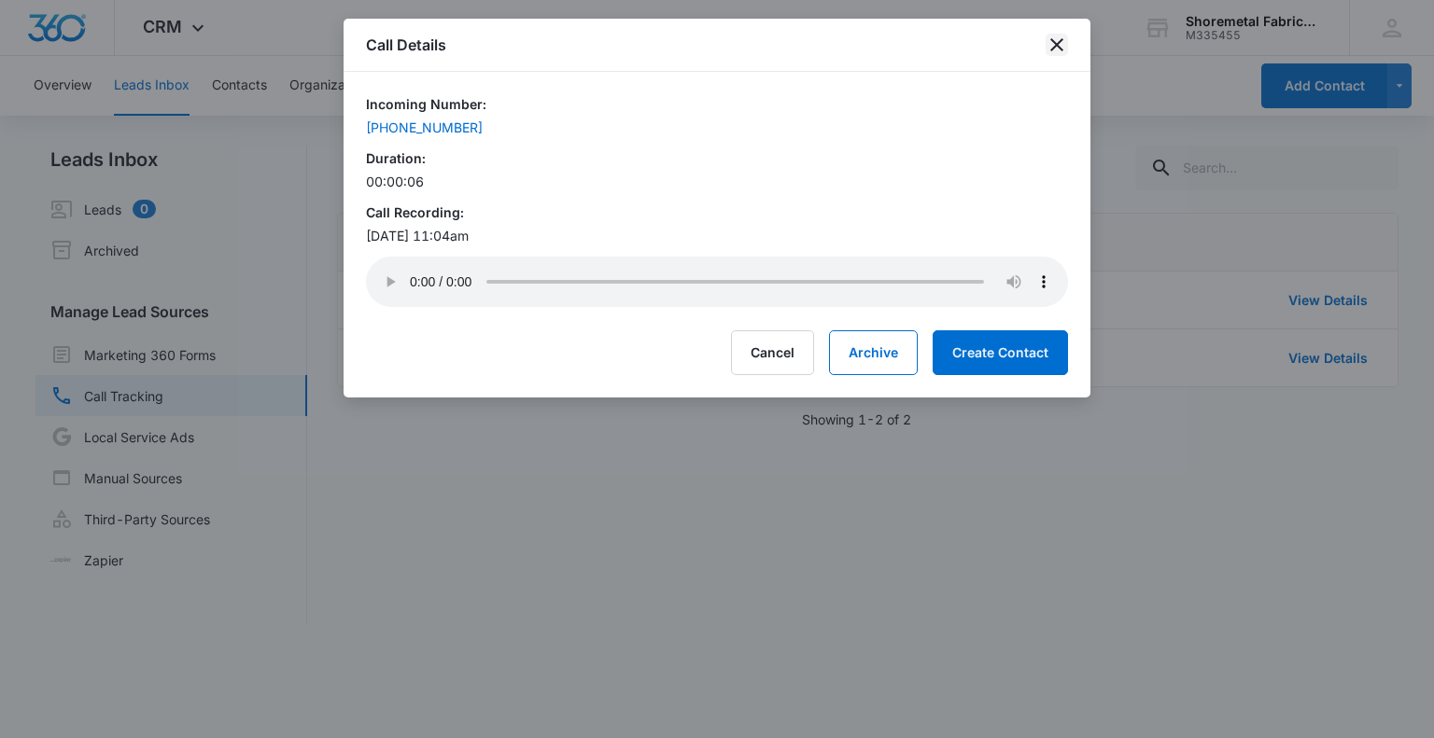
click at [1059, 40] on icon "close" at bounding box center [1057, 45] width 22 height 22
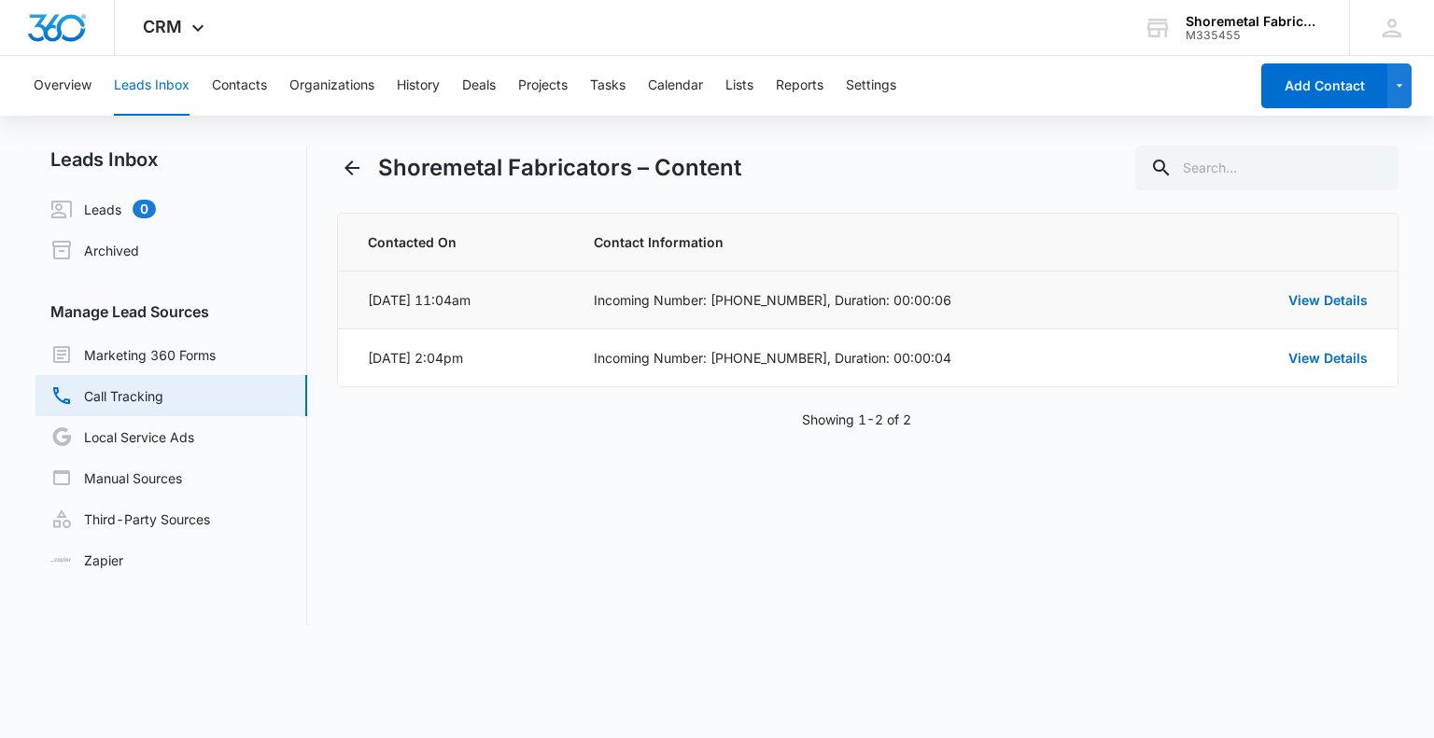
click at [415, 295] on div "Sep 9, 2025 at 11:04am" at bounding box center [419, 300] width 103 height 20
click at [612, 312] on td "Incoming Number: (888) 664-1285, Duration: 00:00:06" at bounding box center [882, 301] width 622 height 58
click at [345, 163] on icon "Back" at bounding box center [352, 168] width 22 height 22
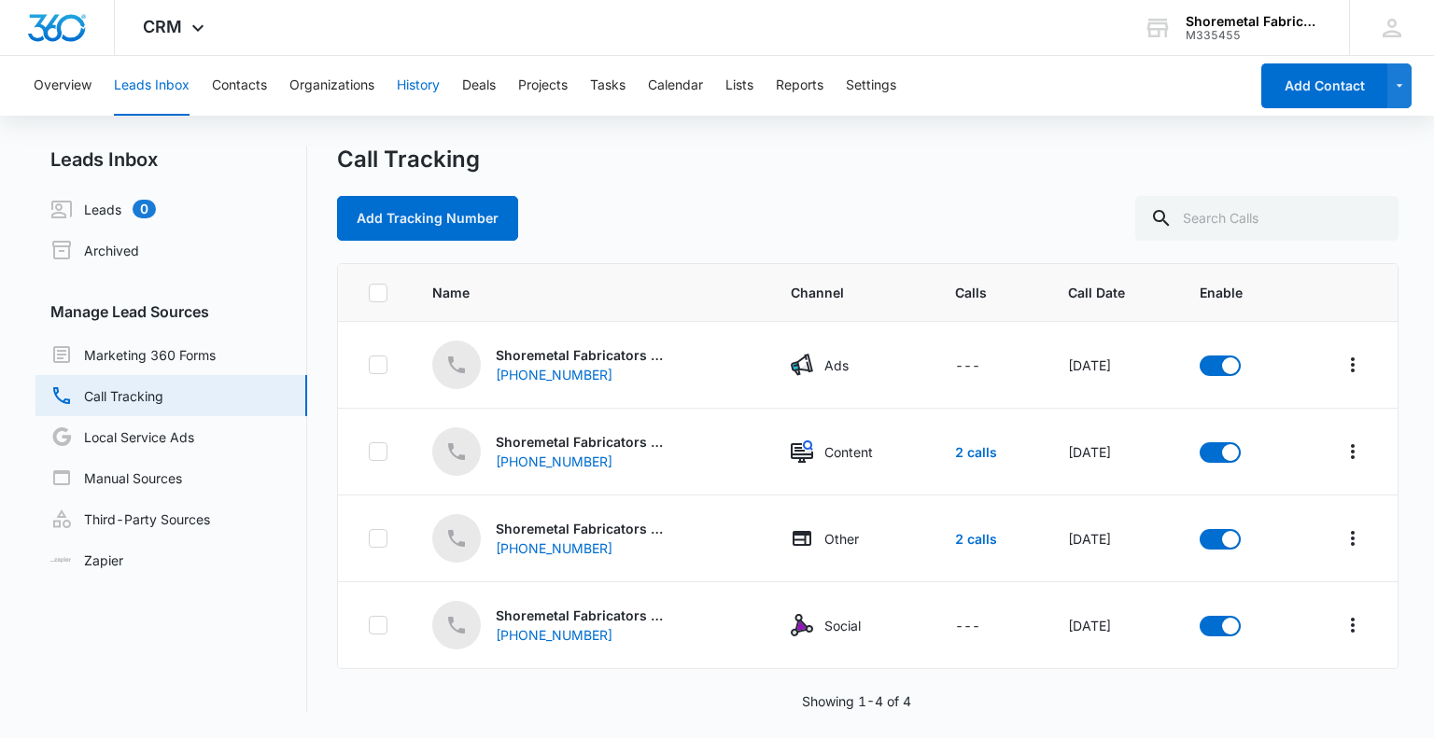
click at [417, 85] on button "History" at bounding box center [418, 86] width 43 height 60
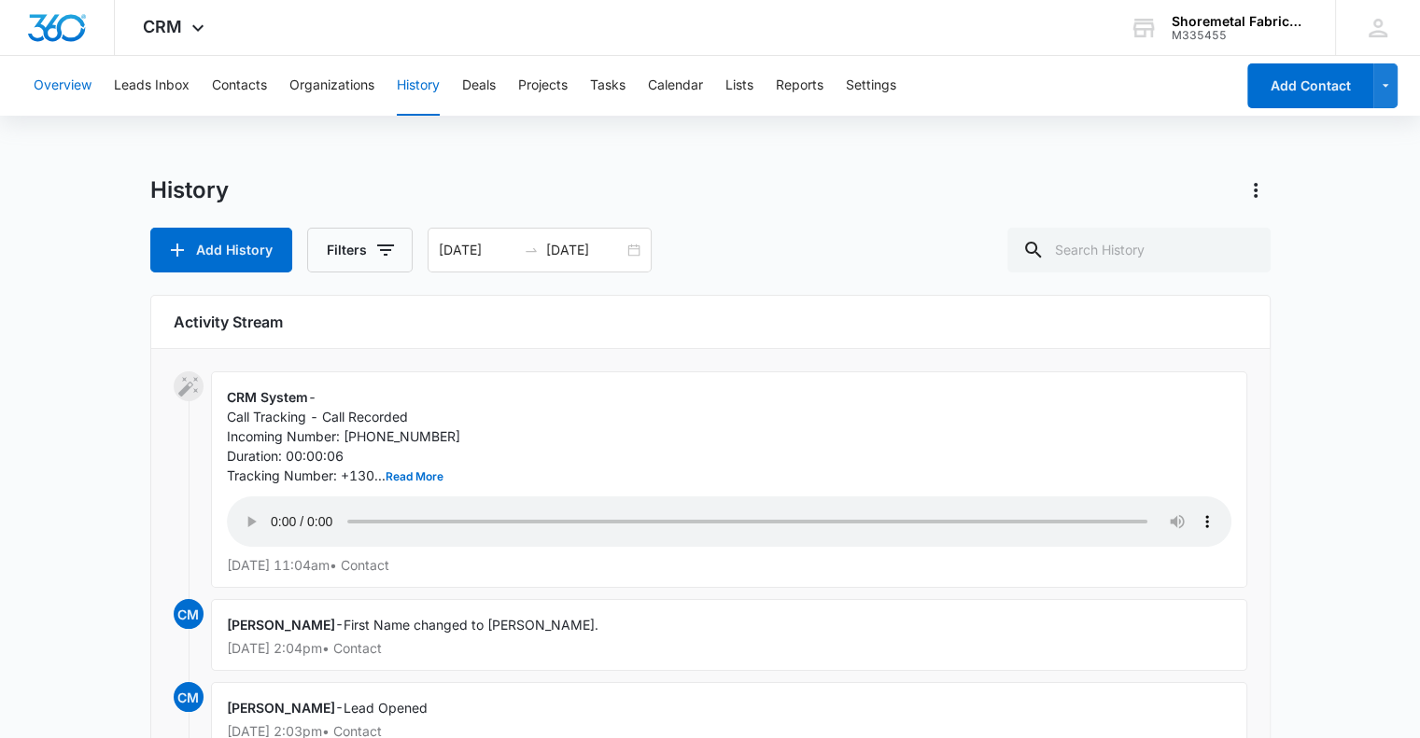
click at [67, 87] on button "Overview" at bounding box center [63, 86] width 58 height 60
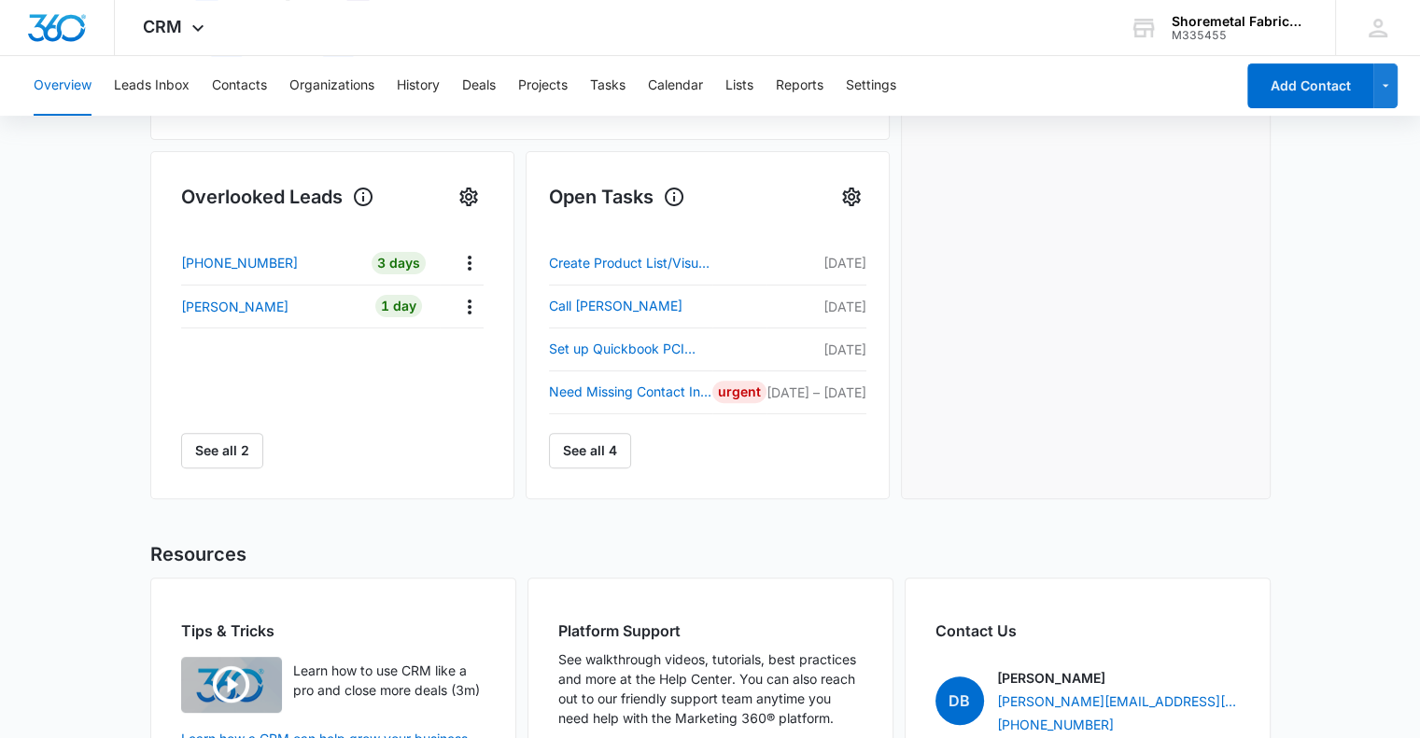
scroll to position [511, 0]
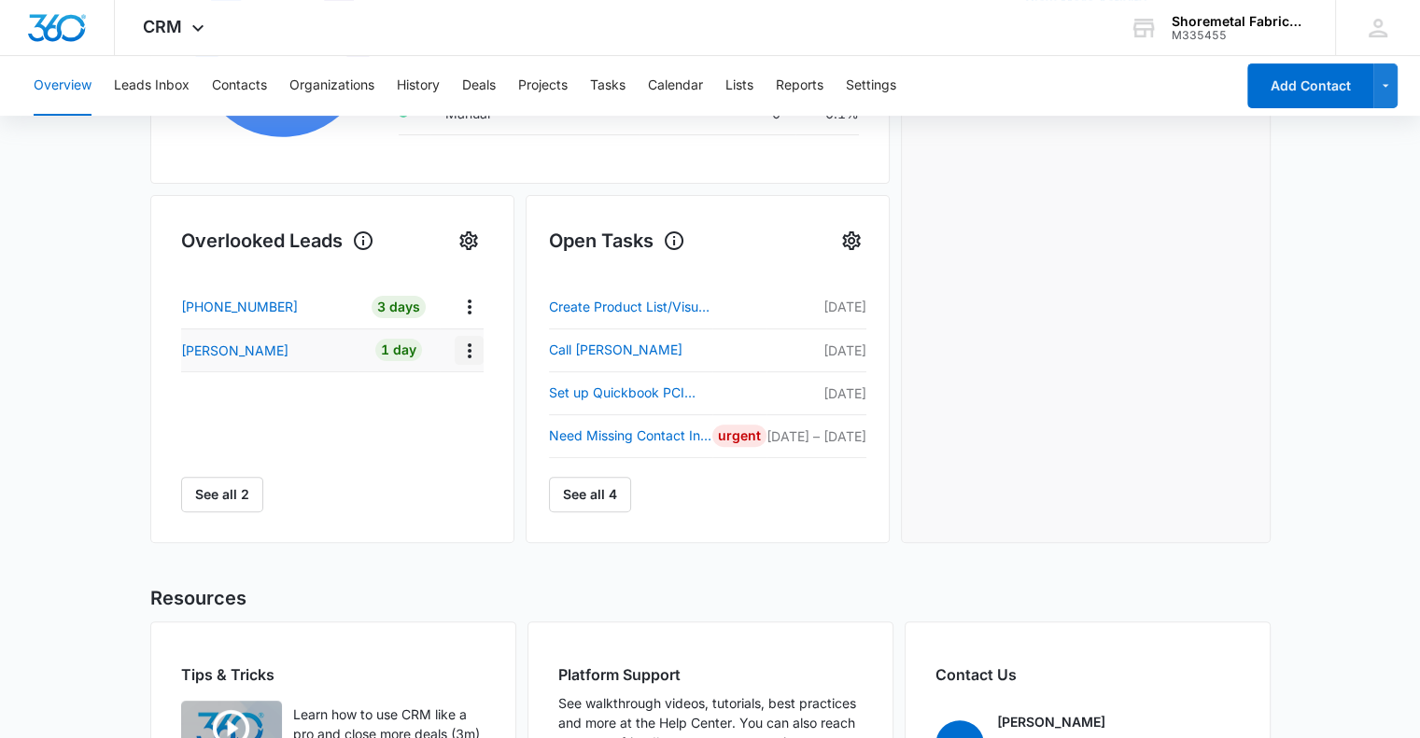
click at [471, 348] on icon "Actions" at bounding box center [469, 351] width 22 height 22
click at [527, 482] on div "Add as Contact" at bounding box center [525, 481] width 96 height 22
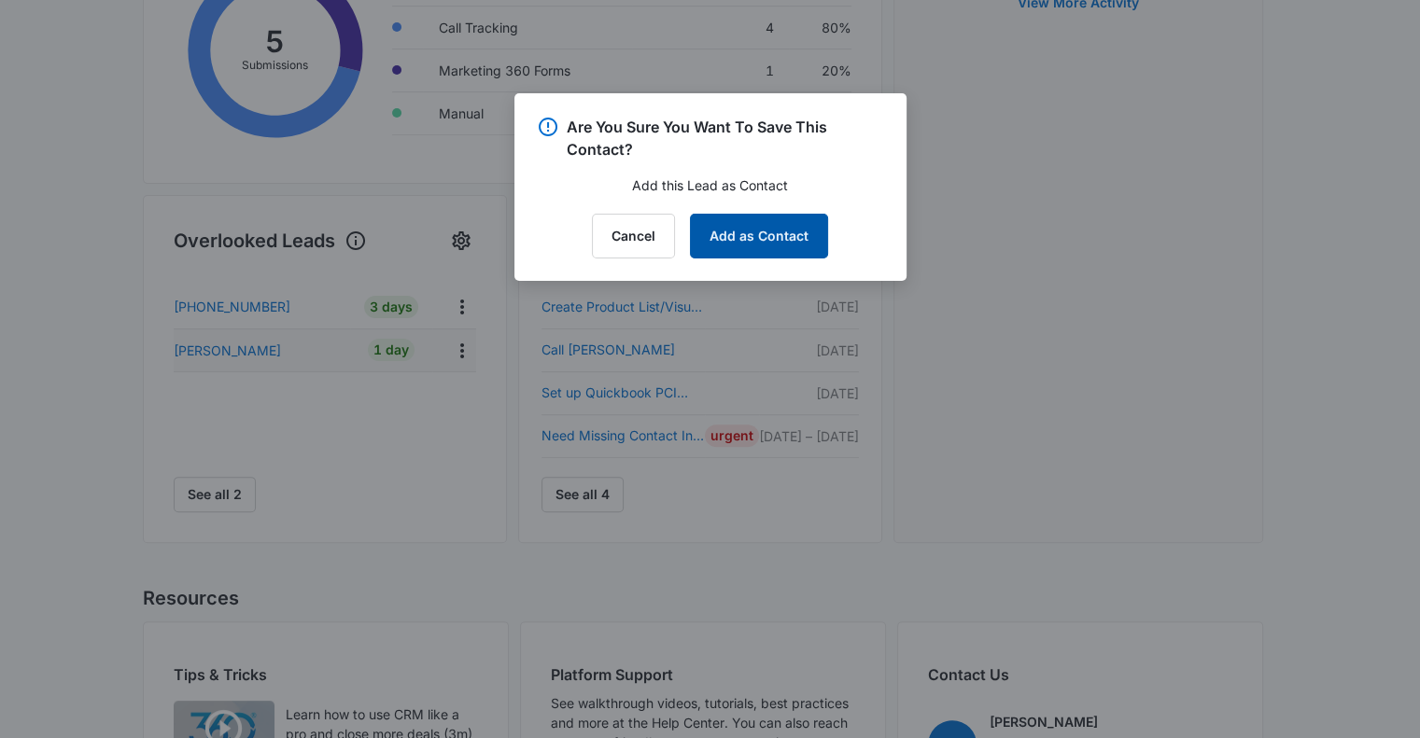
click at [760, 241] on button "Add as Contact" at bounding box center [759, 236] width 138 height 45
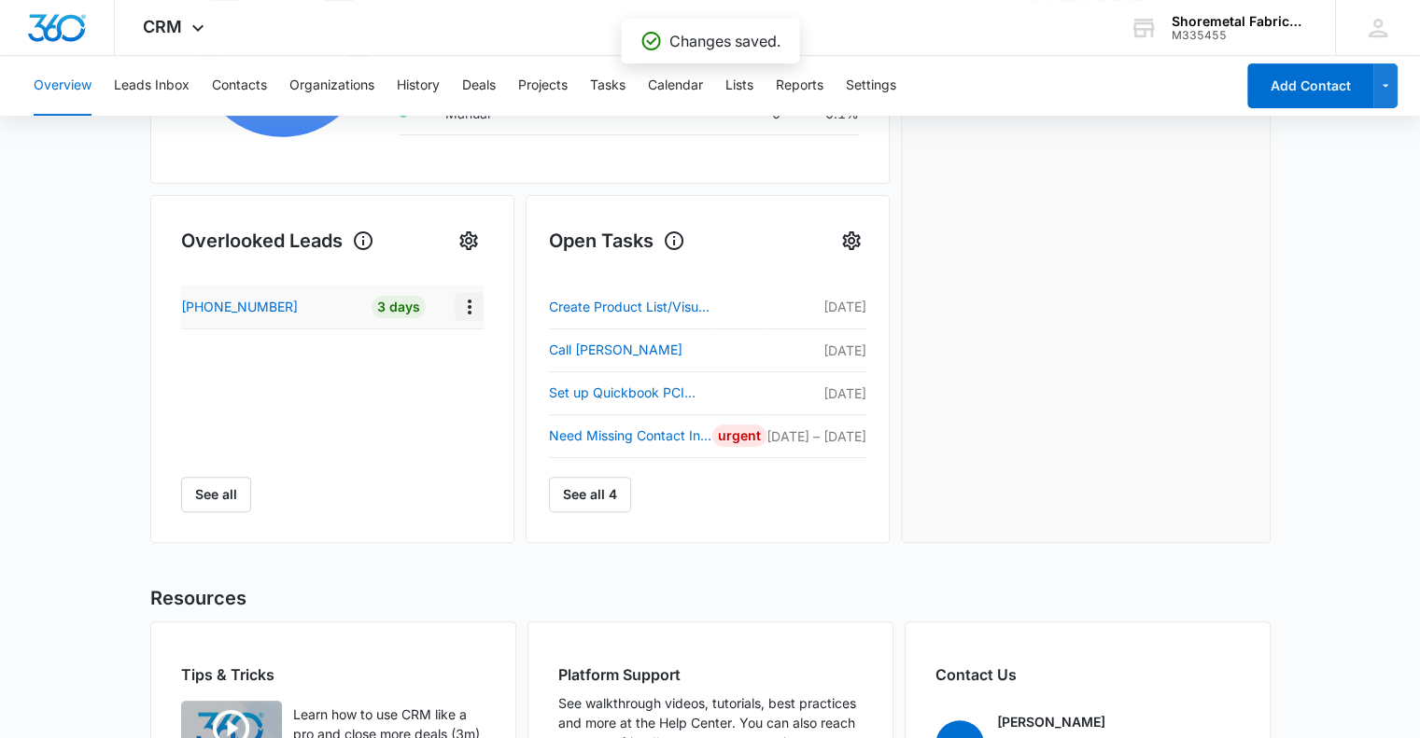
click at [459, 312] on icon "Actions" at bounding box center [469, 307] width 22 height 22
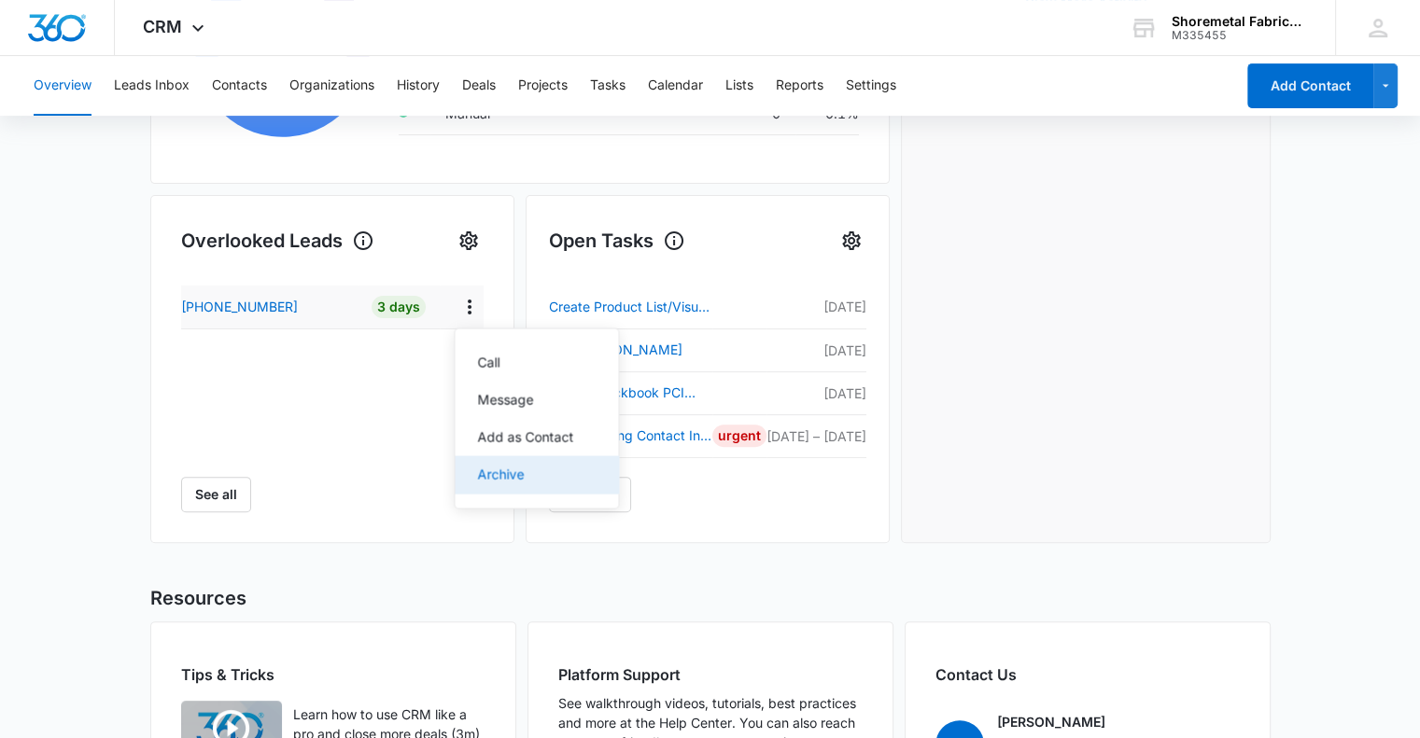
click at [510, 477] on div "Archive" at bounding box center [525, 474] width 96 height 22
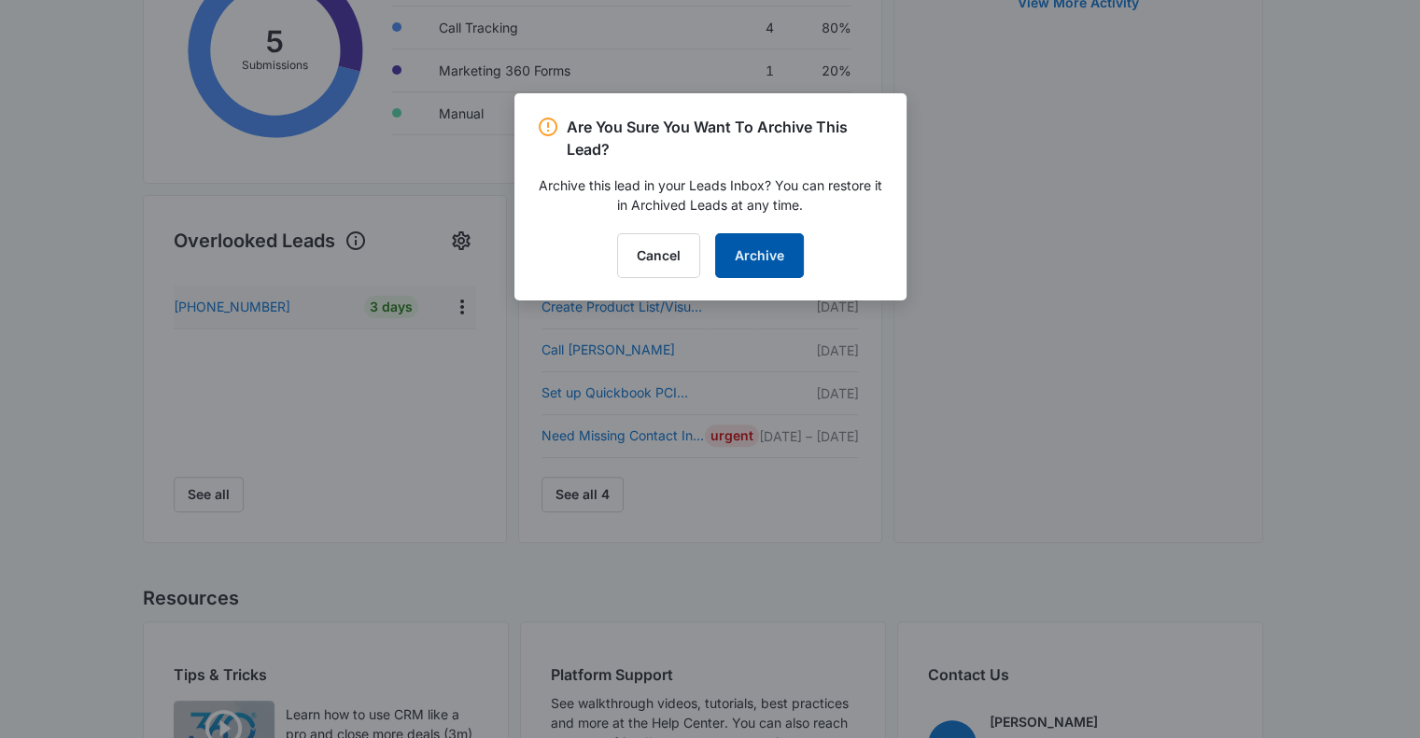
click at [766, 256] on button "Archive" at bounding box center [759, 255] width 89 height 45
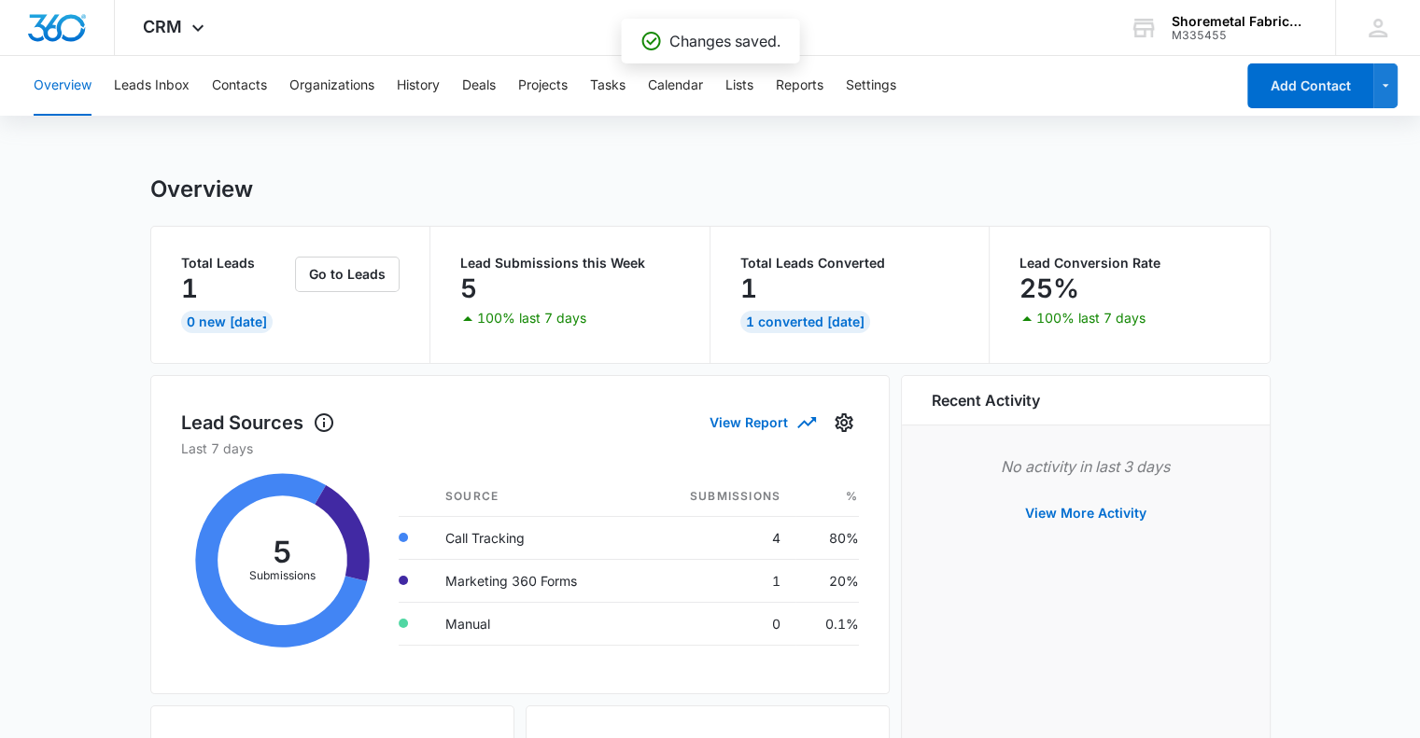
scroll to position [0, 0]
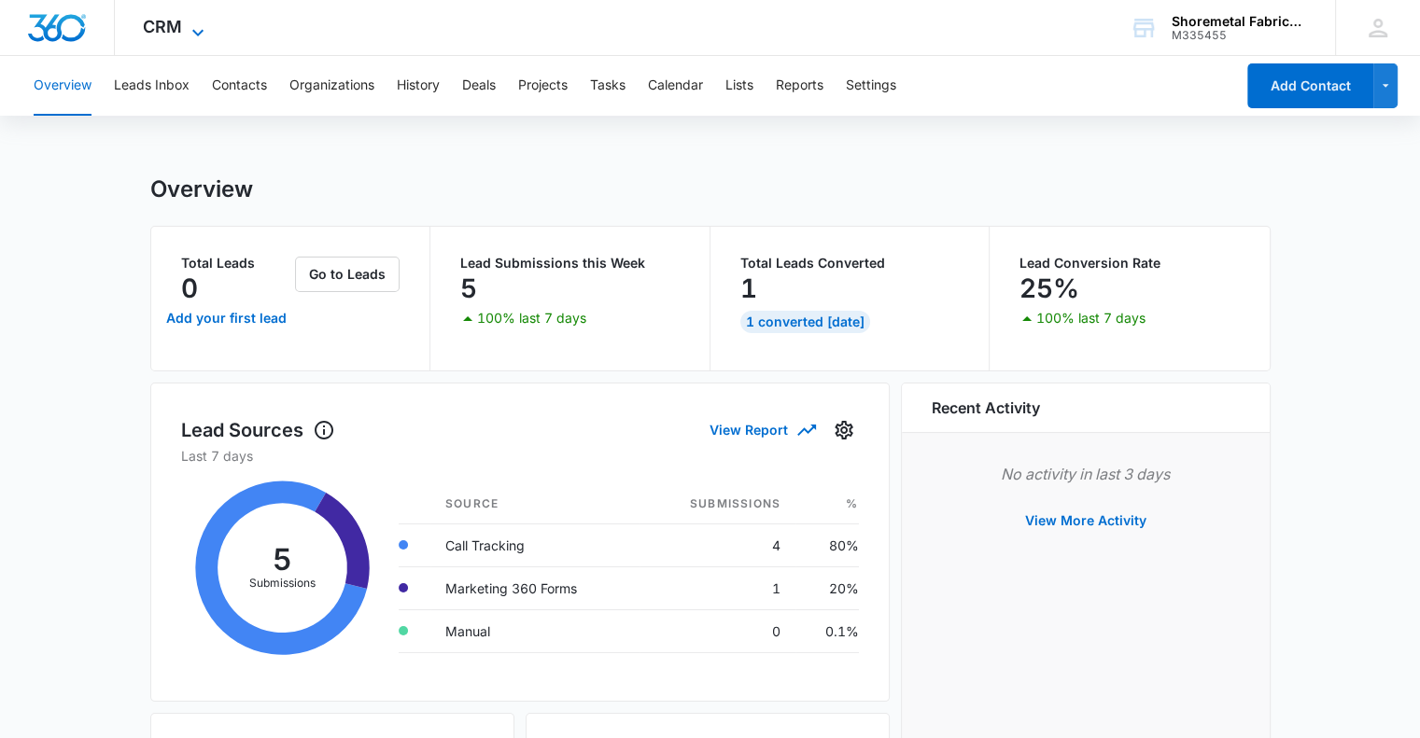
click at [193, 36] on icon at bounding box center [198, 32] width 22 height 22
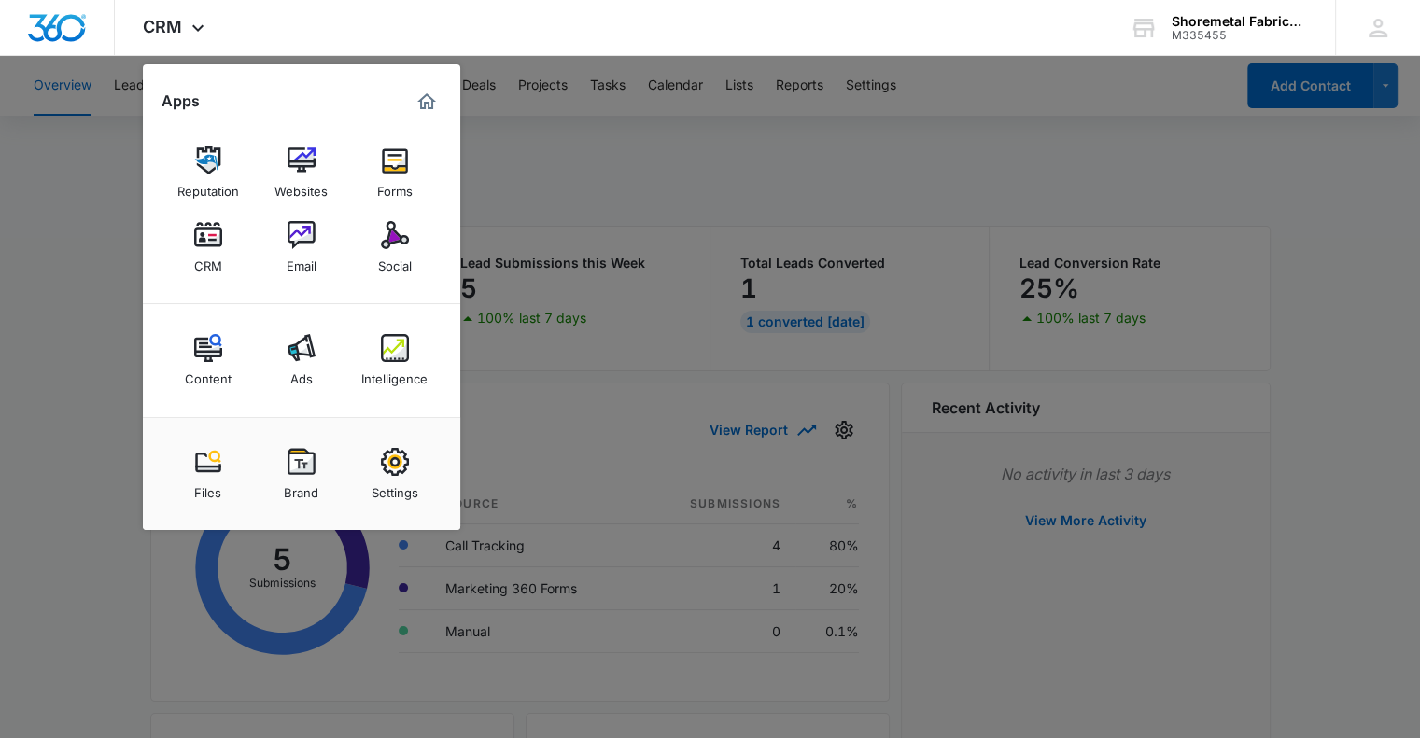
click at [554, 203] on div at bounding box center [710, 369] width 1420 height 738
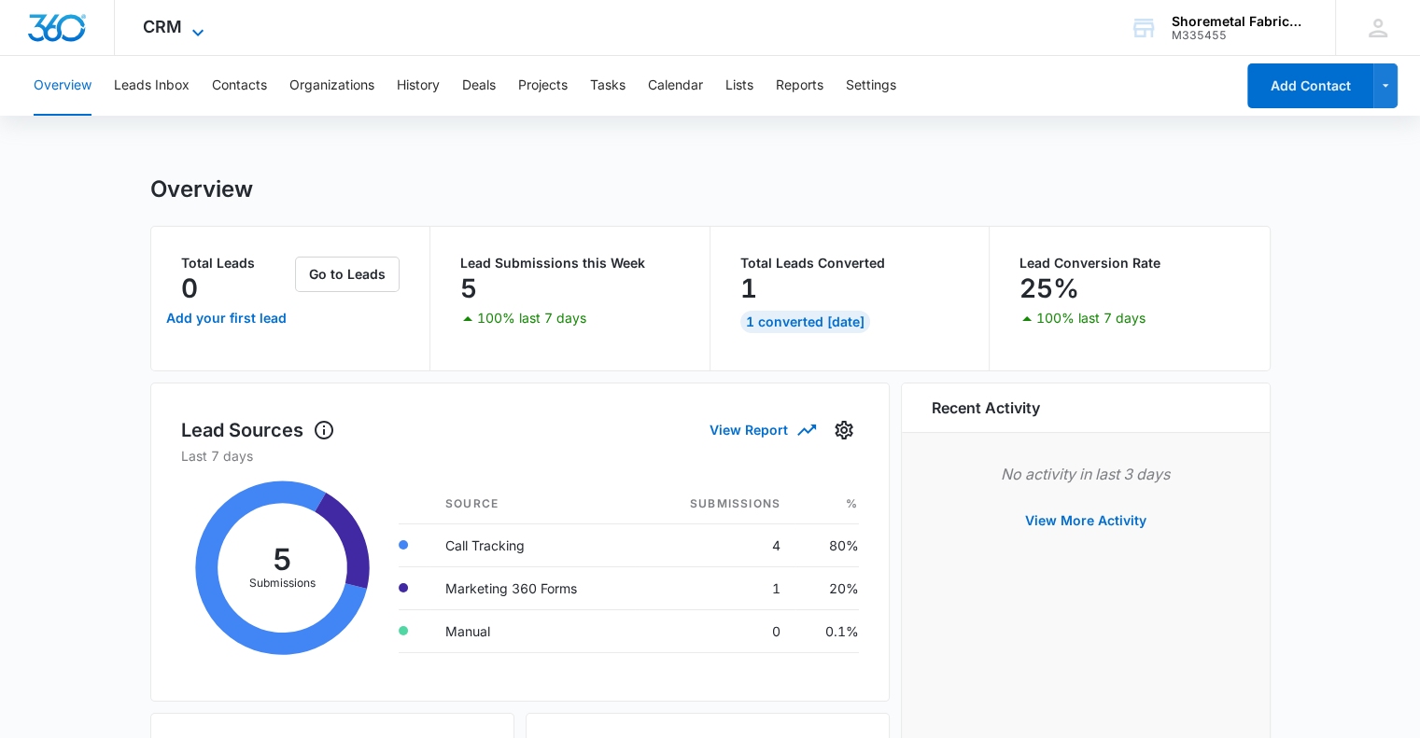
click at [198, 29] on icon at bounding box center [198, 32] width 22 height 22
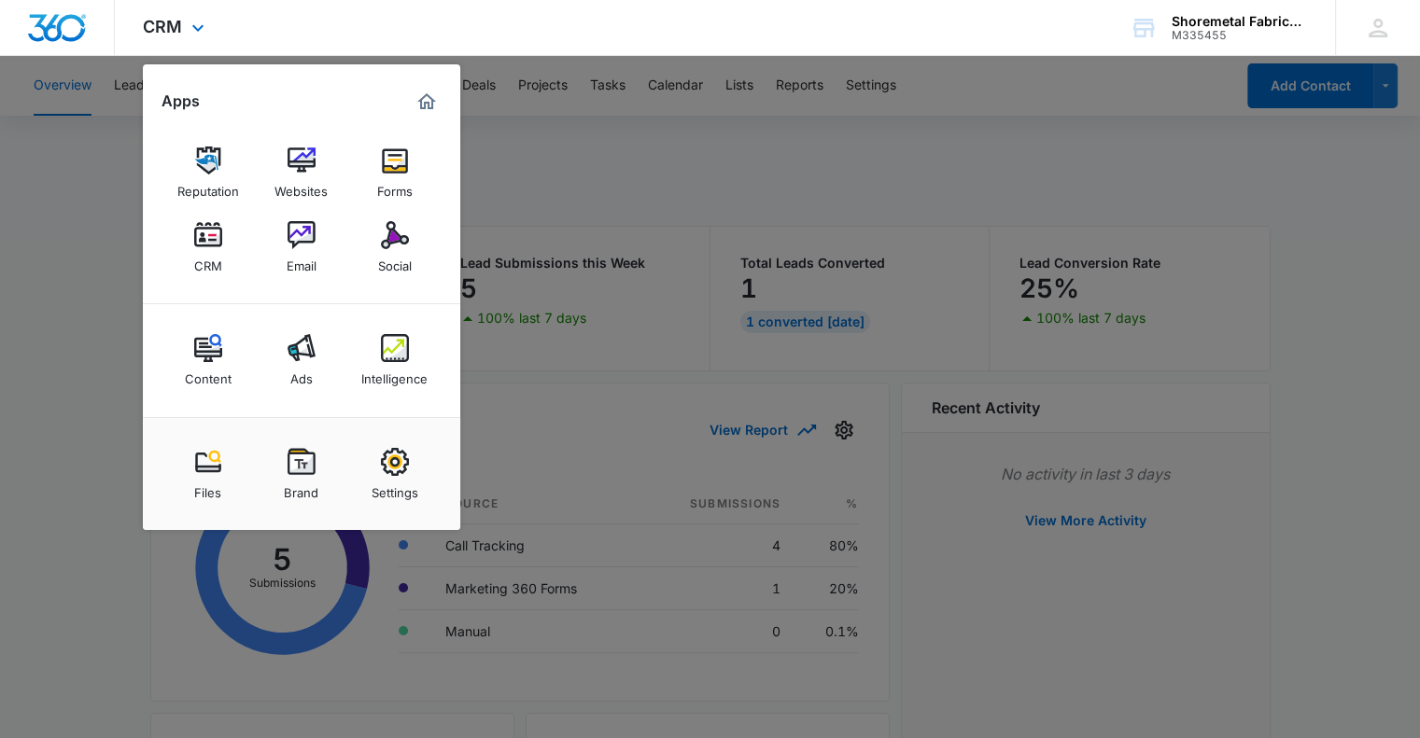
click at [425, 105] on img "Marketing 360® Dashboard" at bounding box center [426, 102] width 22 height 22
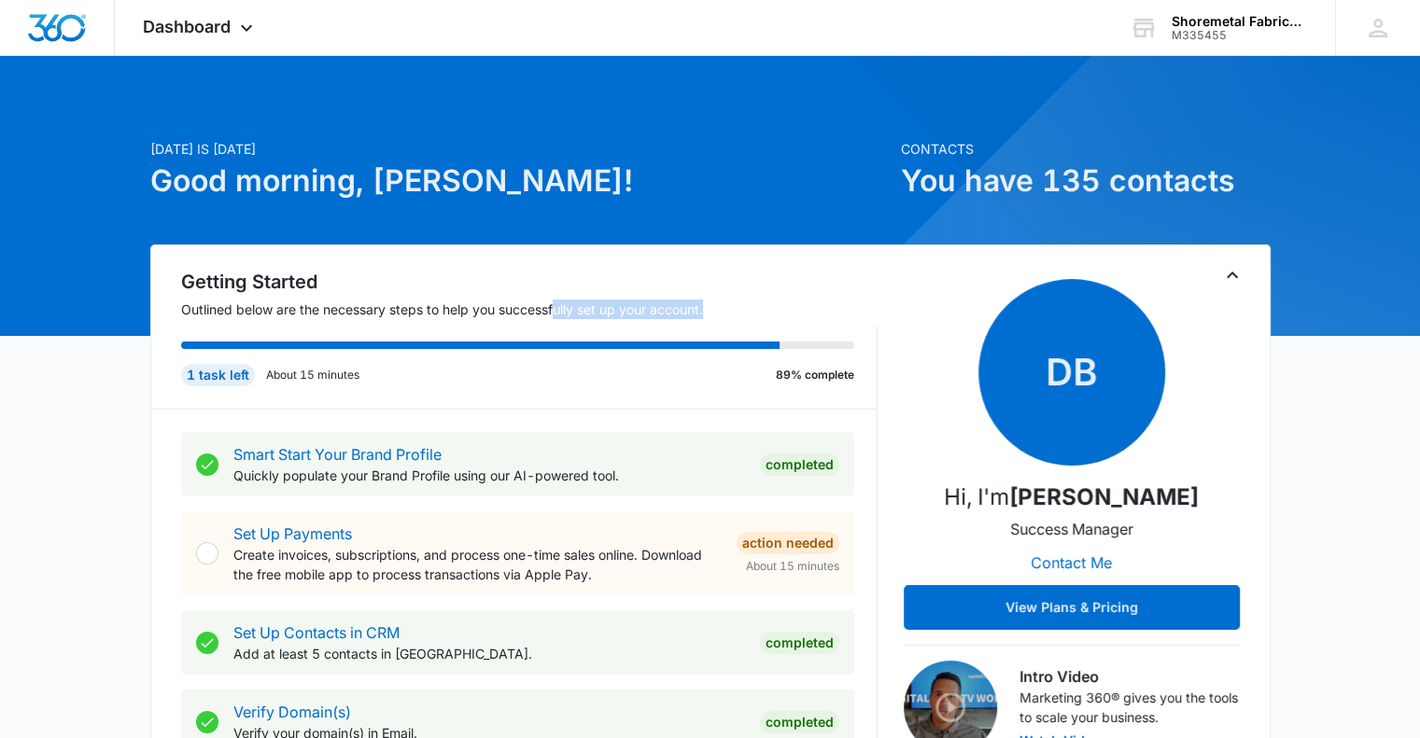
drag, startPoint x: 553, startPoint y: 310, endPoint x: 773, endPoint y: 331, distance: 221.4
click at [773, 331] on div "Getting Started Outlined below are the necessary steps to help you successfully…" at bounding box center [514, 339] width 726 height 142
click at [773, 334] on div "1 task left About 15 minutes 89% complete" at bounding box center [529, 368] width 696 height 82
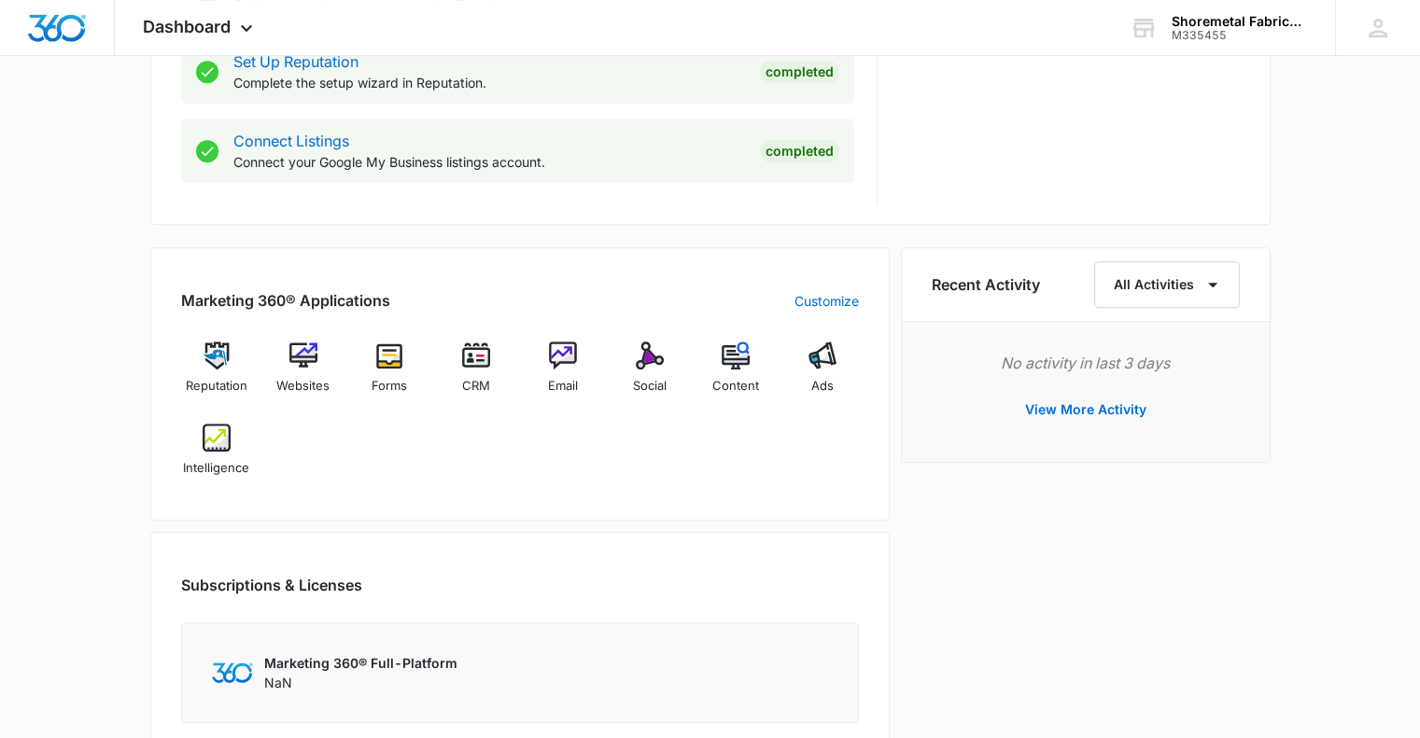
scroll to position [1120, 0]
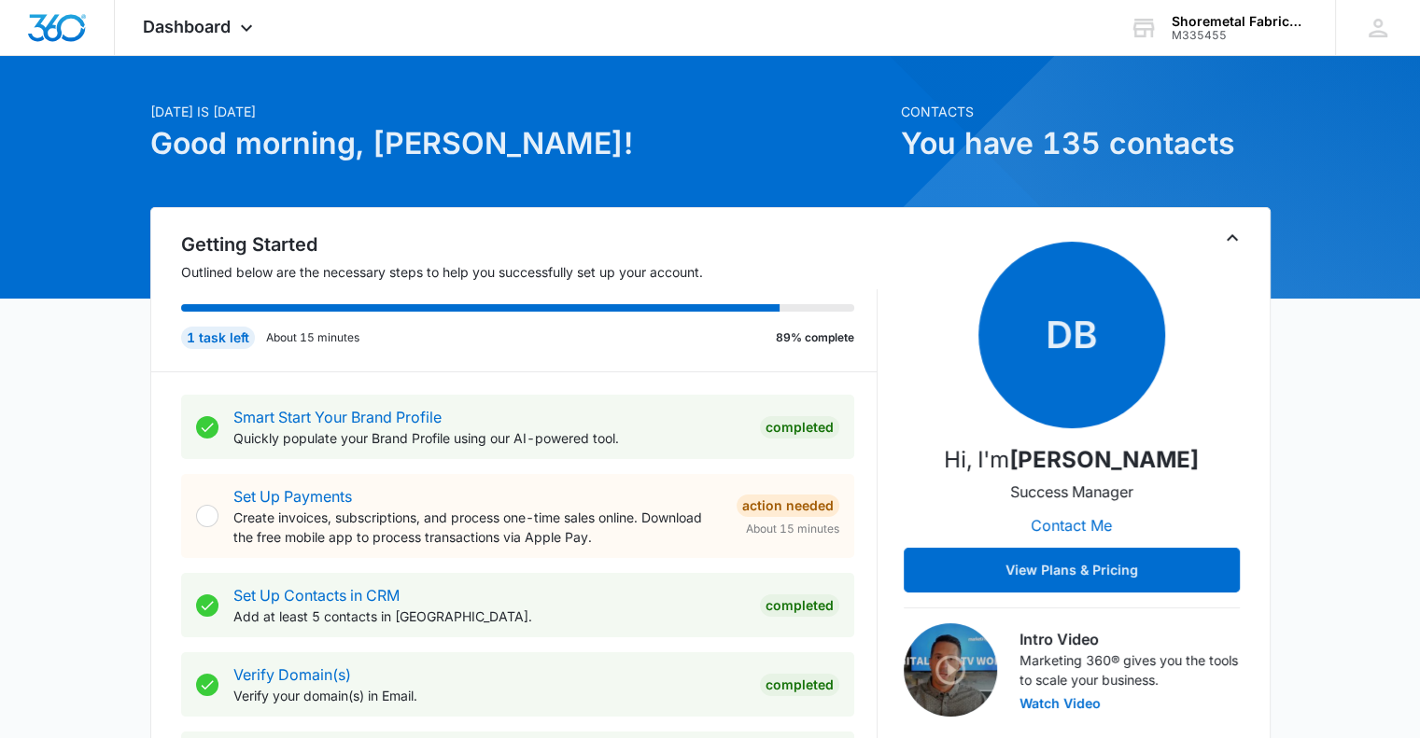
scroll to position [0, 0]
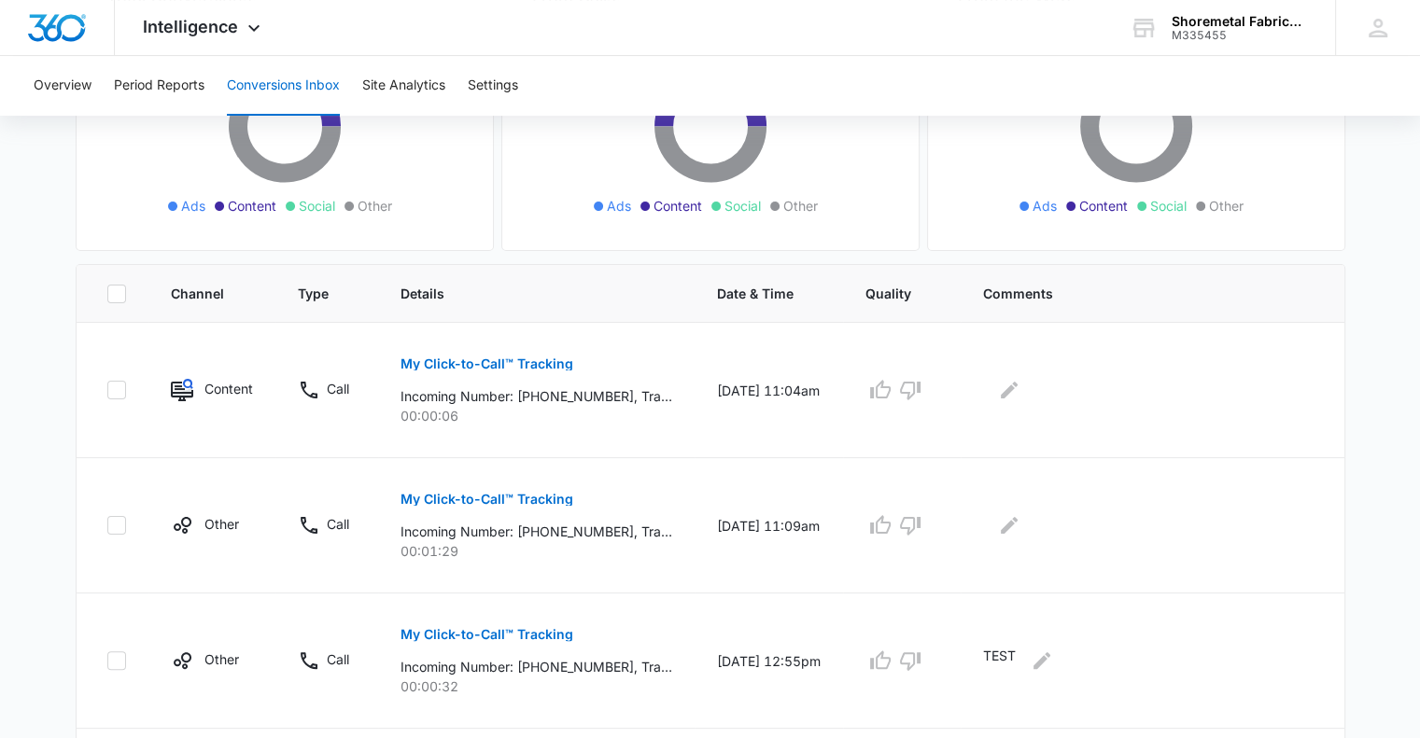
scroll to position [280, 0]
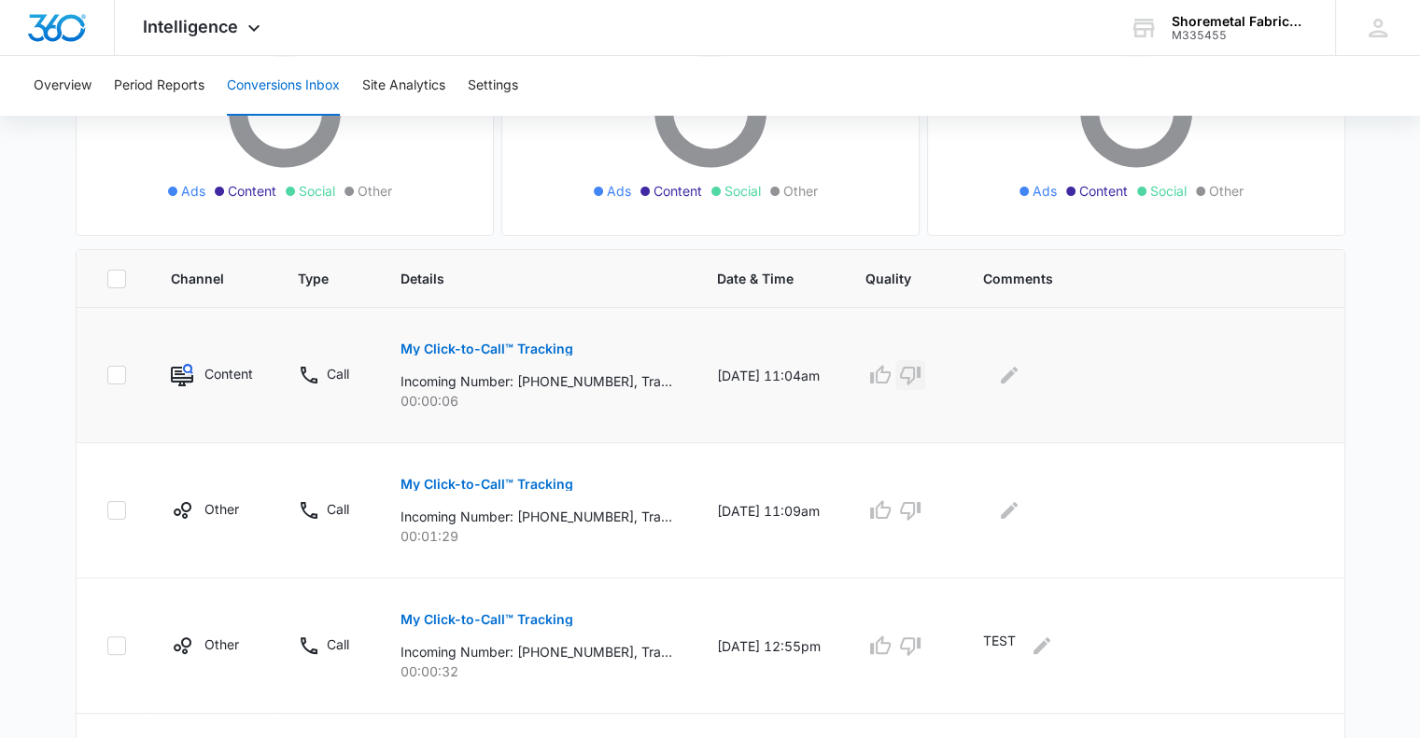
click at [921, 376] on icon "button" at bounding box center [910, 375] width 22 height 22
click at [891, 373] on div "Loading Loading" at bounding box center [901, 375] width 73 height 30
click at [1020, 373] on icon "Edit Comments" at bounding box center [1009, 375] width 22 height 22
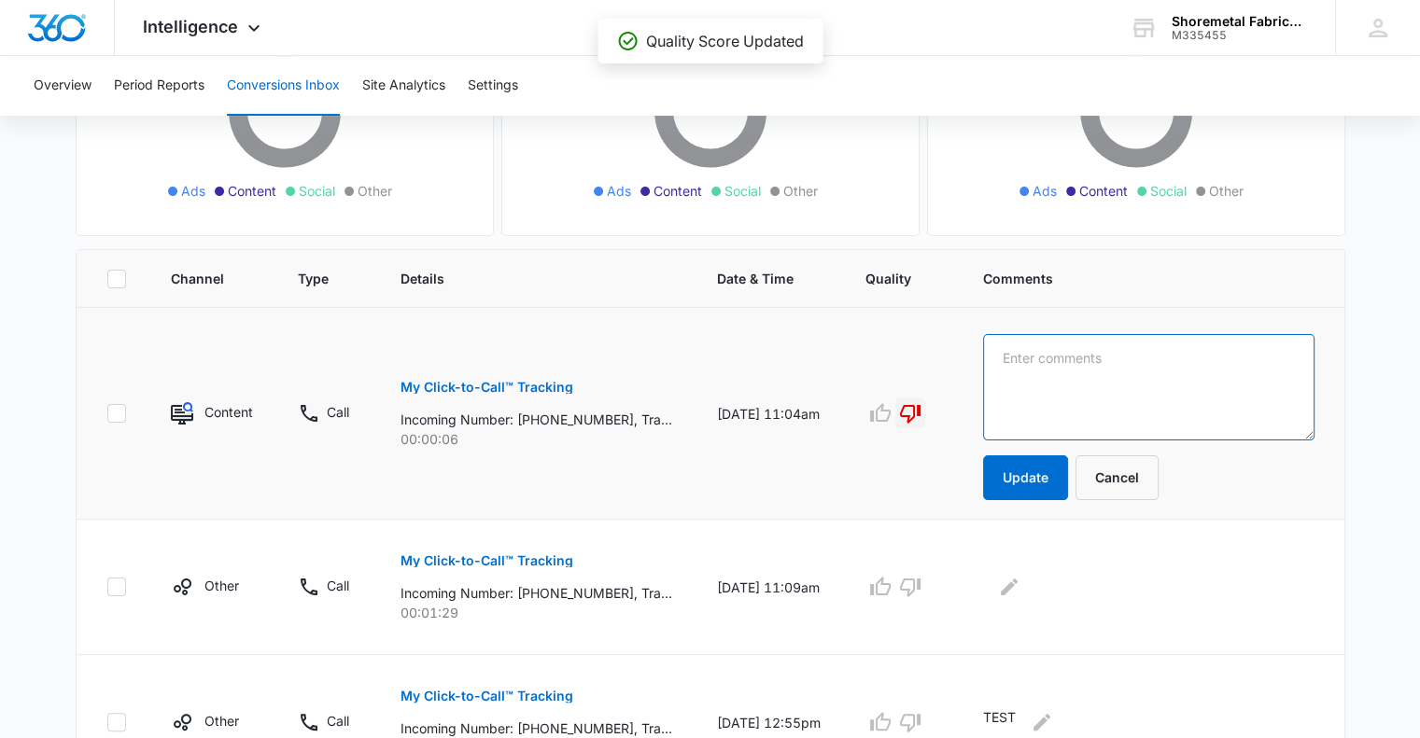
click at [1057, 366] on textarea at bounding box center [1148, 387] width 331 height 106
paste textarea "SPAM CALL - Answered call and called # back."
drag, startPoint x: 1070, startPoint y: 380, endPoint x: 1230, endPoint y: 354, distance: 161.8
click at [1230, 354] on textarea "SPAM CALL - Answered call and called # back." at bounding box center [1148, 387] width 331 height 106
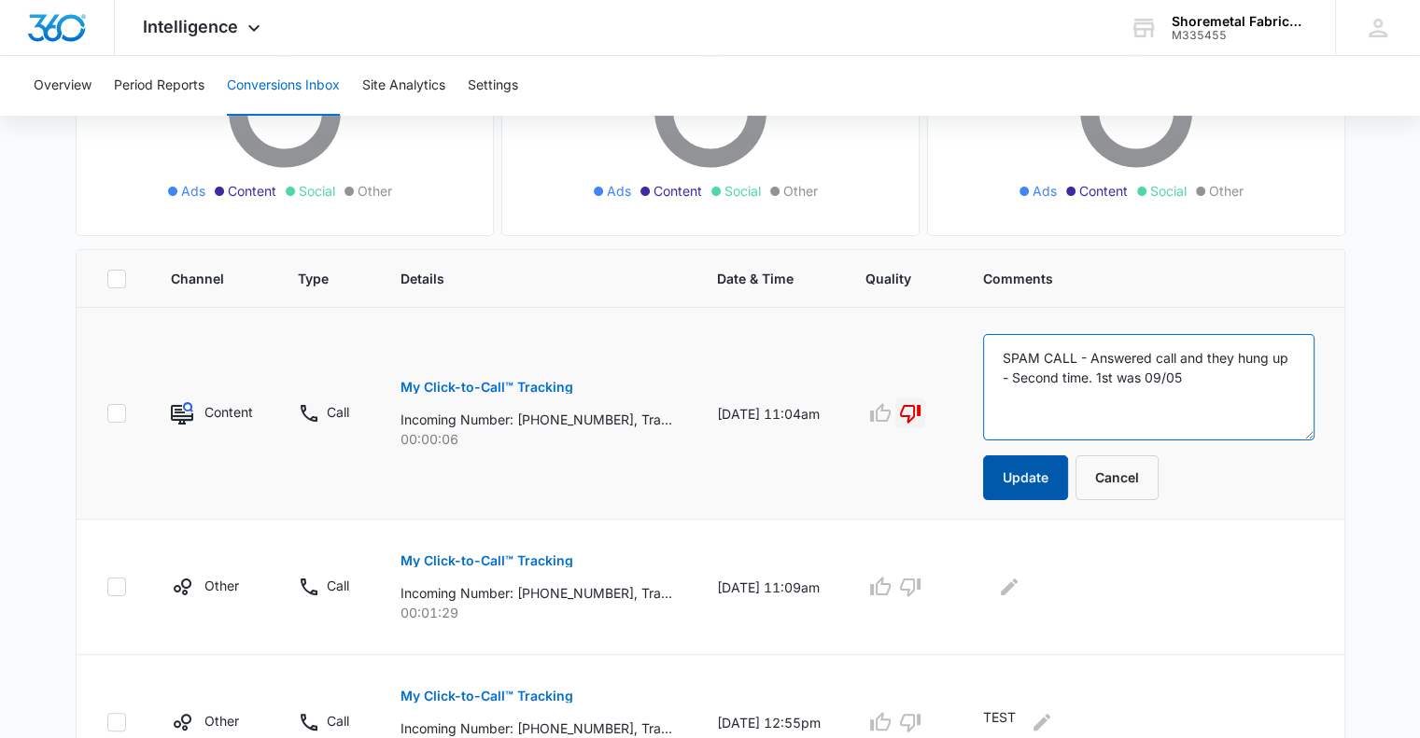
type textarea "SPAM CALL - Answered call and they hung up - Second time. 1st was 09/05"
click at [1049, 474] on button "Update" at bounding box center [1025, 478] width 85 height 45
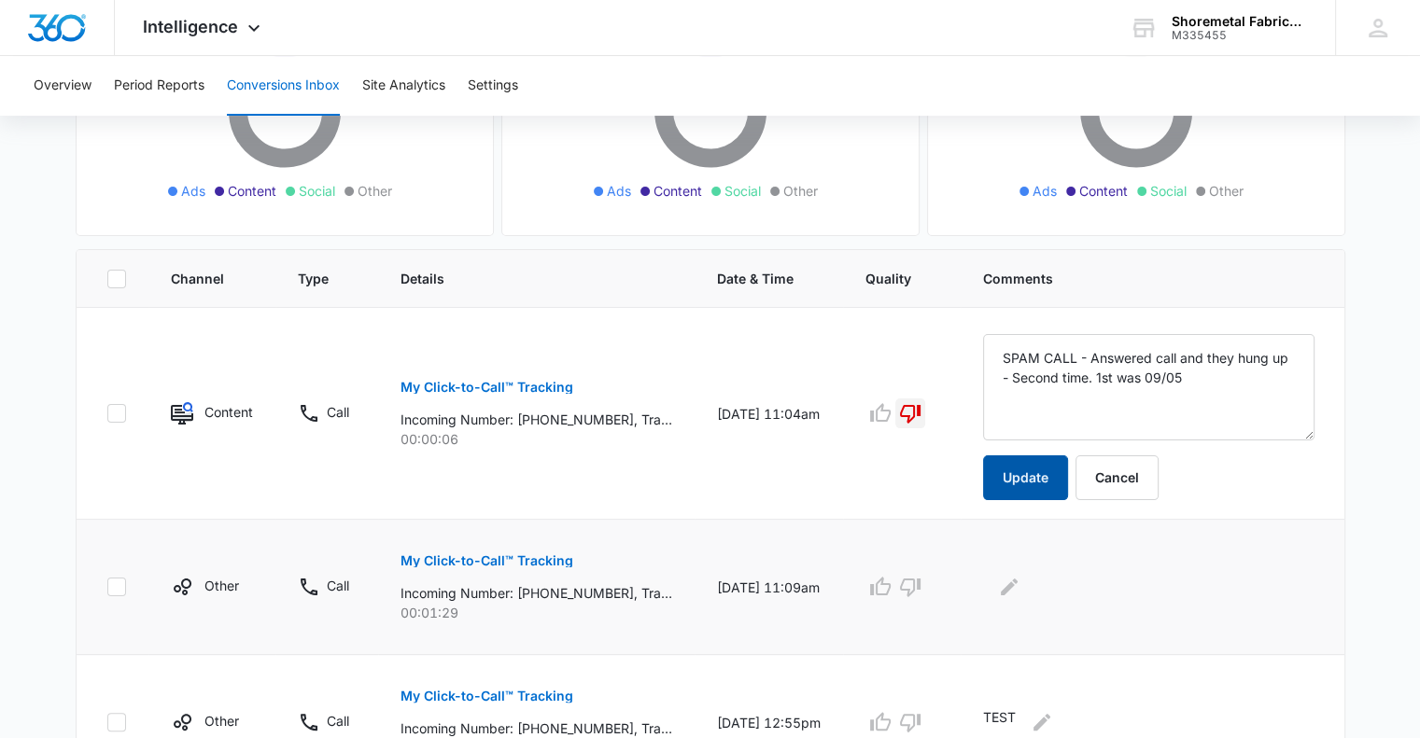
click at [1036, 474] on button "Update" at bounding box center [1025, 478] width 85 height 45
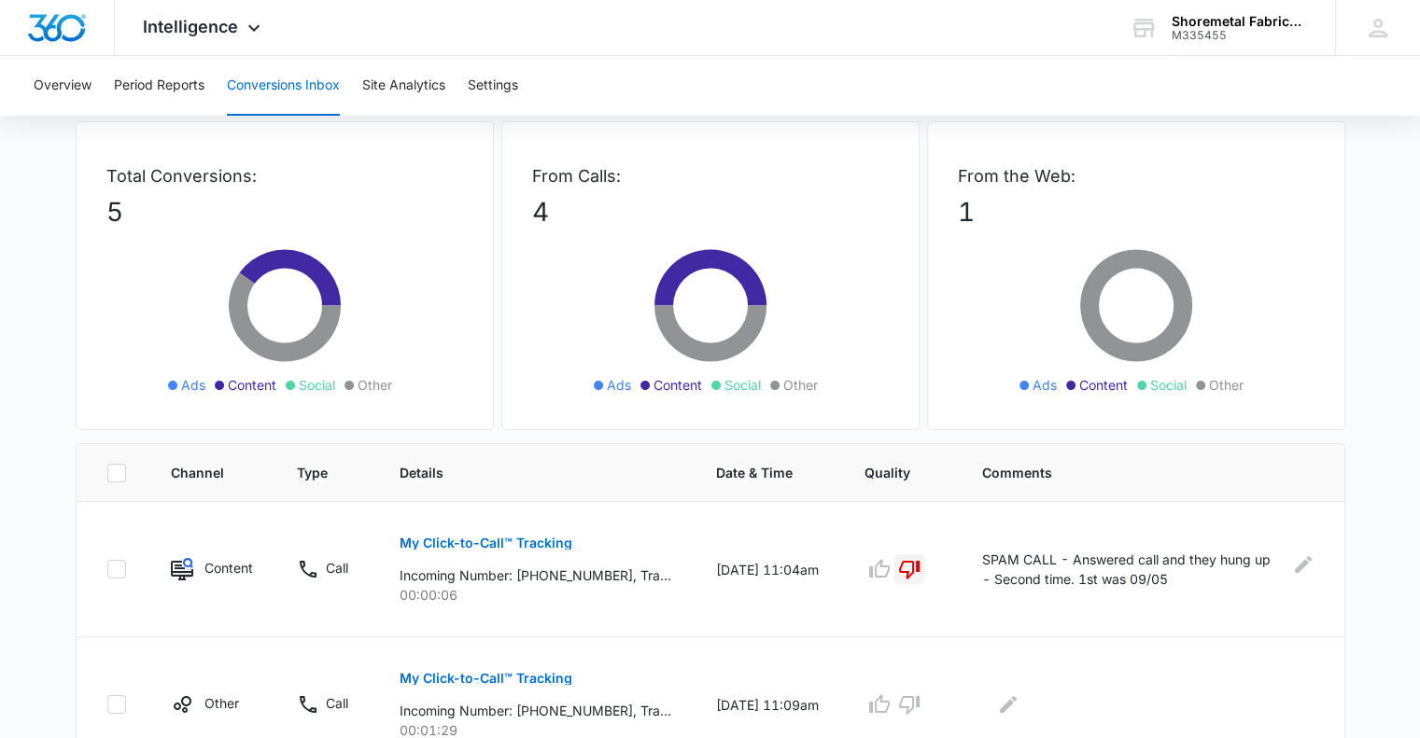
scroll to position [0, 0]
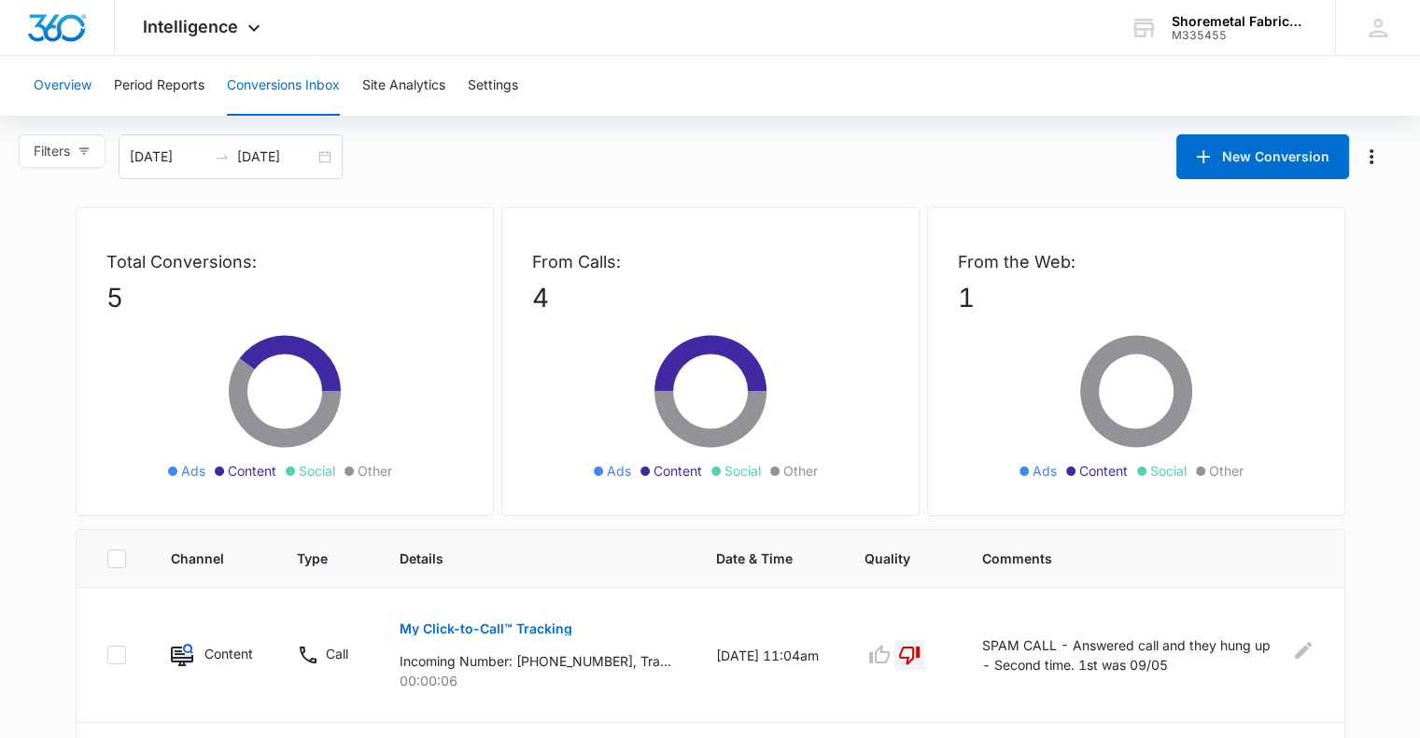
click at [79, 85] on button "Overview" at bounding box center [63, 86] width 58 height 60
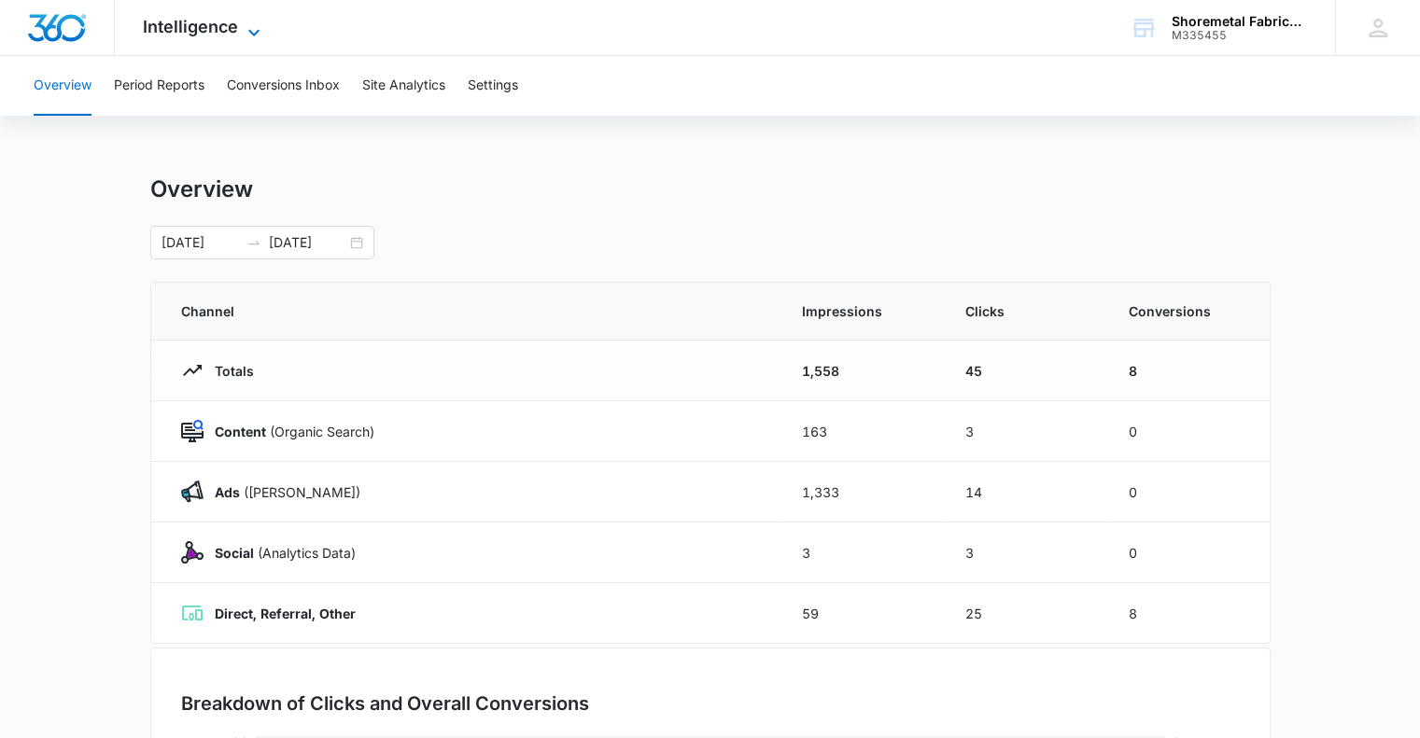
click at [231, 21] on span "Intelligence" at bounding box center [190, 27] width 95 height 20
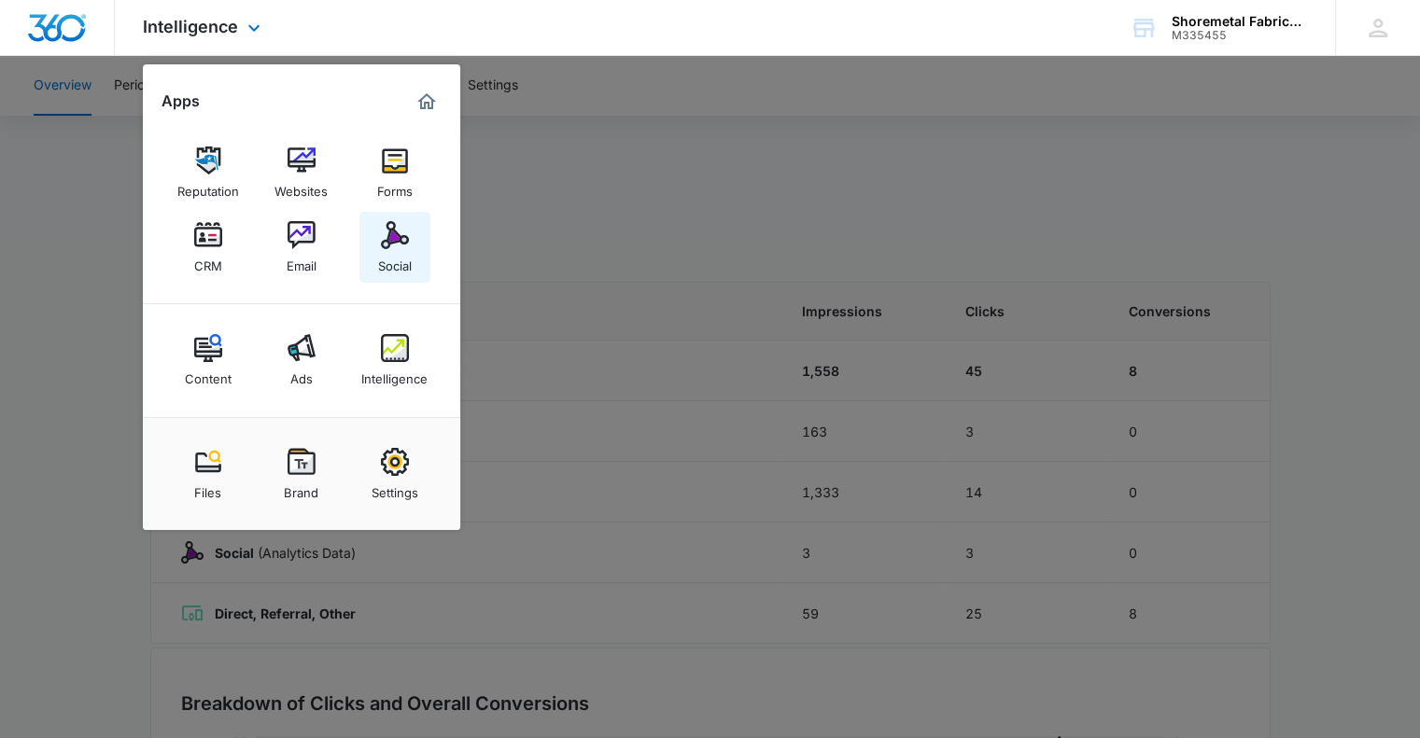
click at [388, 242] on img at bounding box center [395, 235] width 28 height 28
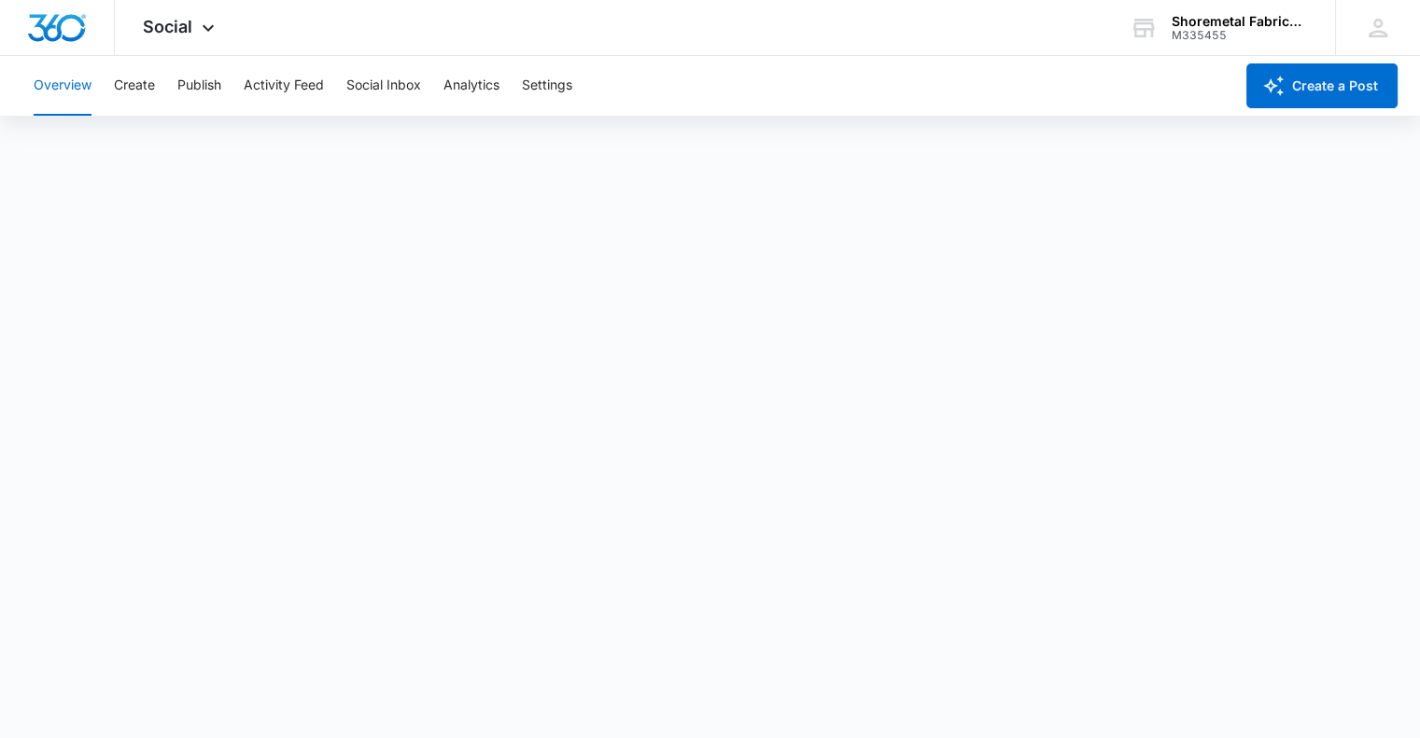
scroll to position [5, 0]
click at [181, 90] on button "Publish" at bounding box center [199, 86] width 44 height 60
click at [967, 124] on div "Calendar Schedules" at bounding box center [709, 143] width 1375 height 52
click at [1190, 127] on div "Calendar Schedules" at bounding box center [709, 143] width 1375 height 52
click at [210, 92] on button "Publish" at bounding box center [199, 86] width 44 height 60
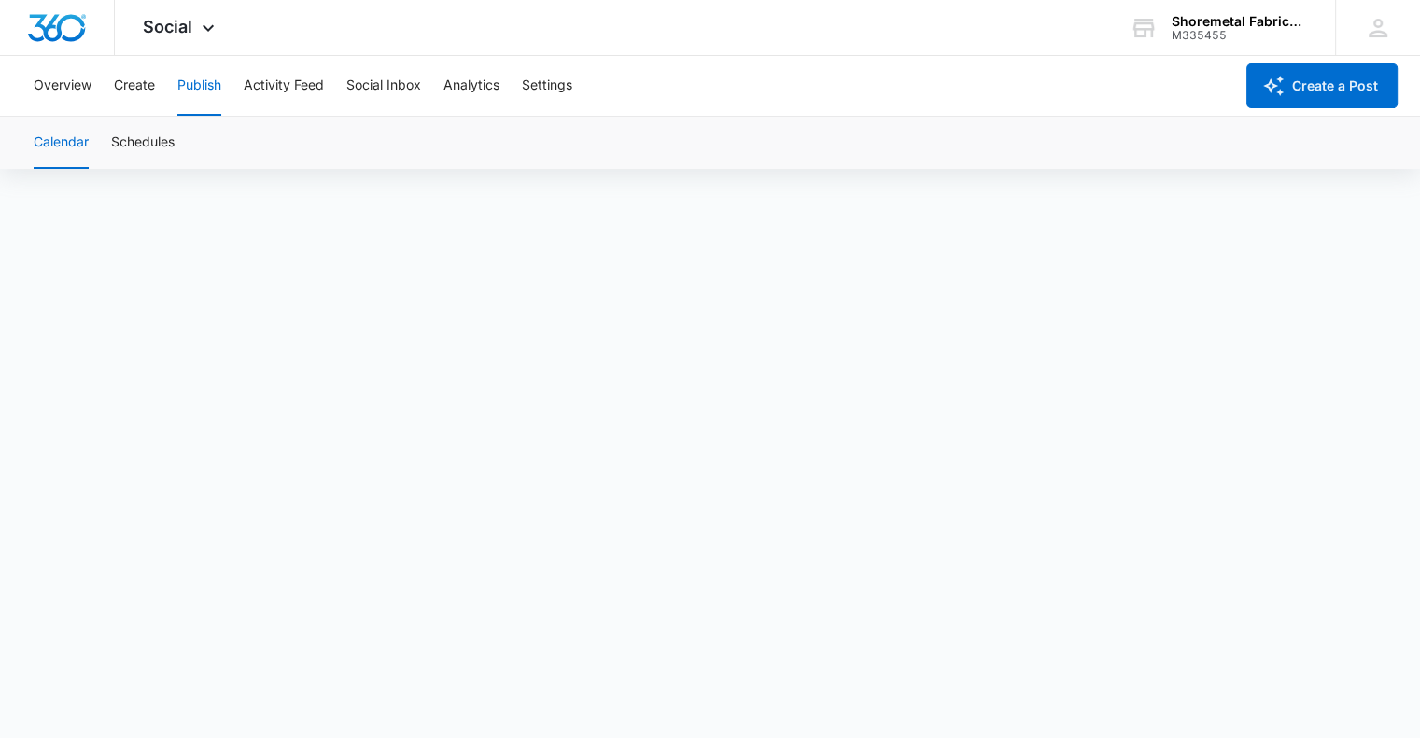
click at [157, 88] on div "Overview Create Publish Activity Feed Social Inbox Analytics Settings" at bounding box center [627, 86] width 1211 height 60
click at [146, 87] on button "Create" at bounding box center [134, 86] width 41 height 60
click at [203, 81] on button "Publish" at bounding box center [199, 86] width 44 height 60
click at [660, 140] on div "Calendar Schedules" at bounding box center [709, 143] width 1375 height 52
click at [134, 89] on button "Create" at bounding box center [134, 86] width 41 height 60
